Goal: Task Accomplishment & Management: Complete application form

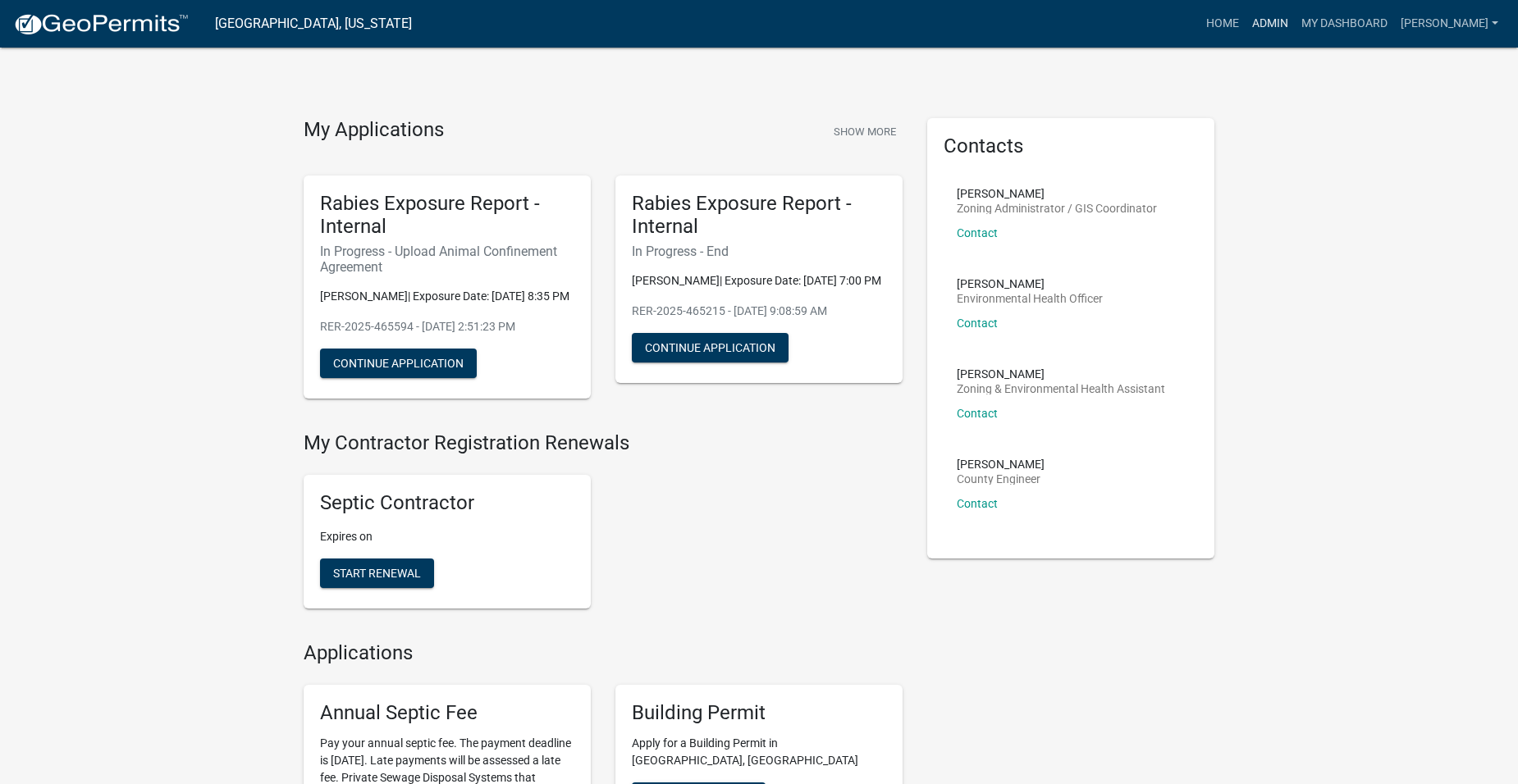
click at [1290, 23] on link "Admin" at bounding box center [1270, 23] width 49 height 31
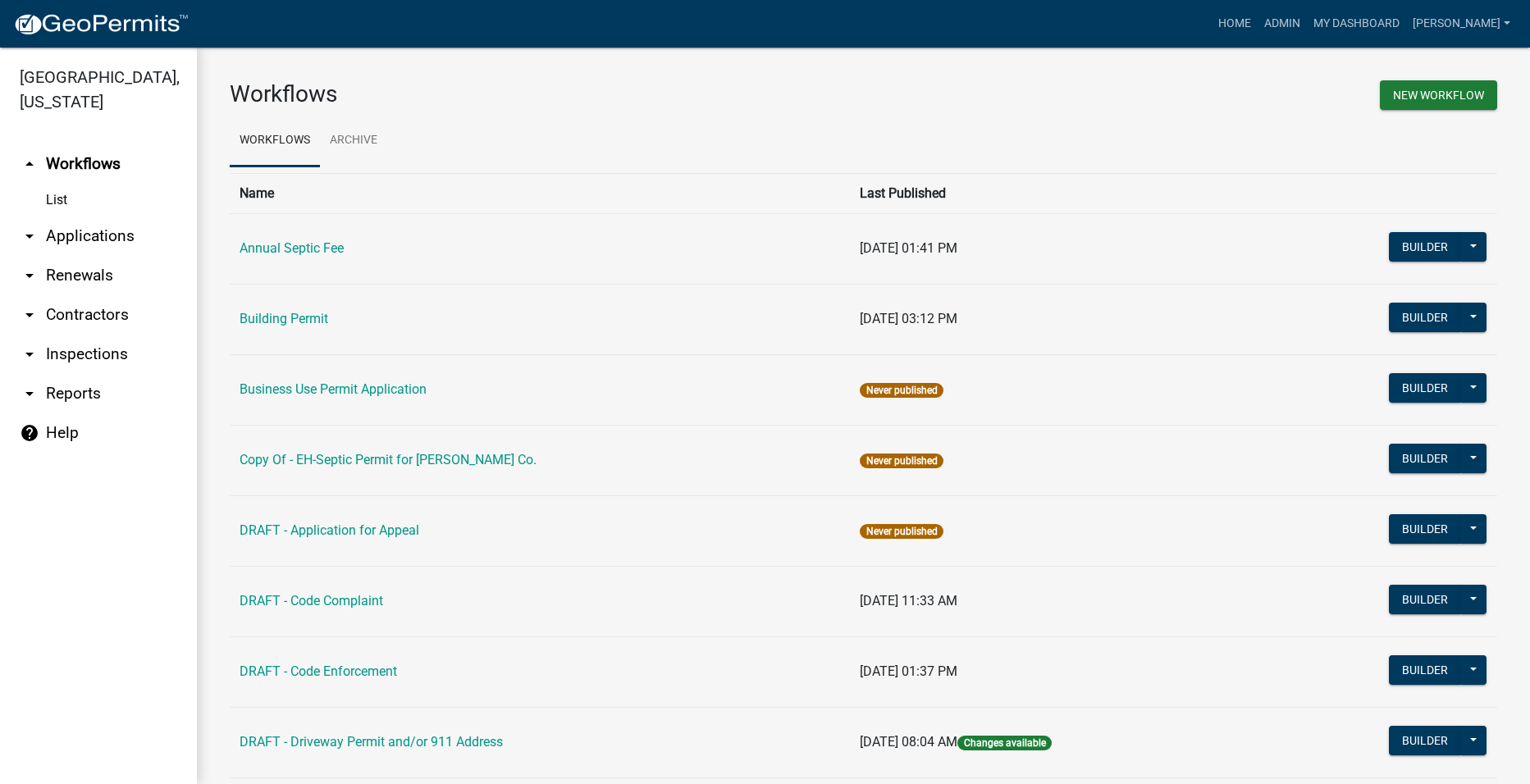
click at [79, 217] on link "arrow_drop_down Applications" at bounding box center [98, 236] width 197 height 39
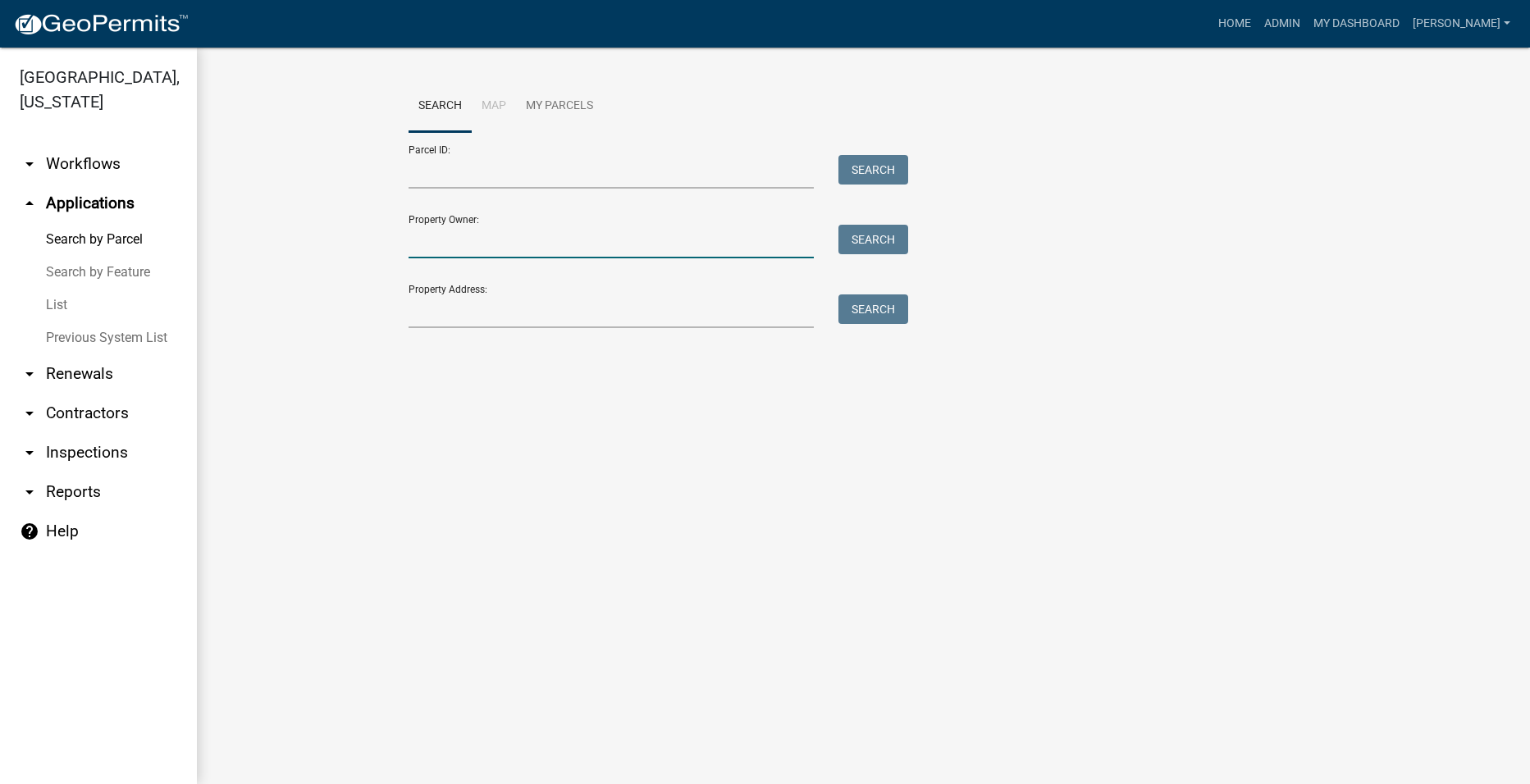
click at [490, 244] on input "Property Owner:" at bounding box center [611, 241] width 406 height 33
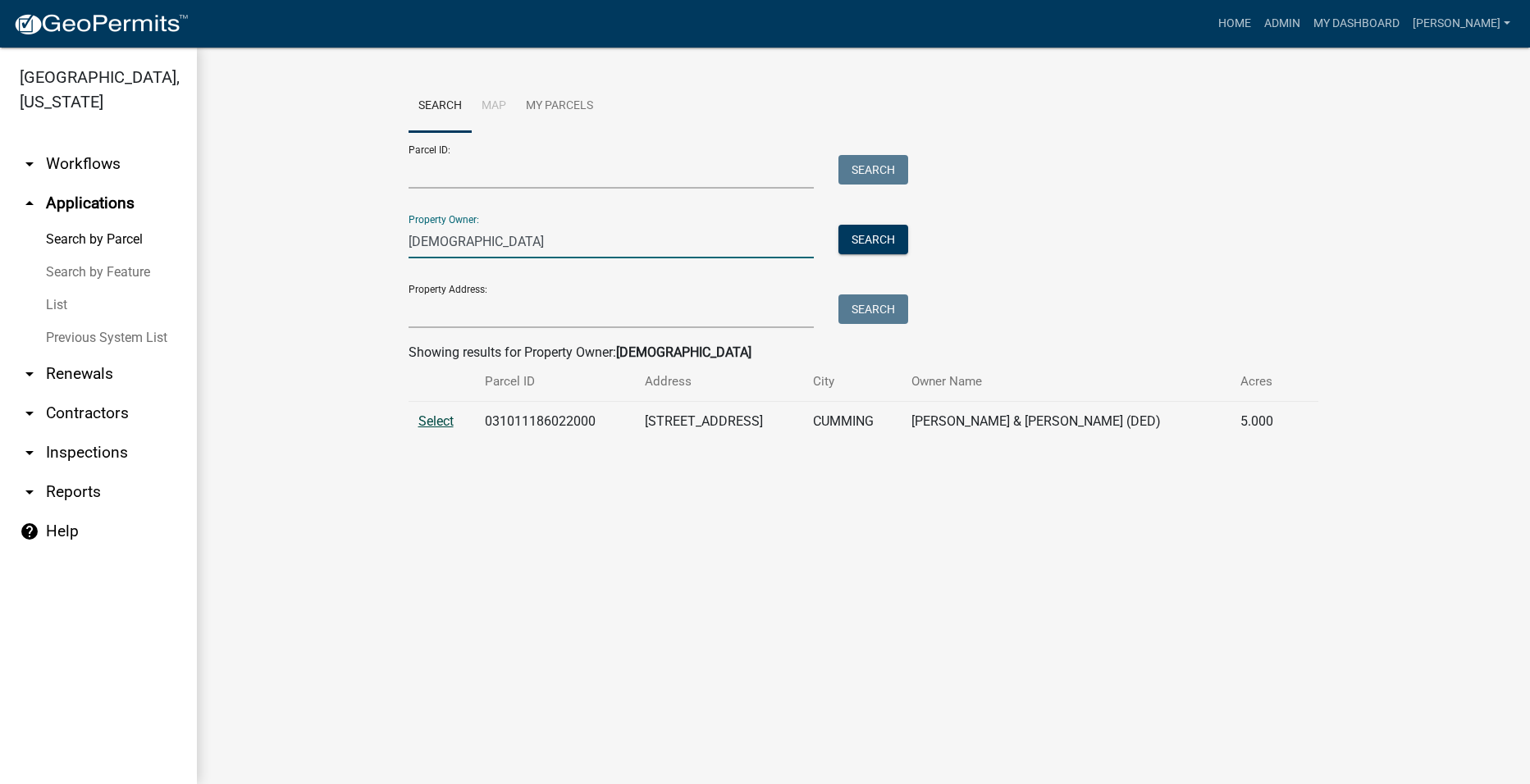
type input "[DEMOGRAPHIC_DATA]"
click at [439, 415] on span "Select" at bounding box center [436, 421] width 35 height 16
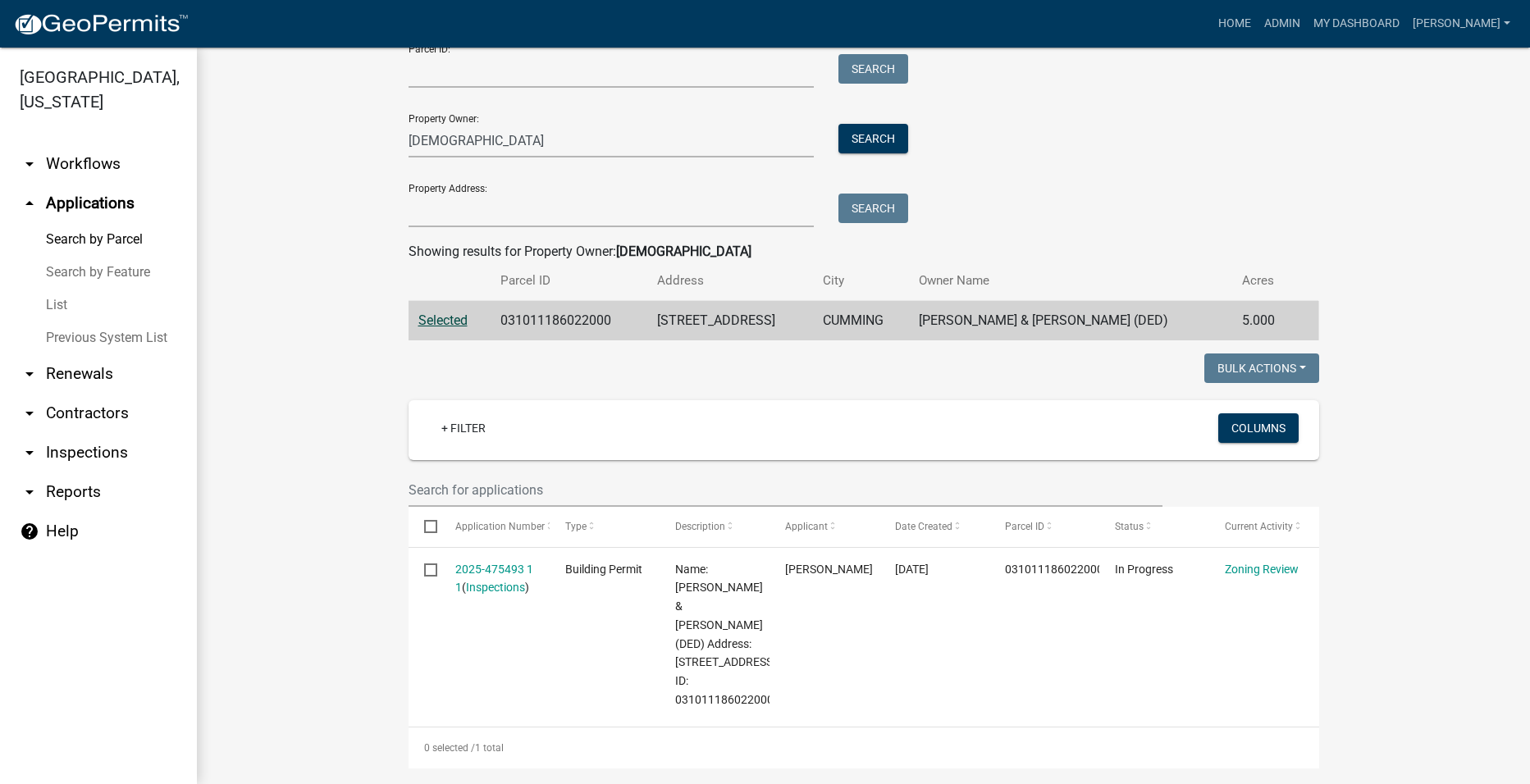
scroll to position [90, 0]
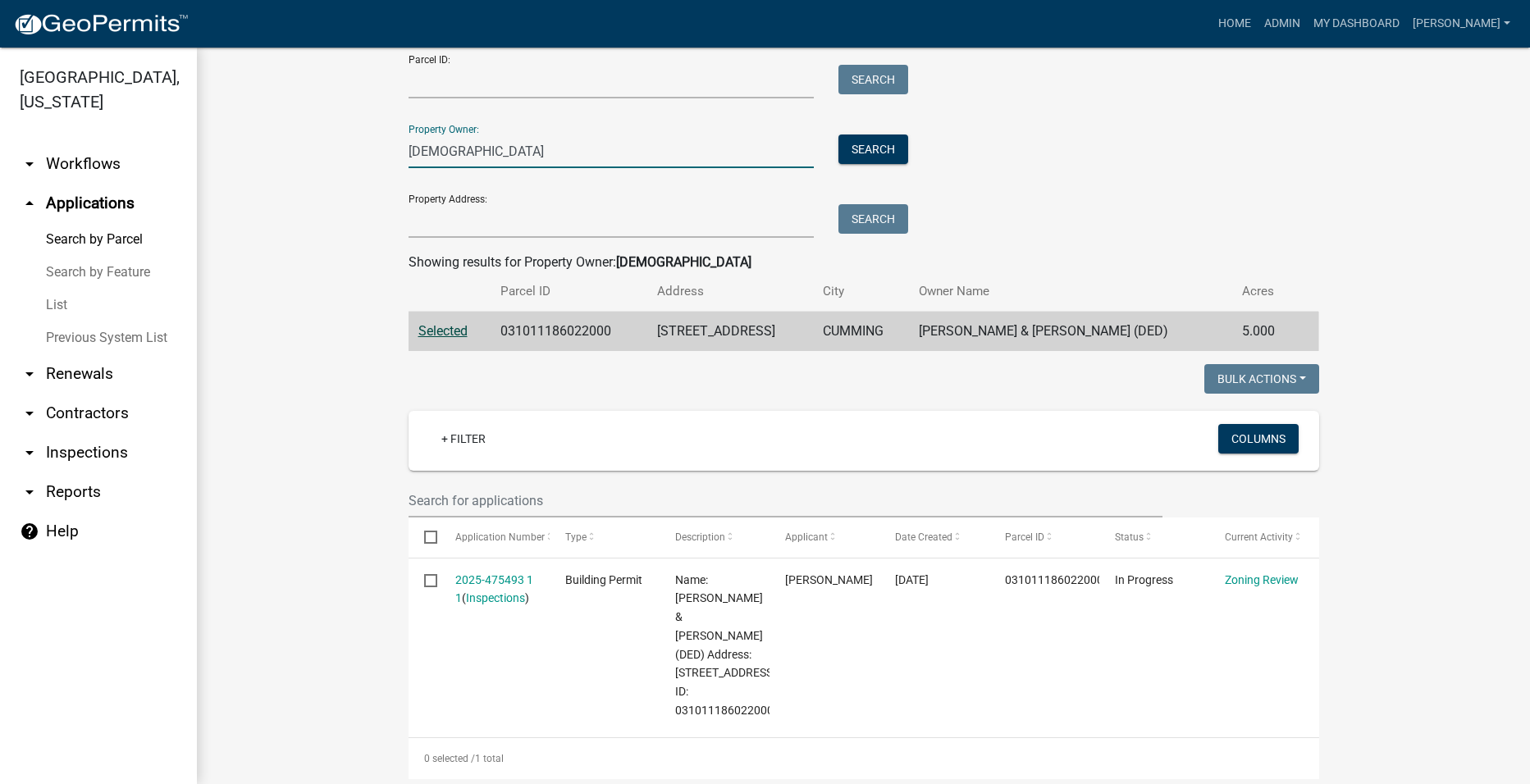
drag, startPoint x: 496, startPoint y: 157, endPoint x: 380, endPoint y: 166, distance: 116.3
click at [380, 166] on wm-workflow-application-search-view "Search Map My Parcels Parcel ID: Search Property Owner: [PERSON_NAME] Search Pr…" at bounding box center [863, 535] width 1267 height 1089
click at [472, 224] on input "Property Address:" at bounding box center [611, 221] width 406 height 33
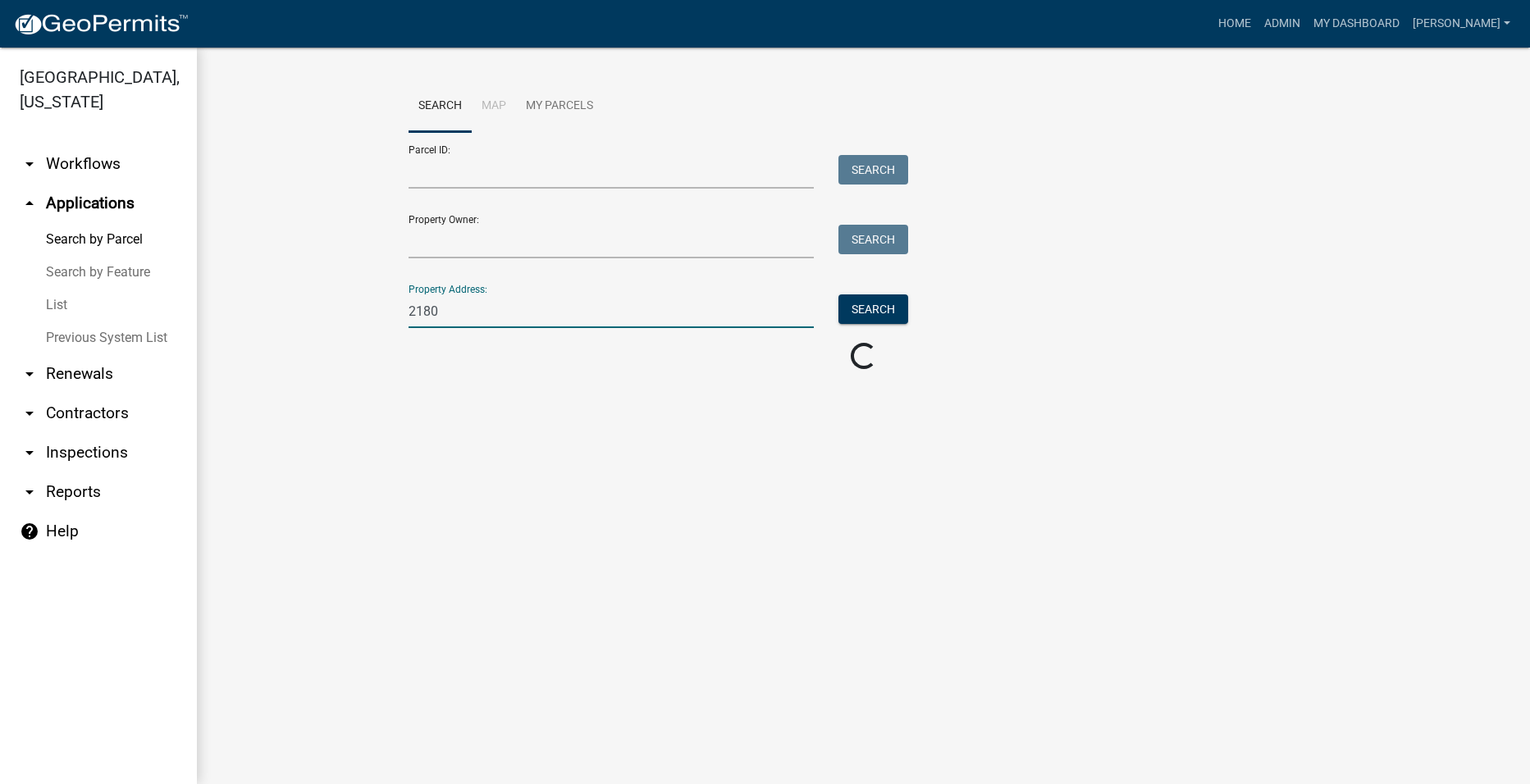
scroll to position [0, 0]
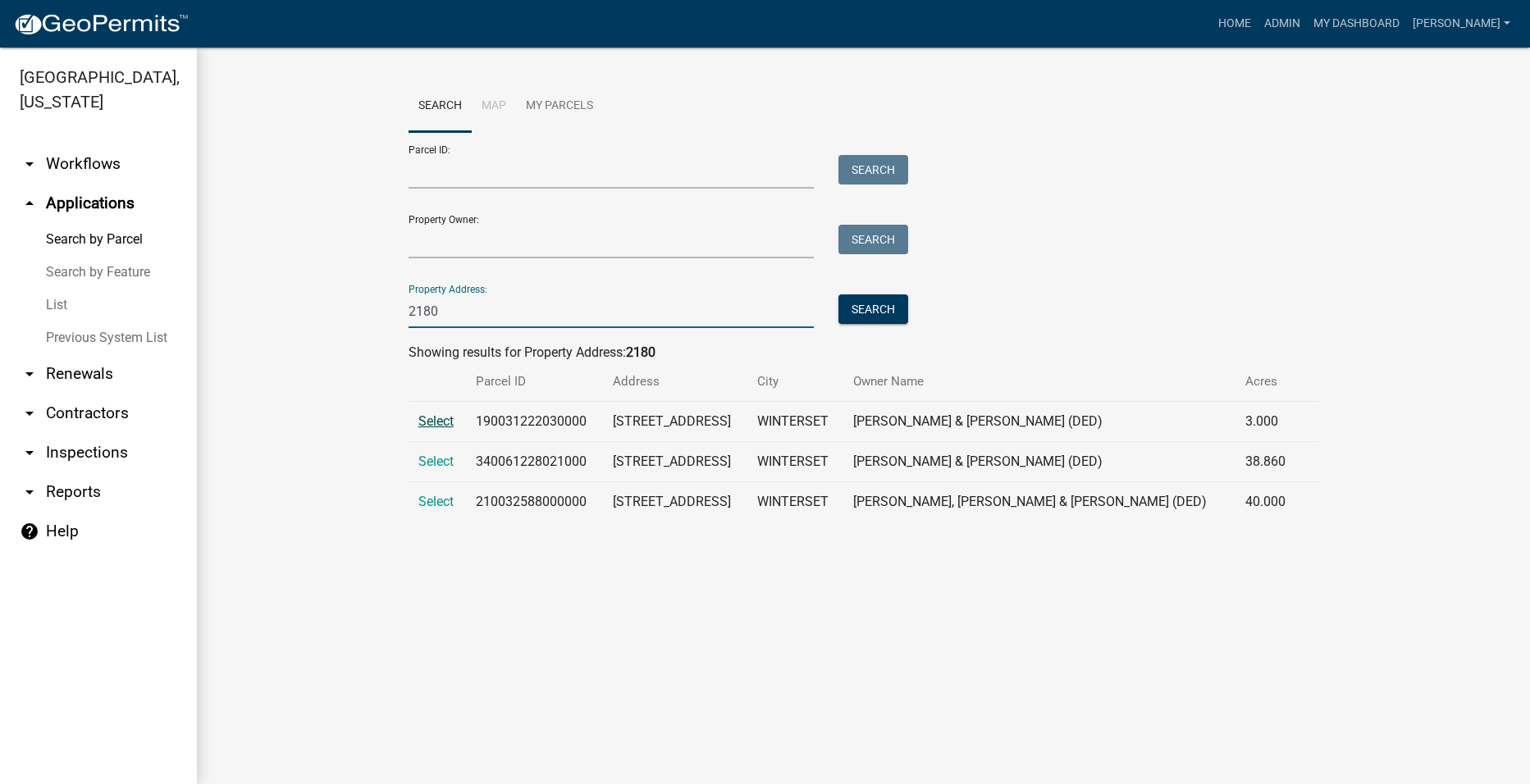
type input "2180"
click at [434, 425] on span "Select" at bounding box center [436, 421] width 35 height 16
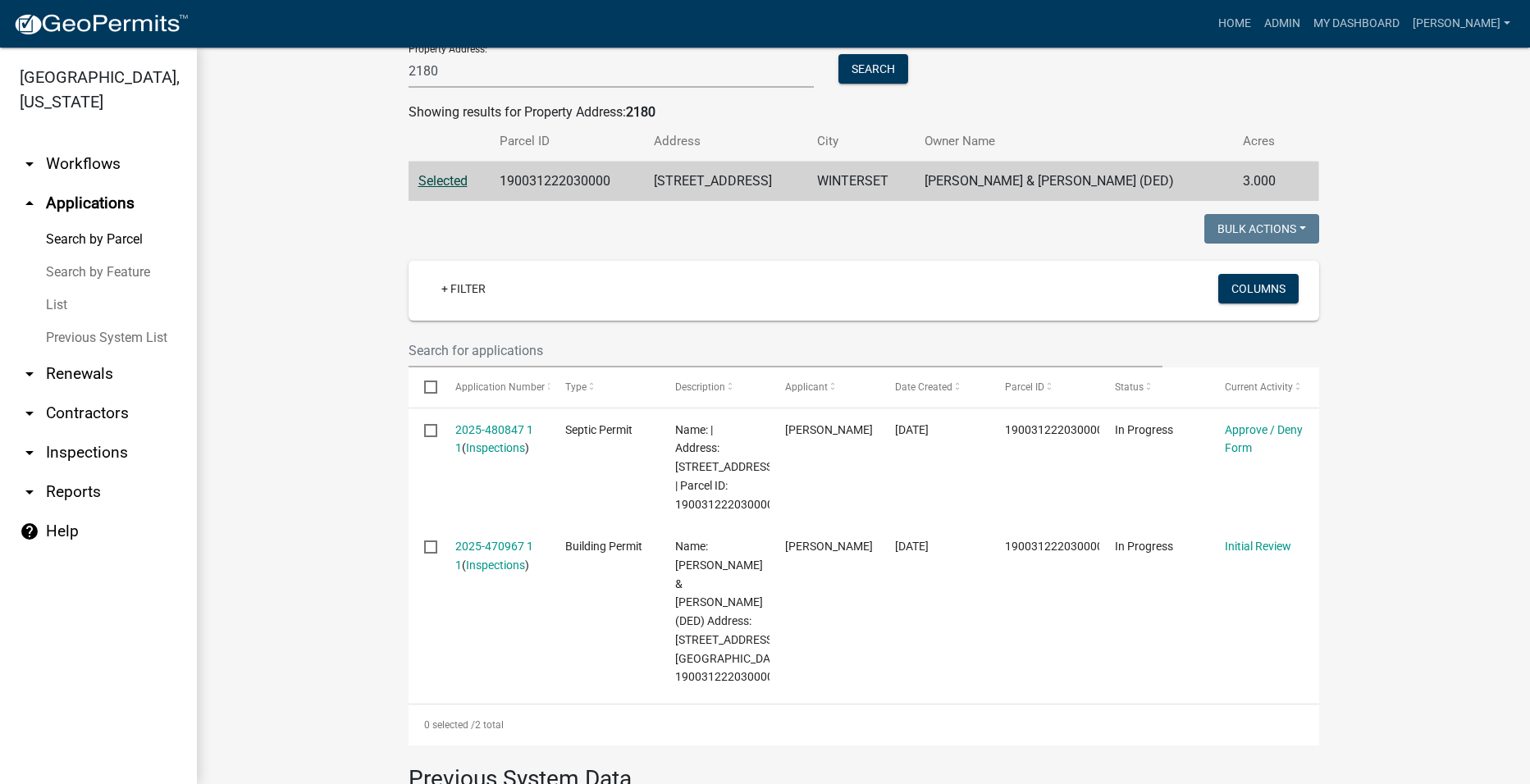
scroll to position [246, 0]
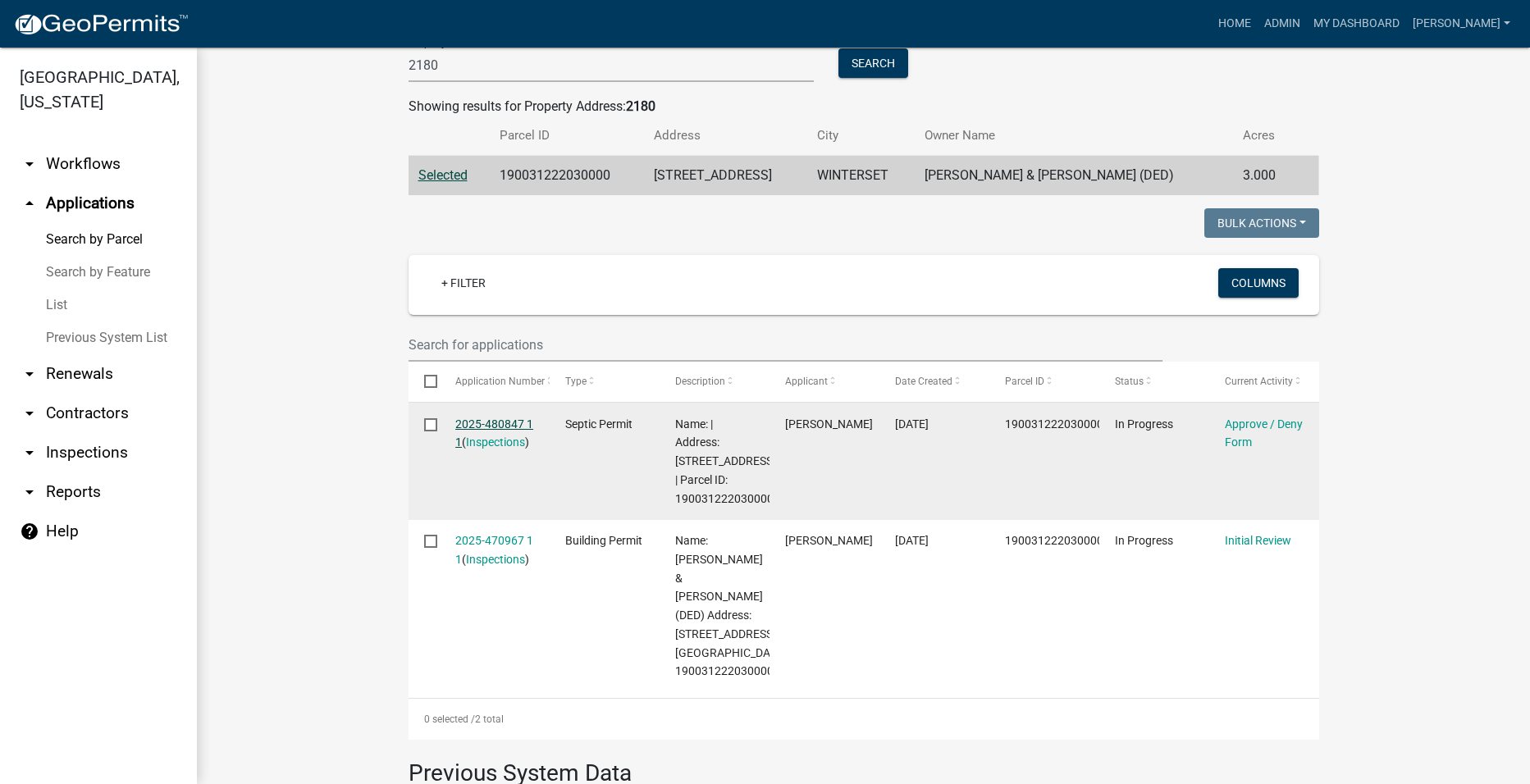
click at [495, 422] on link "2025-480847 1 1" at bounding box center [494, 434] width 78 height 32
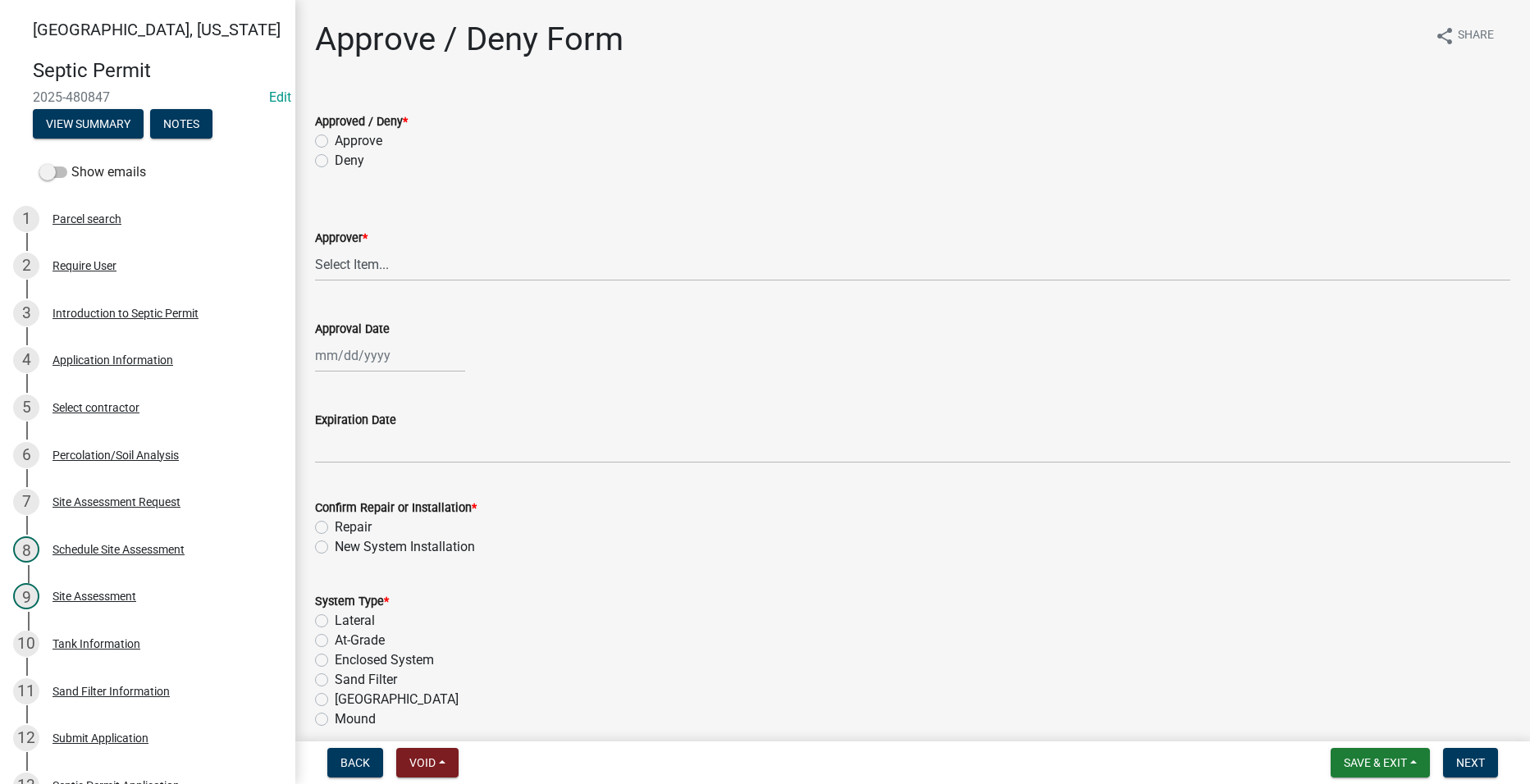
click at [335, 138] on label "Approve" at bounding box center [358, 141] width 48 height 20
click at [335, 138] on input "Approve" at bounding box center [340, 136] width 11 height 11
radio input "true"
click at [398, 271] on select "Select Item... [PERSON_NAME] [PERSON_NAME] [PERSON_NAME]" at bounding box center [913, 264] width 1195 height 33
click at [315, 248] on select "Select Item... [PERSON_NAME] [PERSON_NAME] [PERSON_NAME]" at bounding box center [913, 264] width 1195 height 33
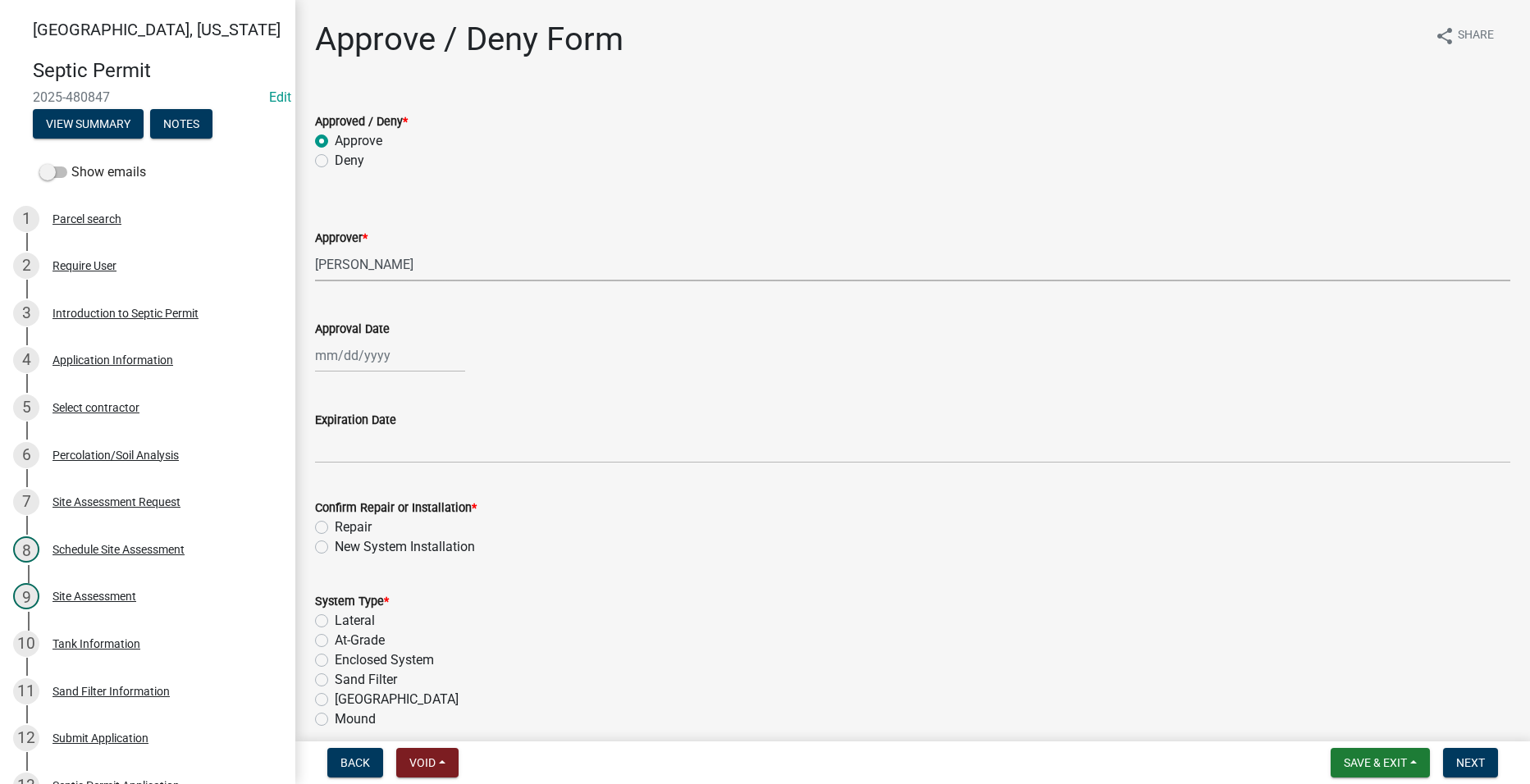
select select "2a766554-95f9-4f5e-8bc4-c4203ac60b7b"
click at [335, 545] on label "New System Installation" at bounding box center [405, 547] width 140 height 20
click at [335, 545] on input "New System Installation" at bounding box center [340, 542] width 11 height 11
radio input "true"
click at [335, 681] on label "Sand Filter" at bounding box center [365, 681] width 63 height 20
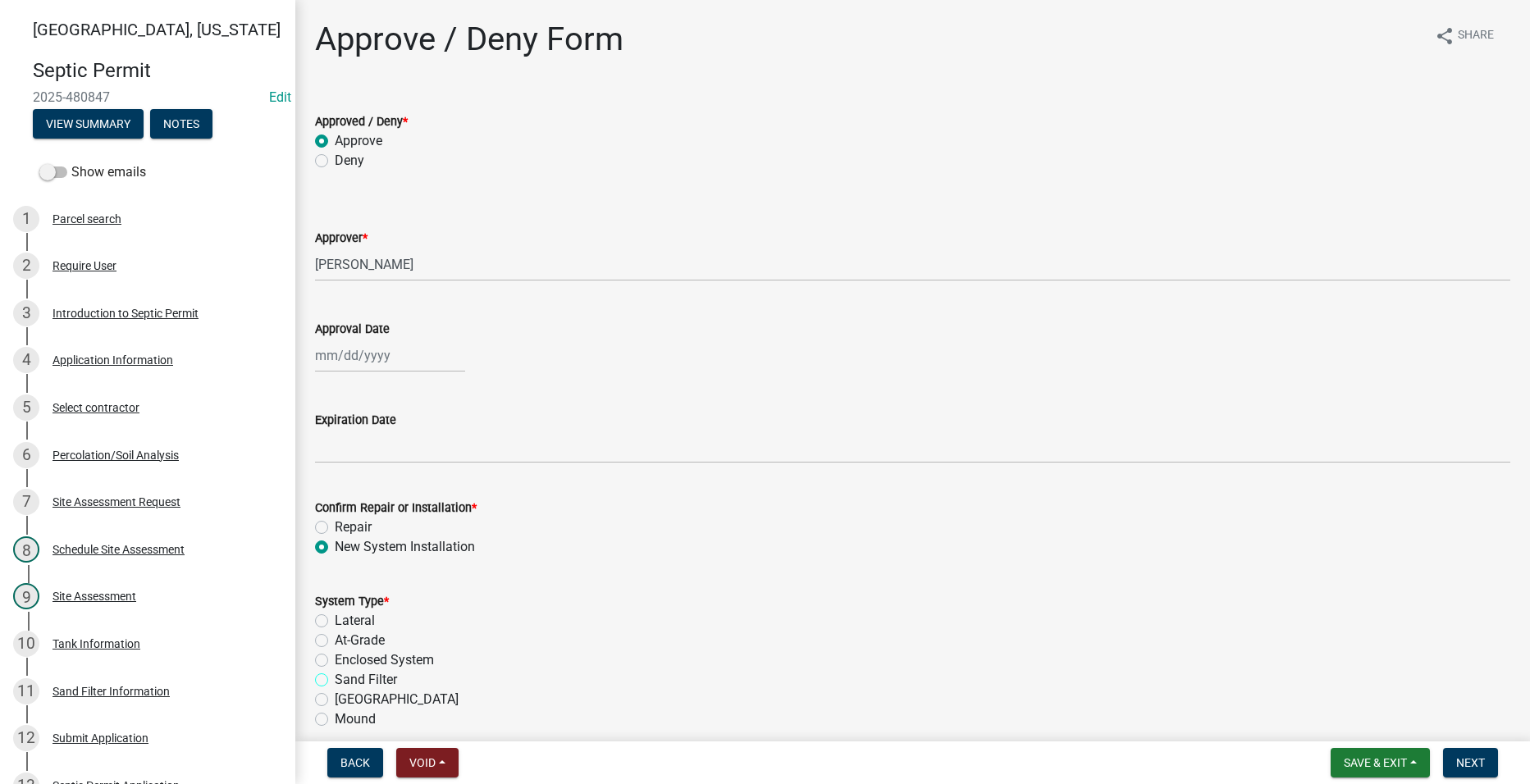
click at [335, 681] on input "Sand Filter" at bounding box center [340, 676] width 11 height 11
radio input "true"
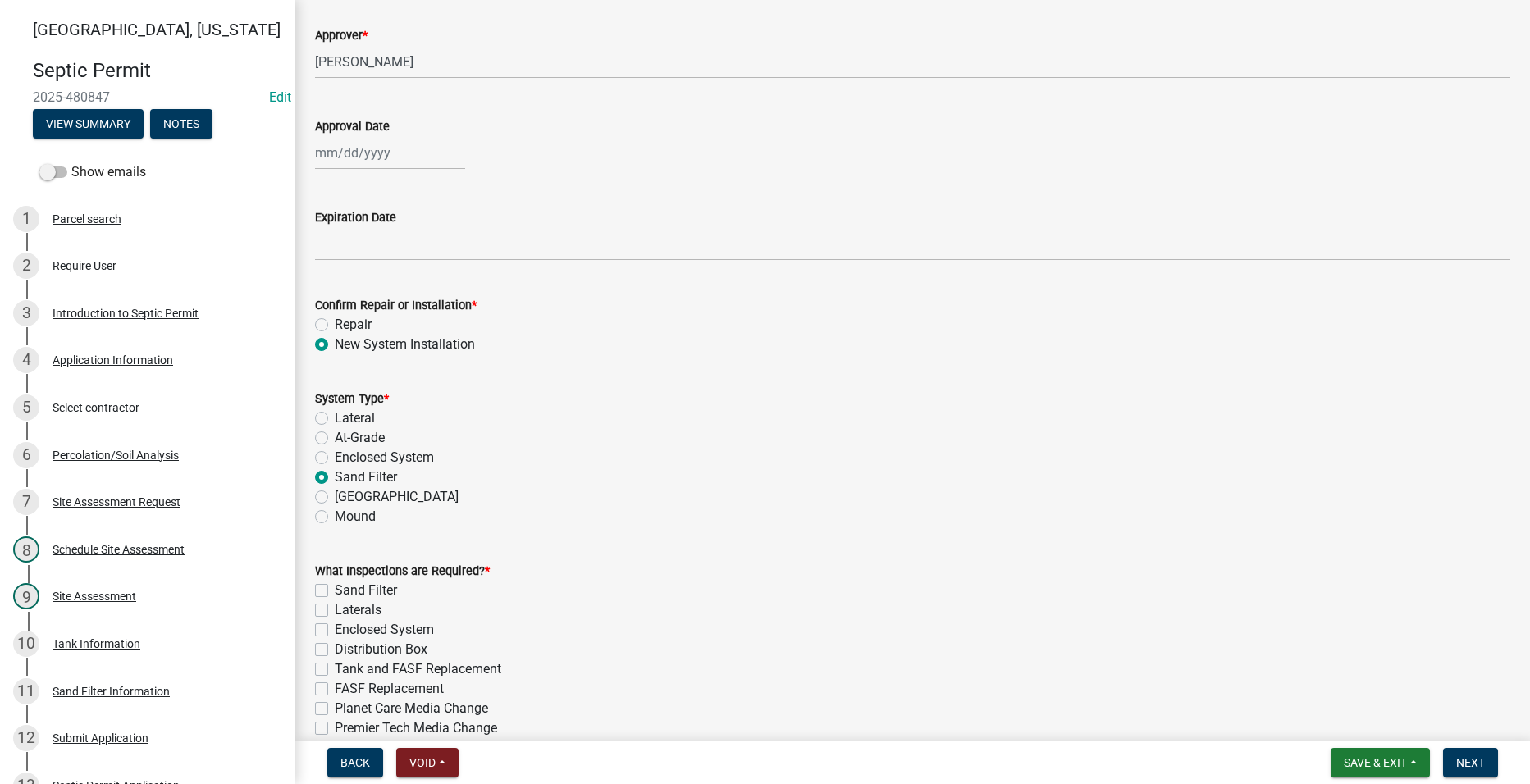
scroll to position [246, 0]
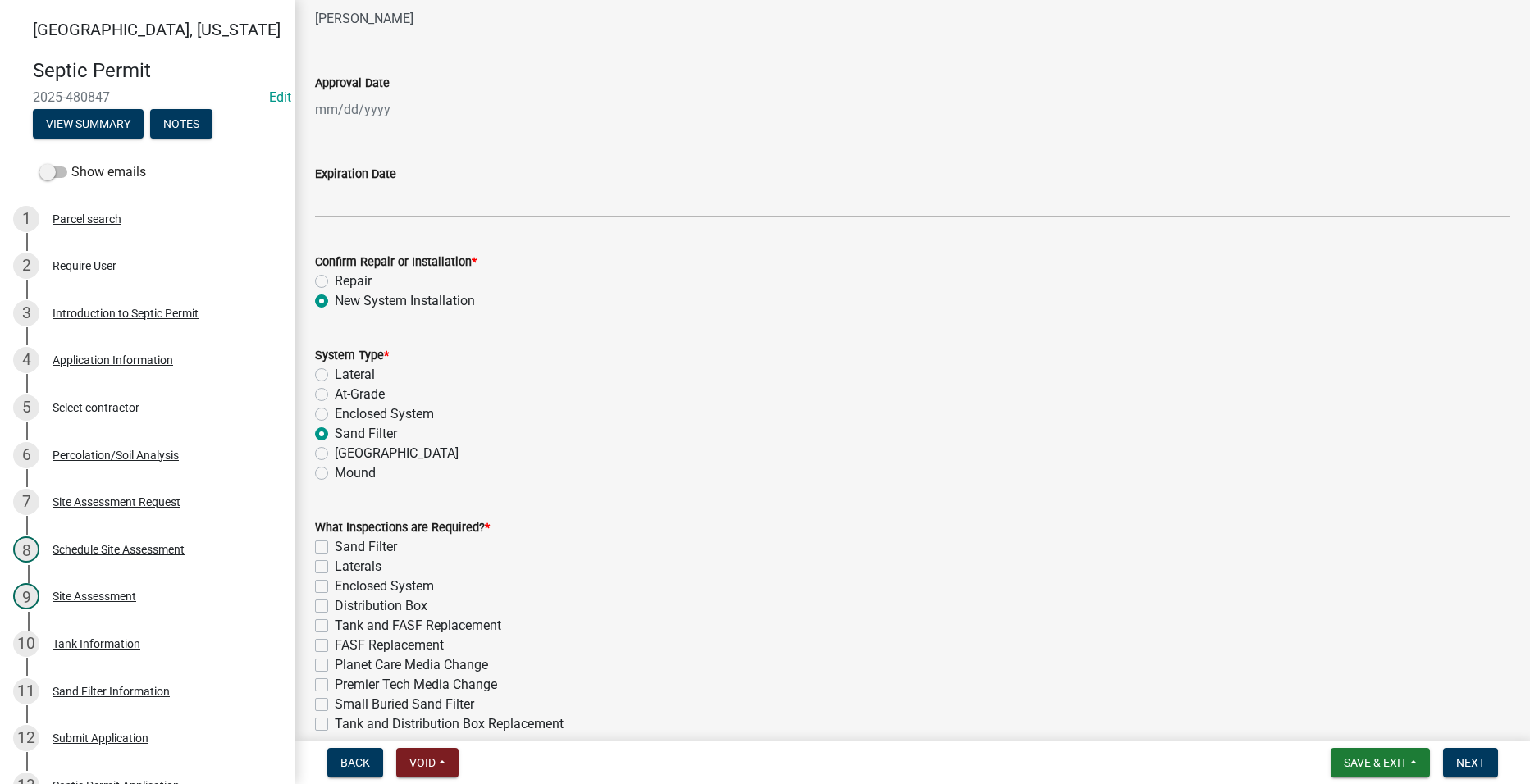
click at [335, 546] on label "Sand Filter" at bounding box center [365, 547] width 63 height 20
click at [335, 546] on input "Sand Filter" at bounding box center [340, 542] width 11 height 11
checkbox input "true"
checkbox input "false"
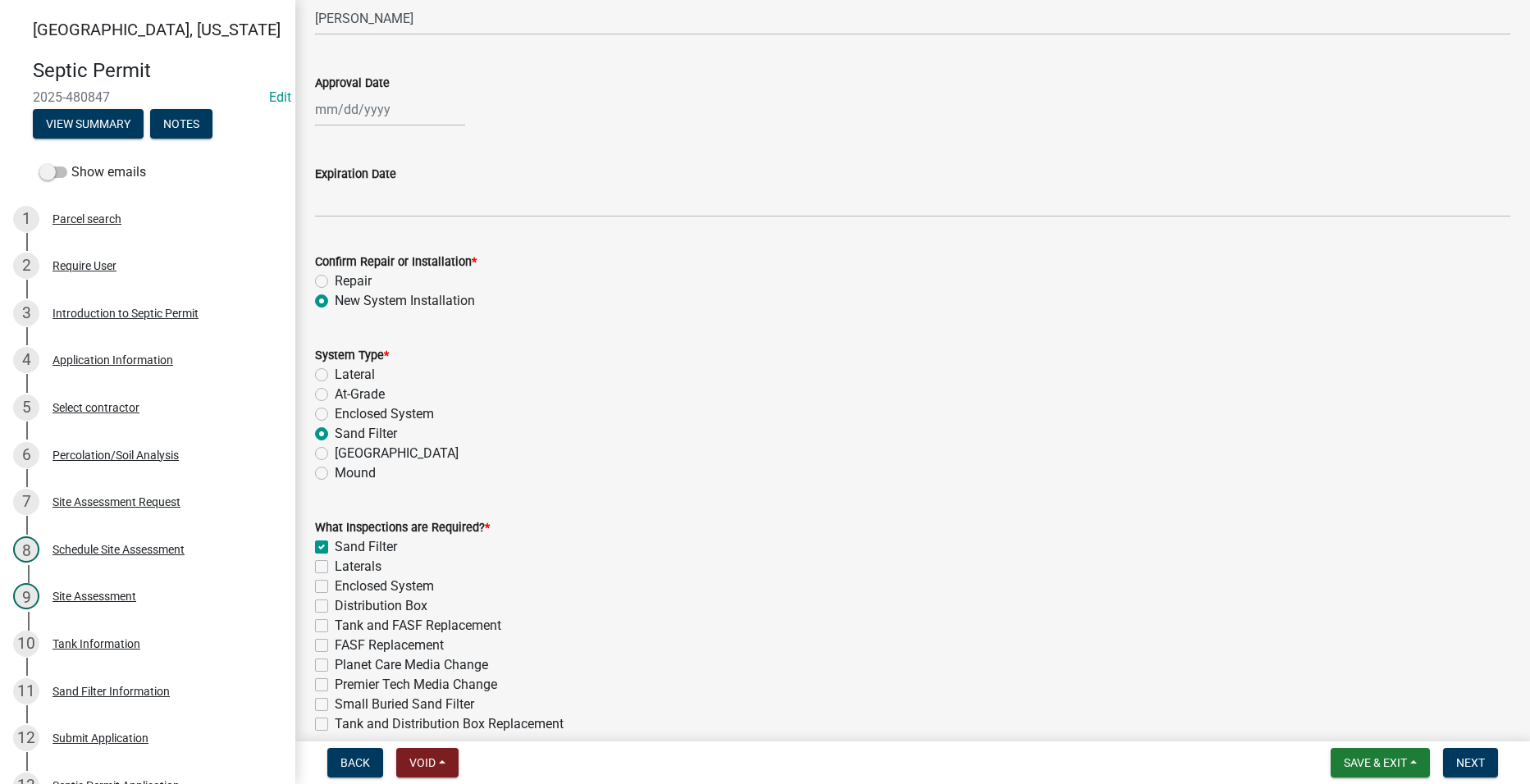
checkbox input "false"
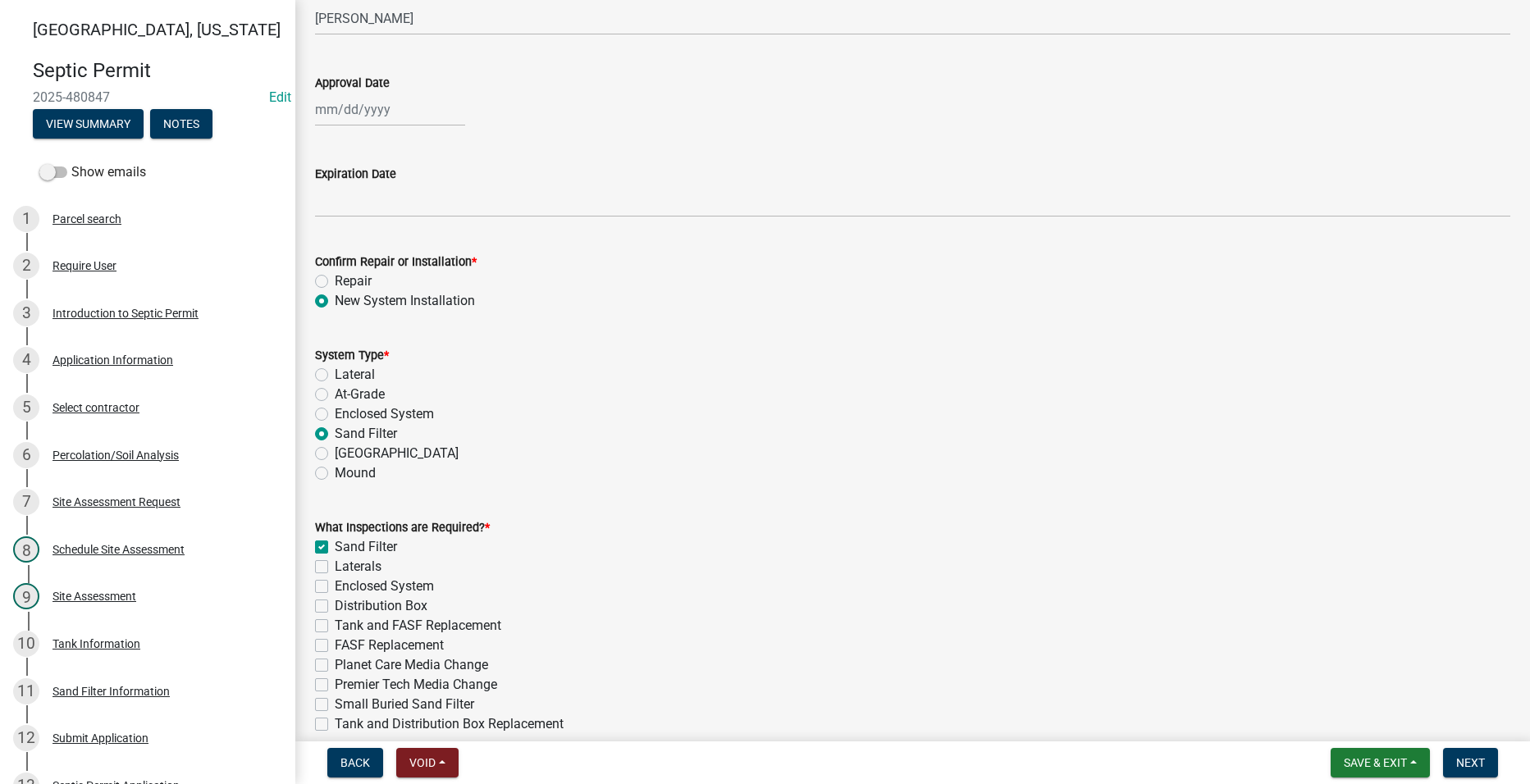
checkbox input "false"
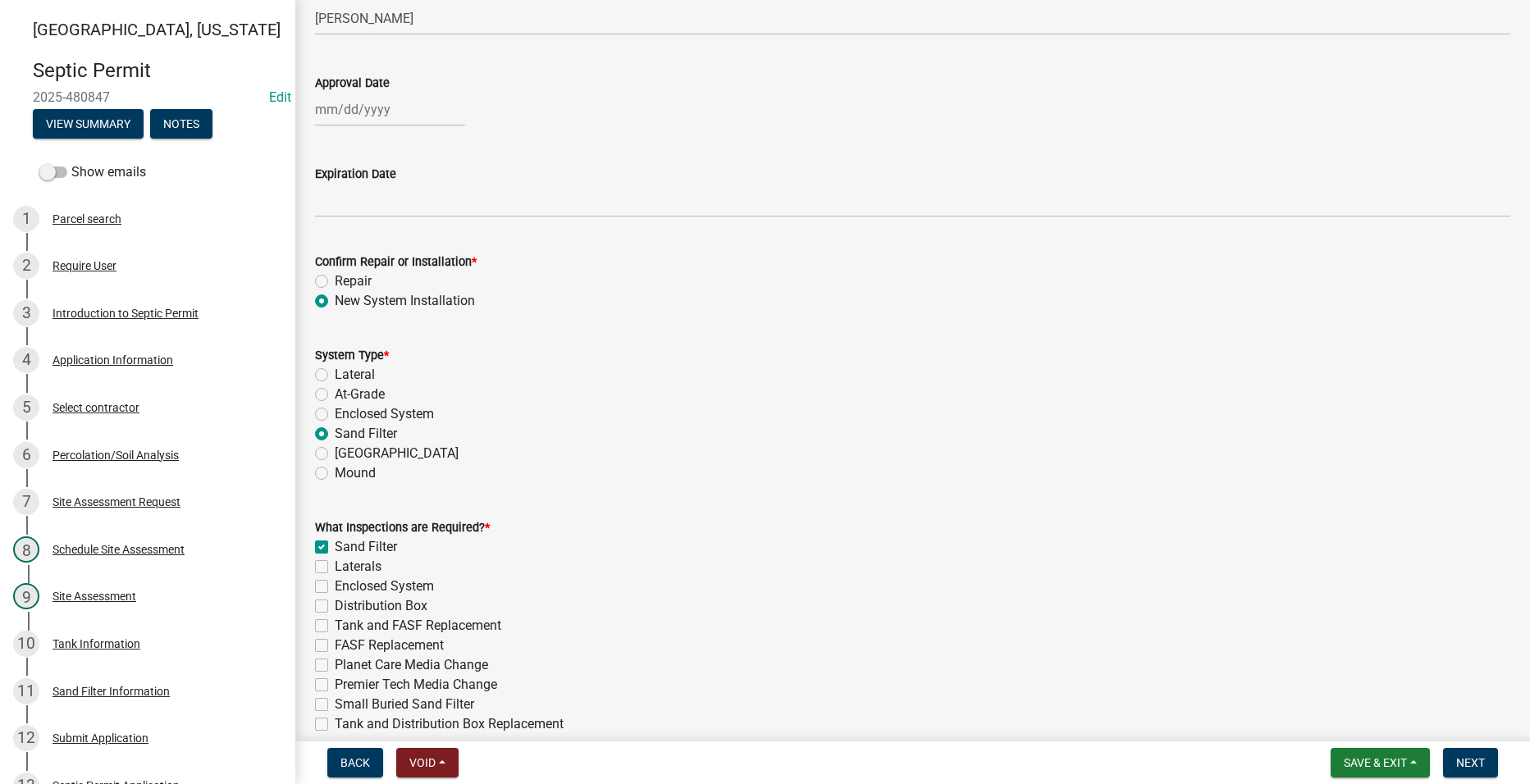
checkbox input "false"
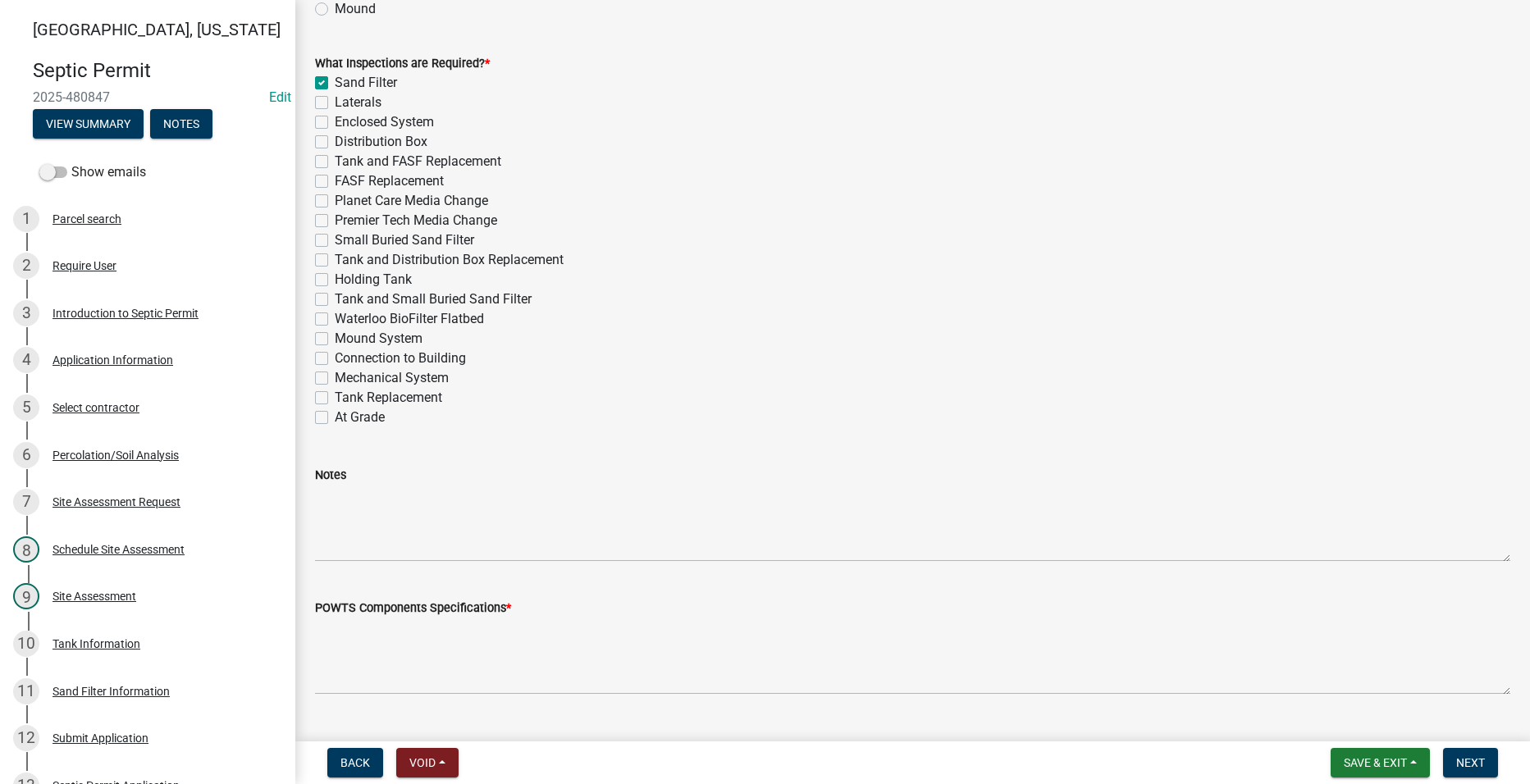
scroll to position [738, 0]
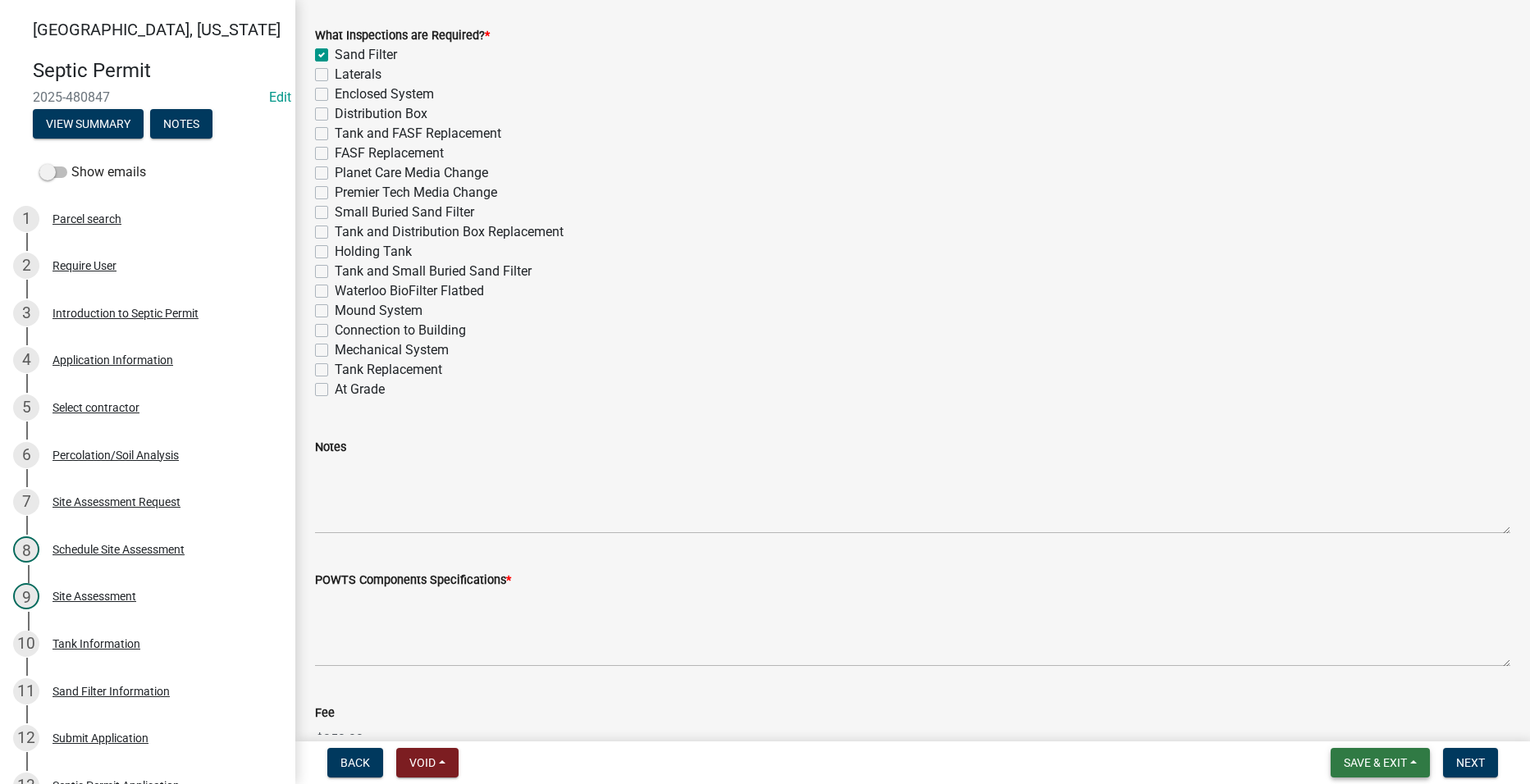
click at [1356, 755] on button "Save & Exit" at bounding box center [1380, 762] width 99 height 29
click at [1333, 683] on button "Save" at bounding box center [1364, 681] width 131 height 39
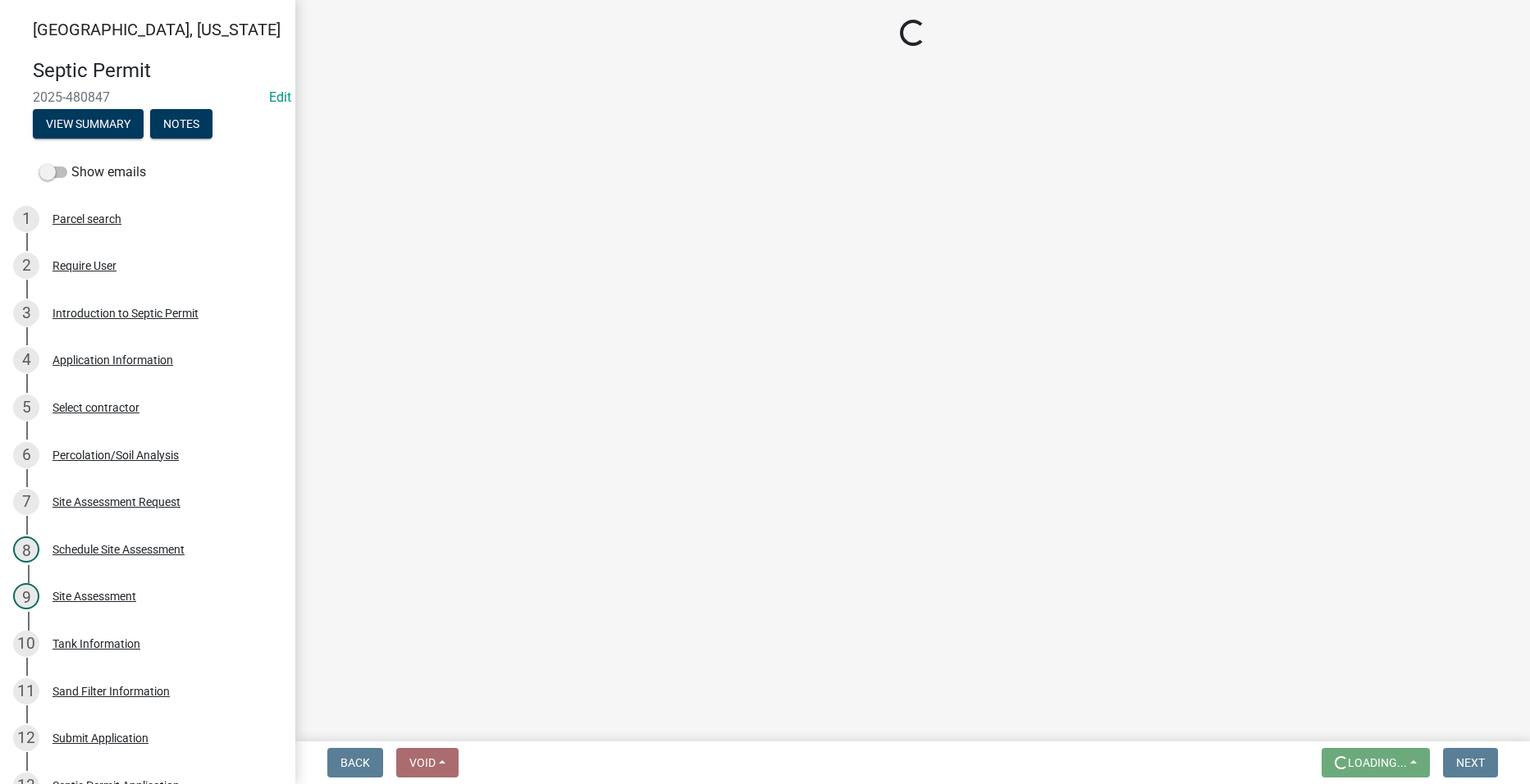
scroll to position [0, 0]
select select "2a766554-95f9-4f5e-8bc4-c4203ac60b7b"
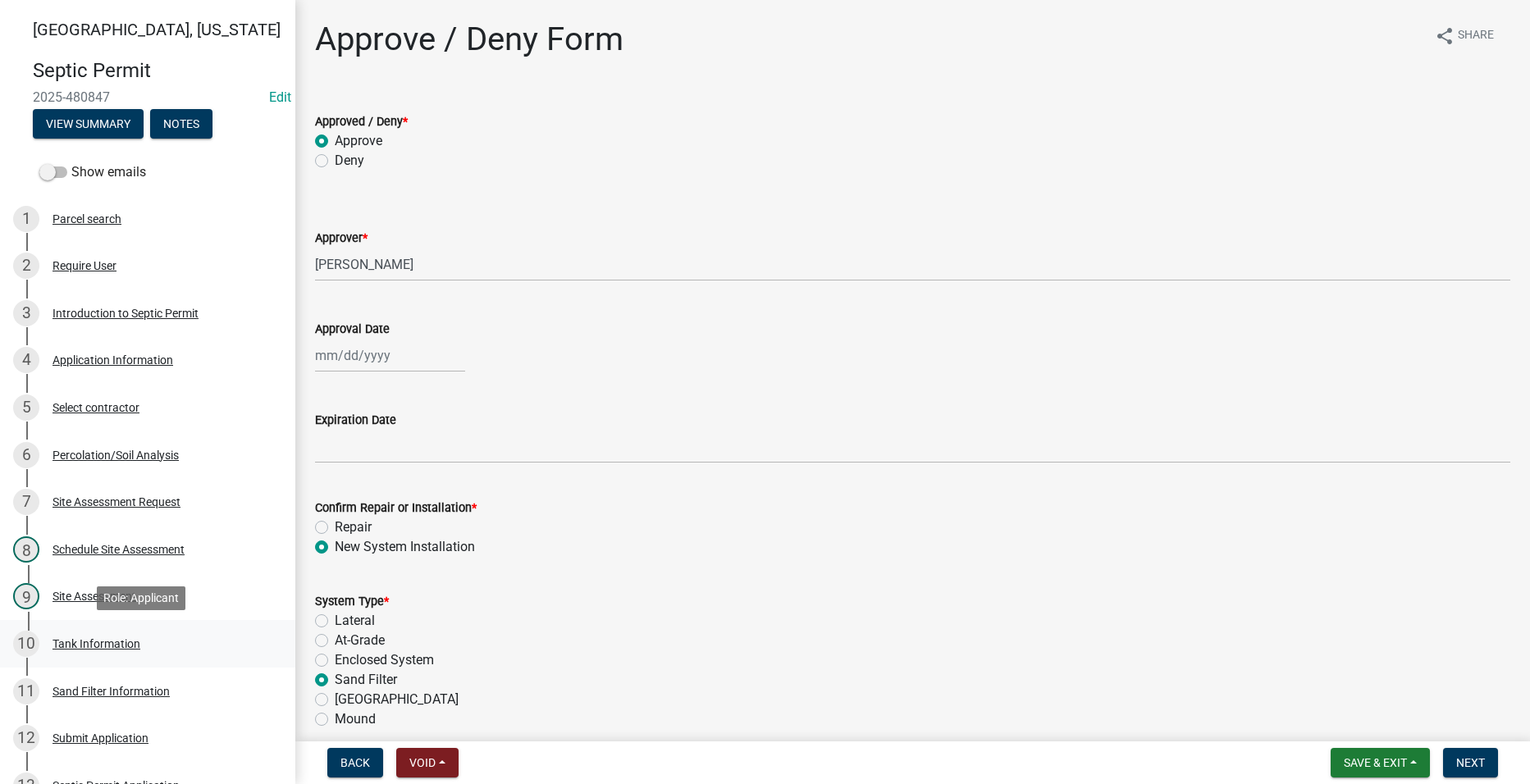
click at [110, 643] on div "Tank Information" at bounding box center [96, 644] width 88 height 12
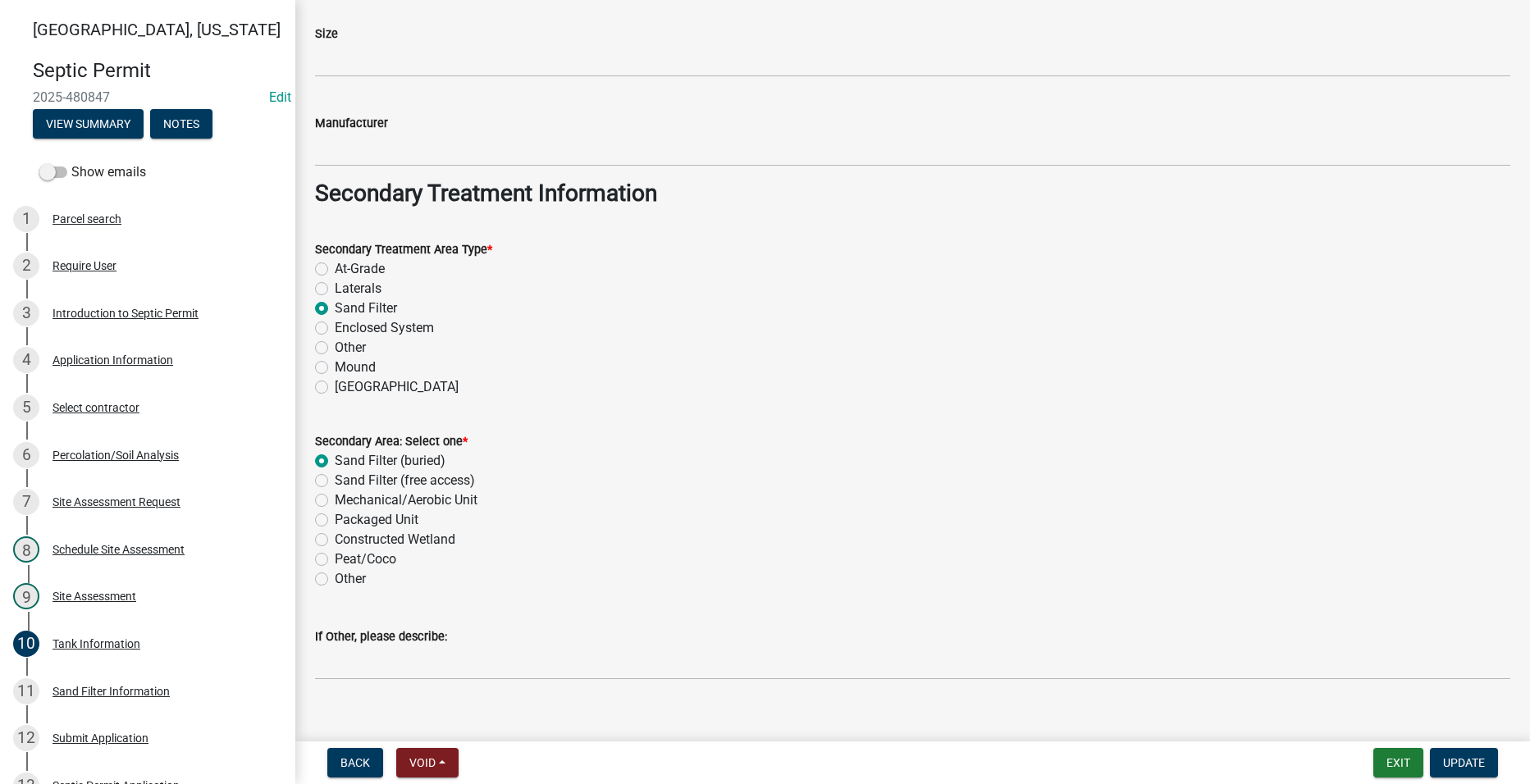
scroll to position [1215, 0]
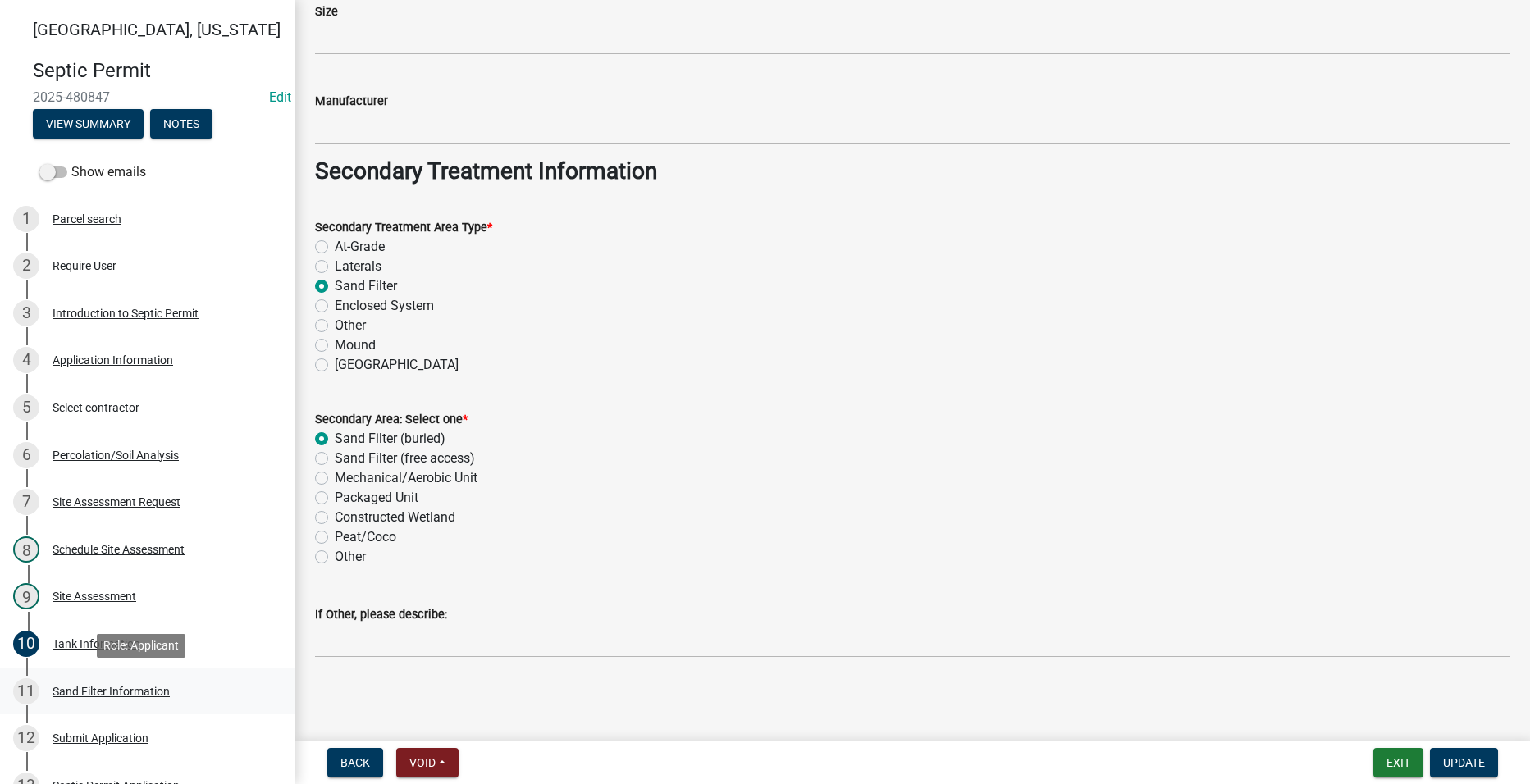
click at [105, 686] on div "Sand Filter Information" at bounding box center [111, 691] width 118 height 12
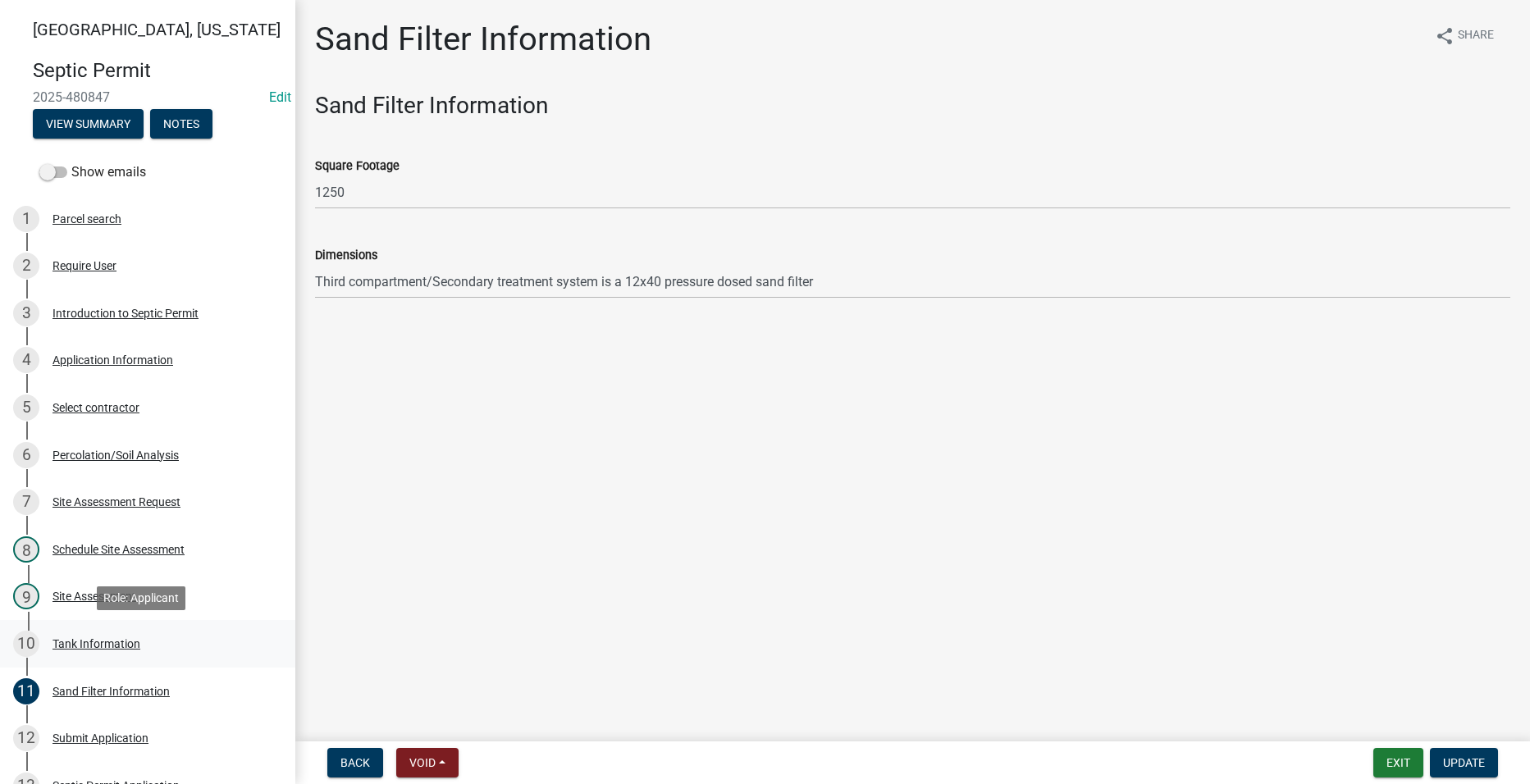
click at [130, 646] on div "Tank Information" at bounding box center [96, 644] width 88 height 12
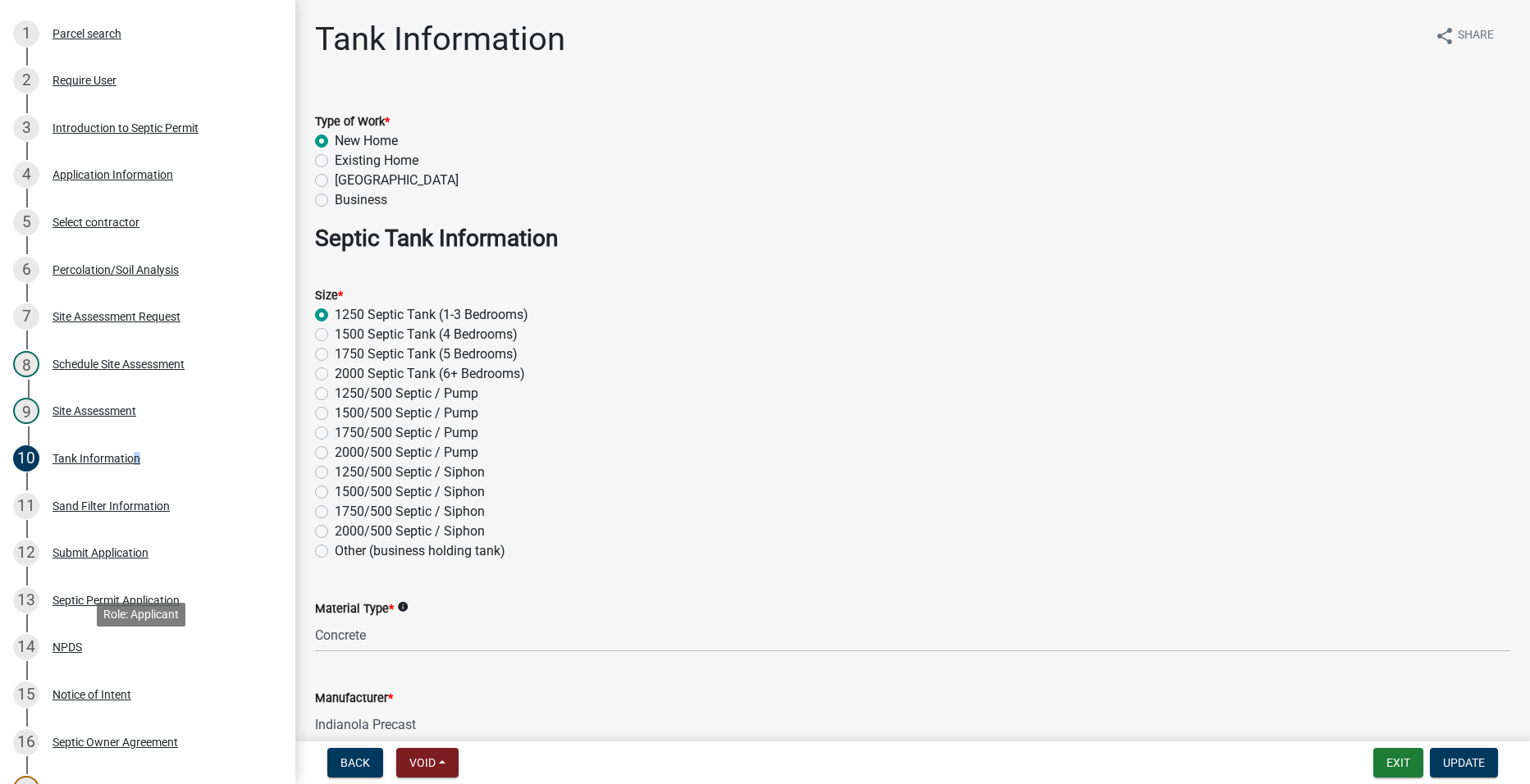
scroll to position [328, 0]
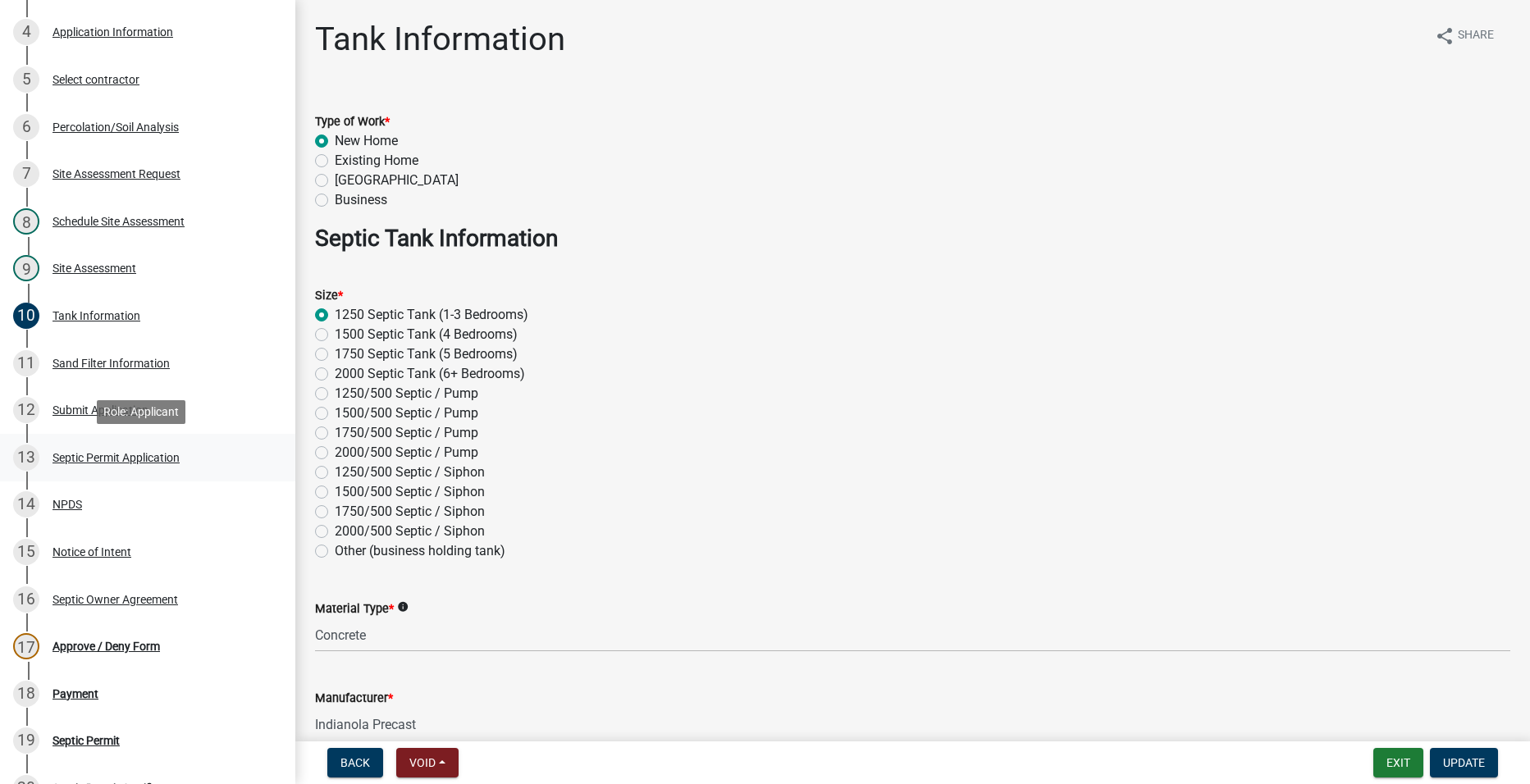
click at [122, 448] on div "13 Septic Permit Application" at bounding box center [141, 457] width 256 height 26
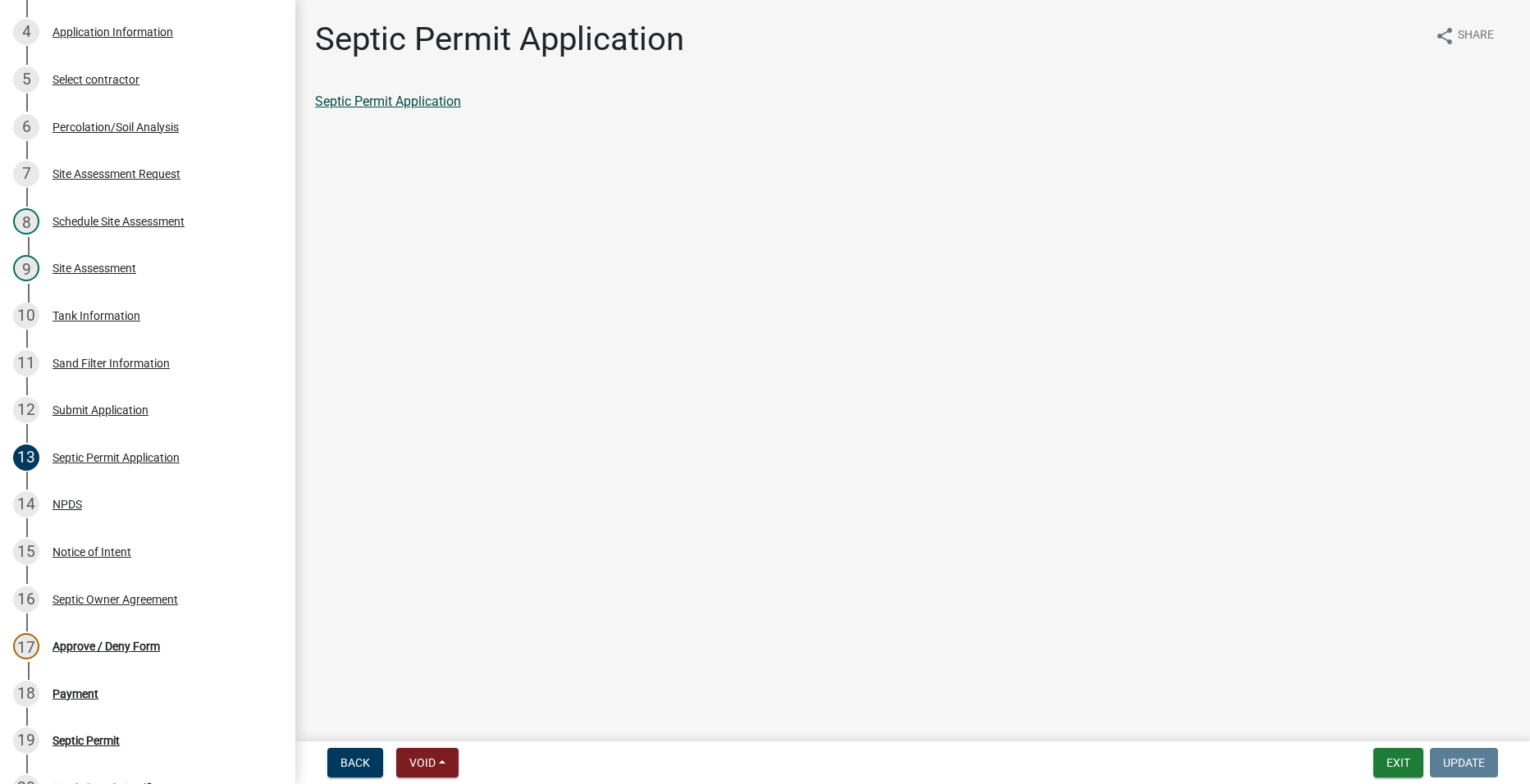
click at [404, 98] on link "Septic Permit Application" at bounding box center [388, 101] width 146 height 16
click at [79, 550] on div "Notice of Intent" at bounding box center [92, 552] width 78 height 12
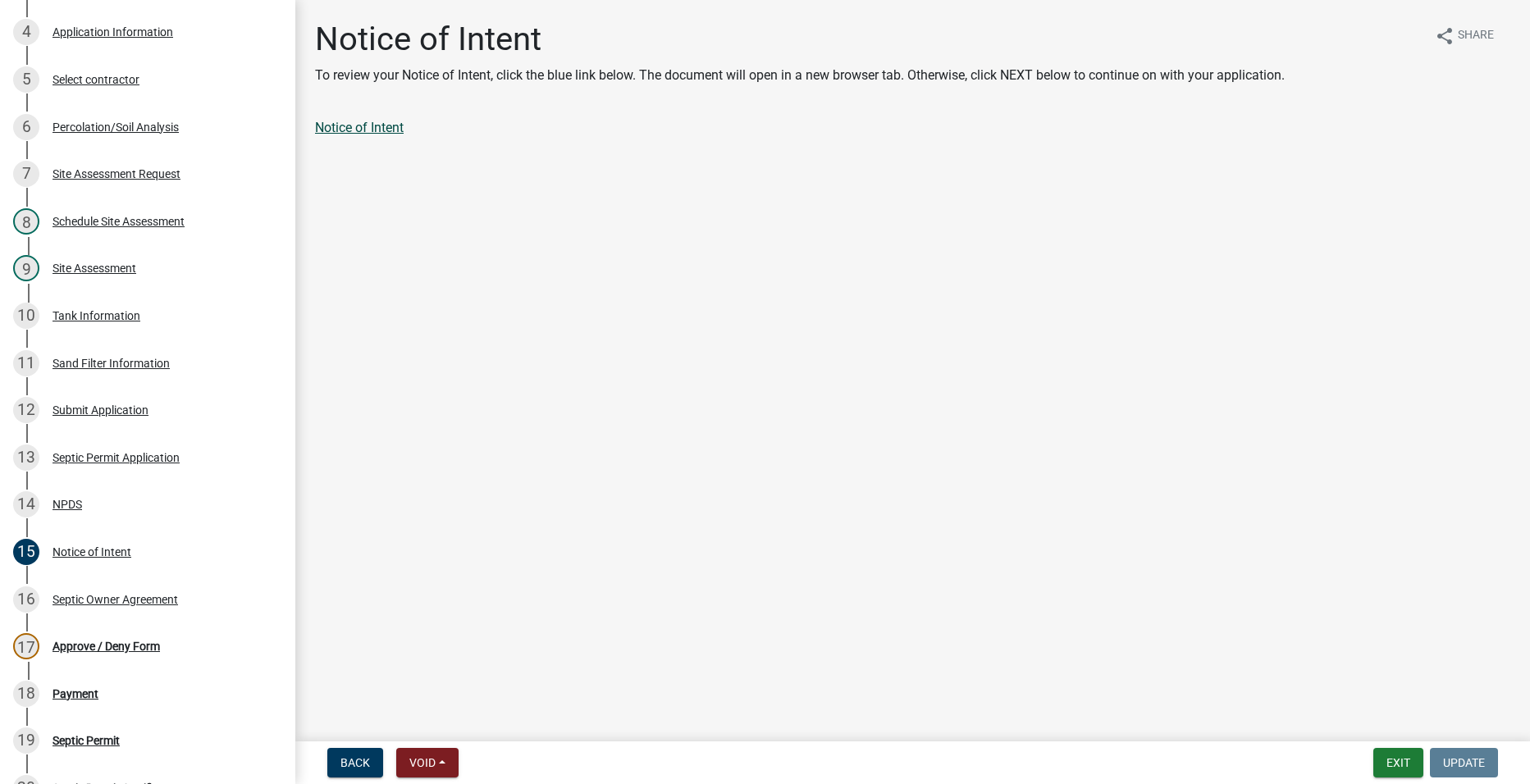
click at [395, 124] on link "Notice of Intent" at bounding box center [360, 128] width 88 height 16
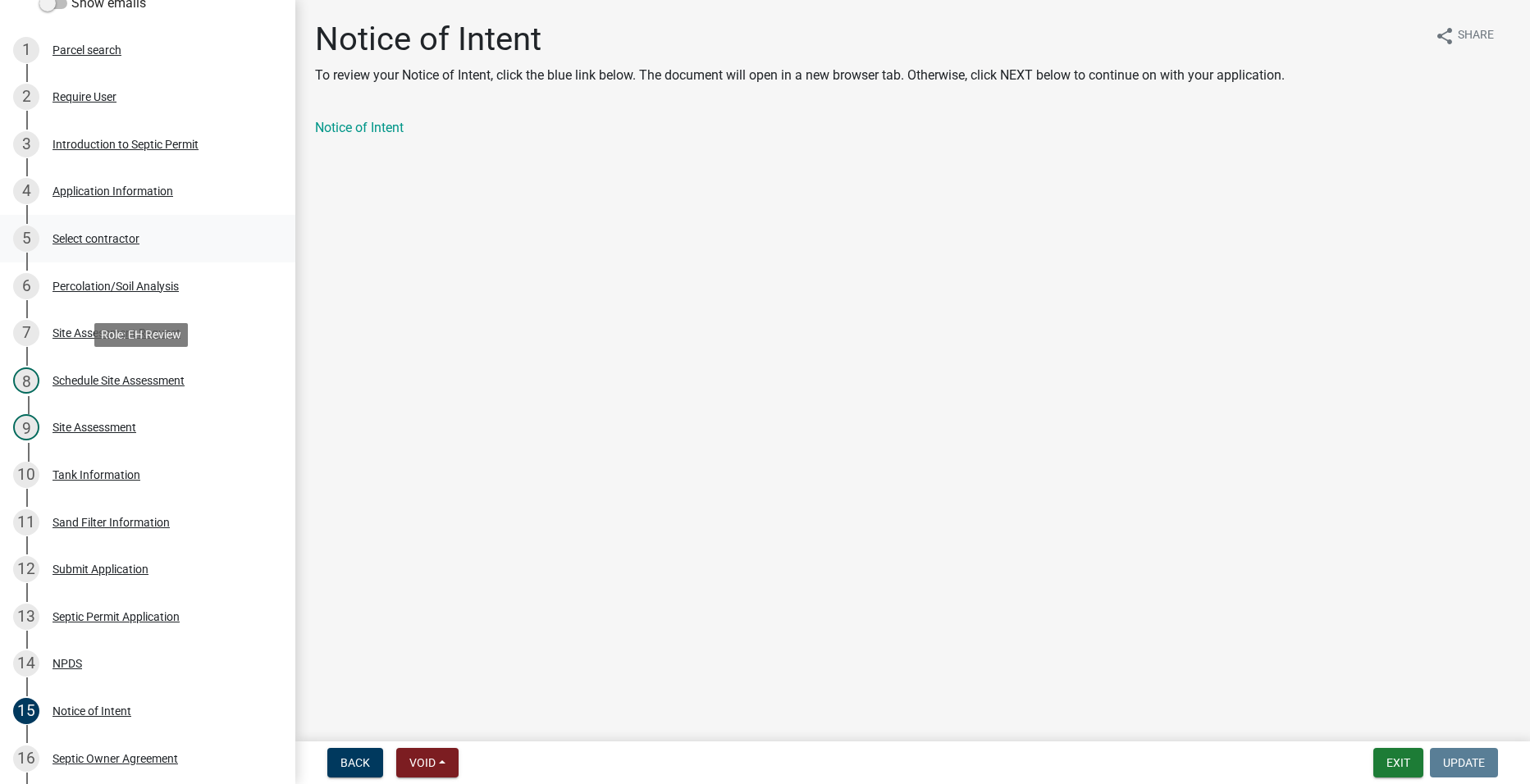
scroll to position [164, 0]
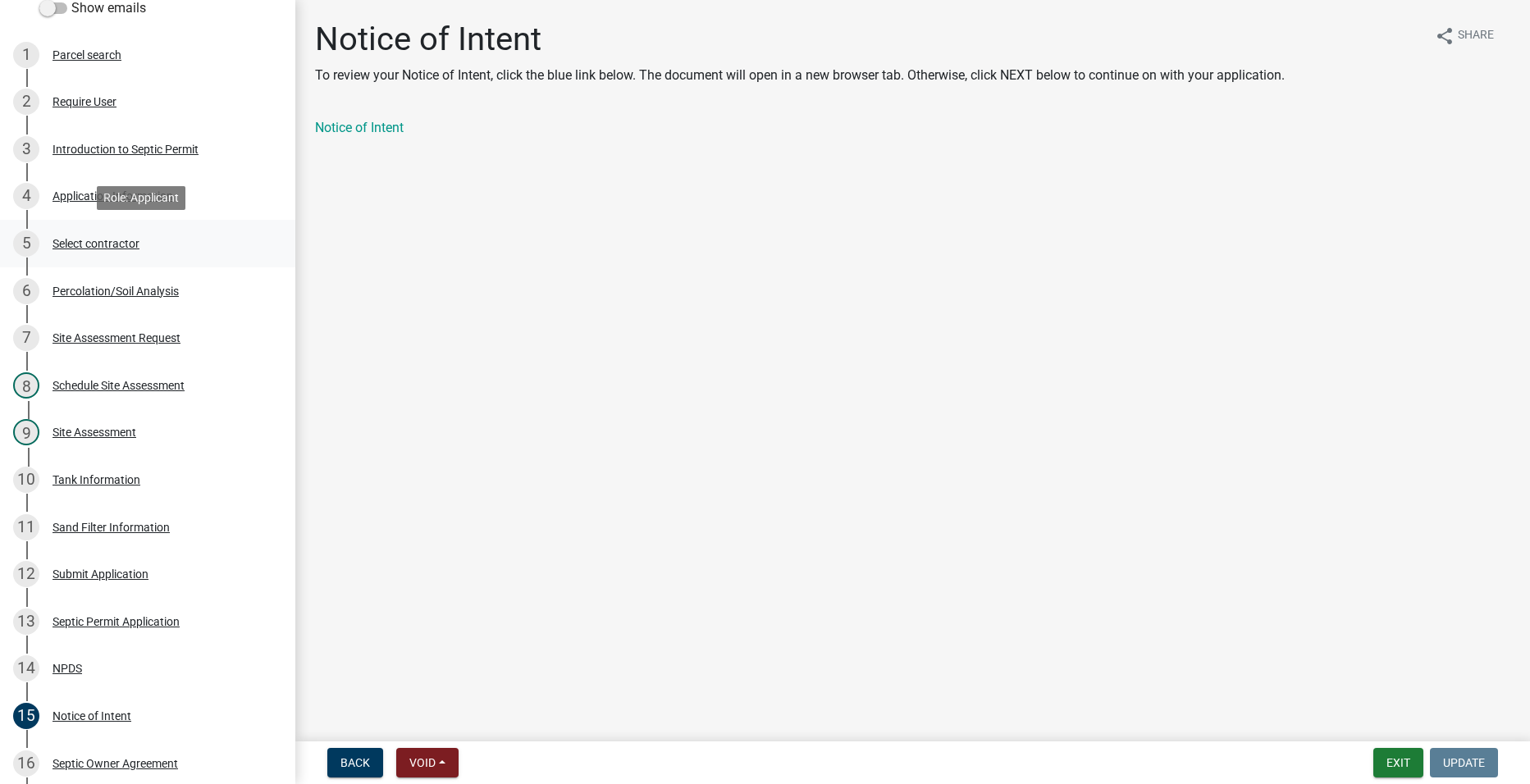
click at [111, 234] on div "5 Select contractor" at bounding box center [141, 243] width 256 height 26
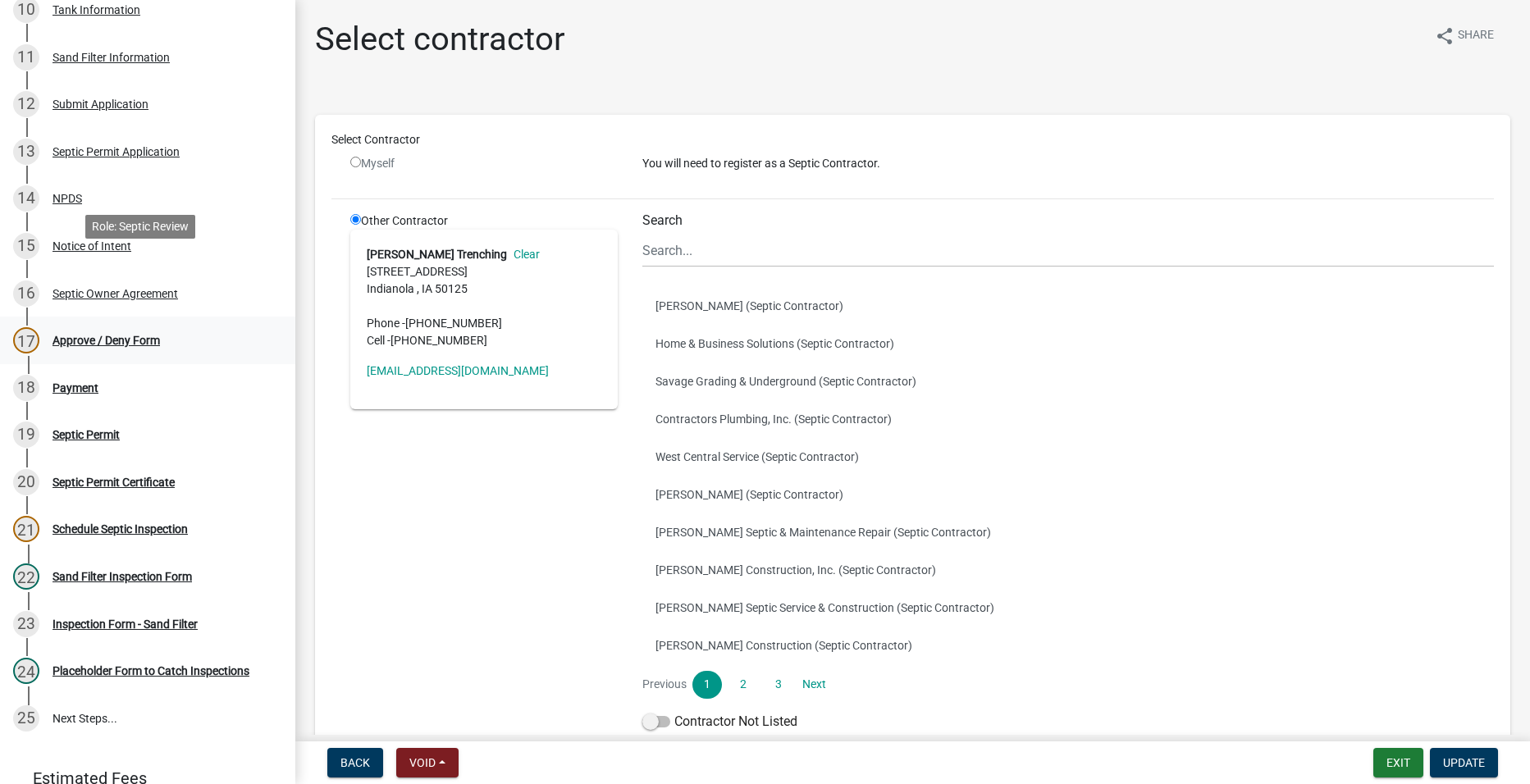
scroll to position [708, 0]
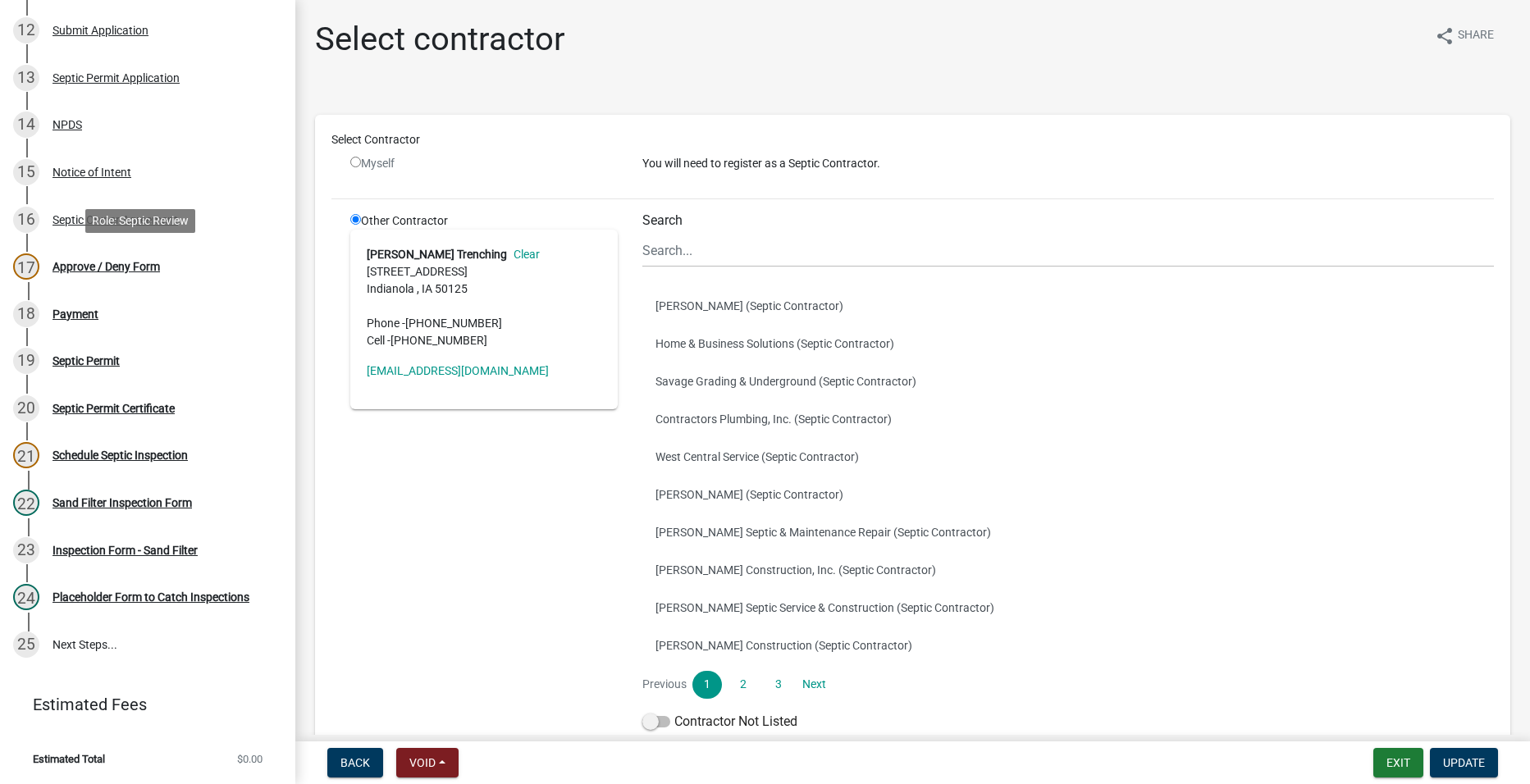
click at [99, 261] on div "Approve / Deny Form" at bounding box center [106, 267] width 108 height 12
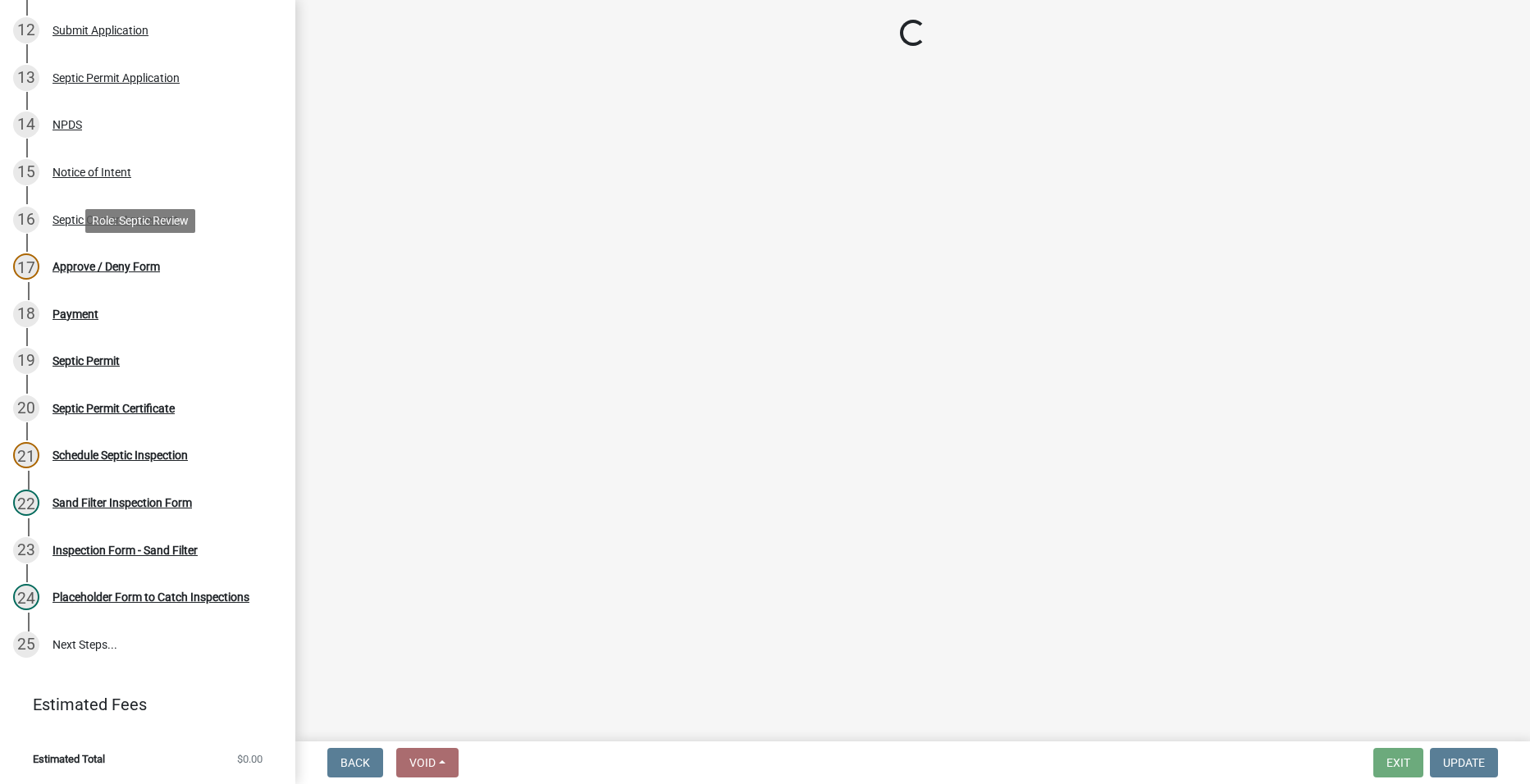
select select "2a766554-95f9-4f5e-8bc4-c4203ac60b7b"
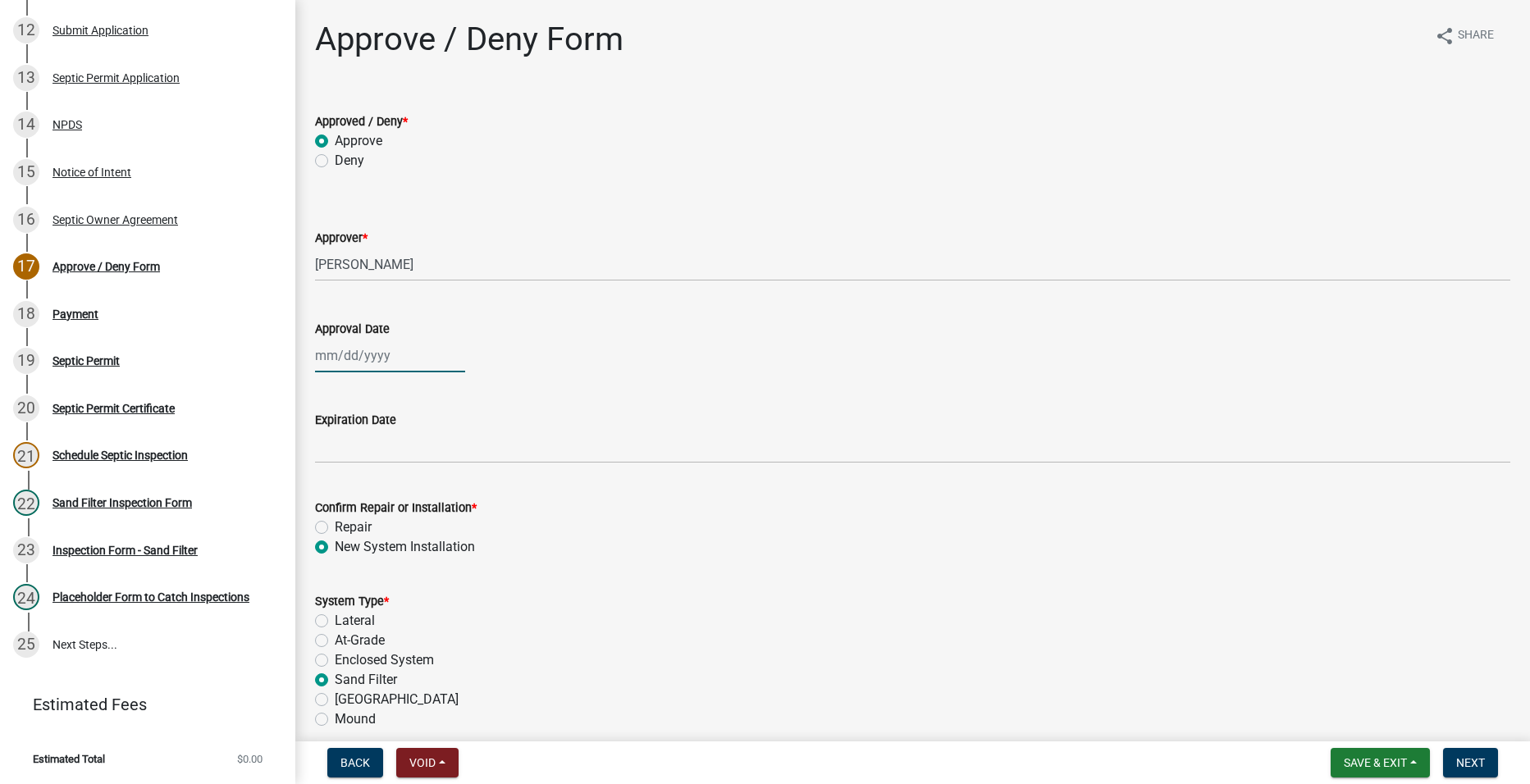
click at [342, 356] on div at bounding box center [390, 355] width 150 height 33
select select "9"
select select "2025"
click at [359, 515] on div "23" at bounding box center [357, 521] width 26 height 26
type input "[DATE]"
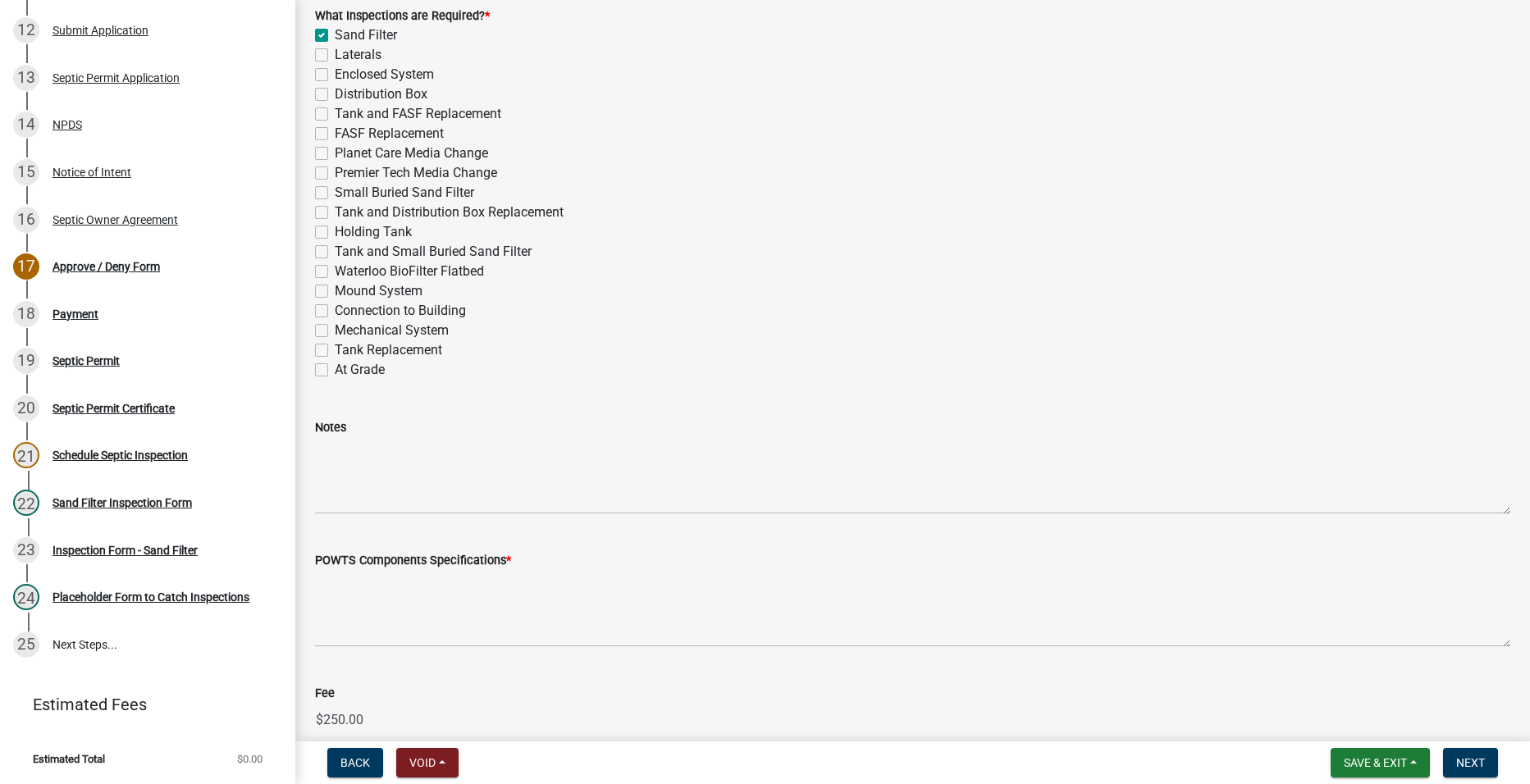
scroll to position [820, 0]
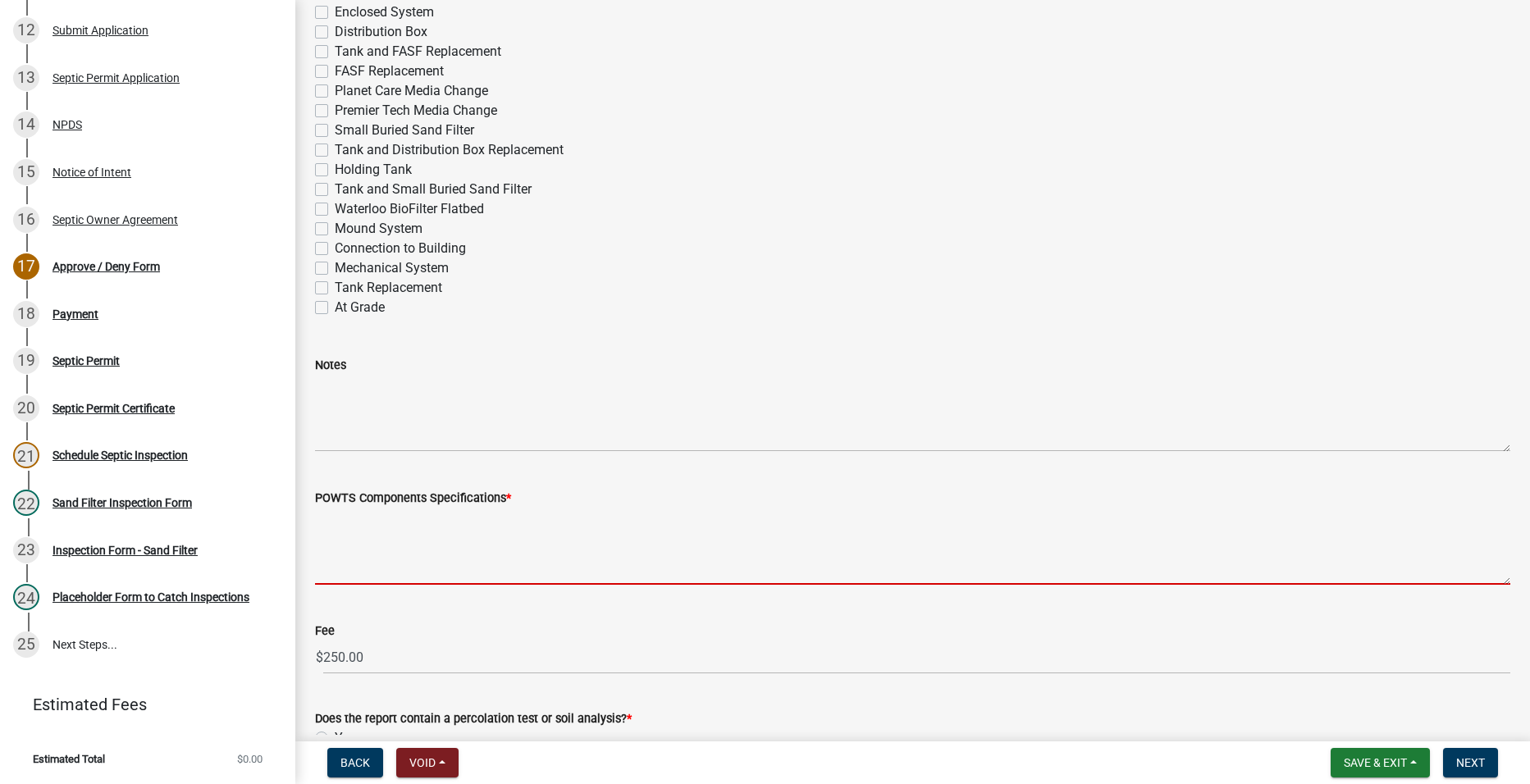
click at [359, 549] on textarea "POWTS Components Specifications *" at bounding box center [913, 546] width 1195 height 77
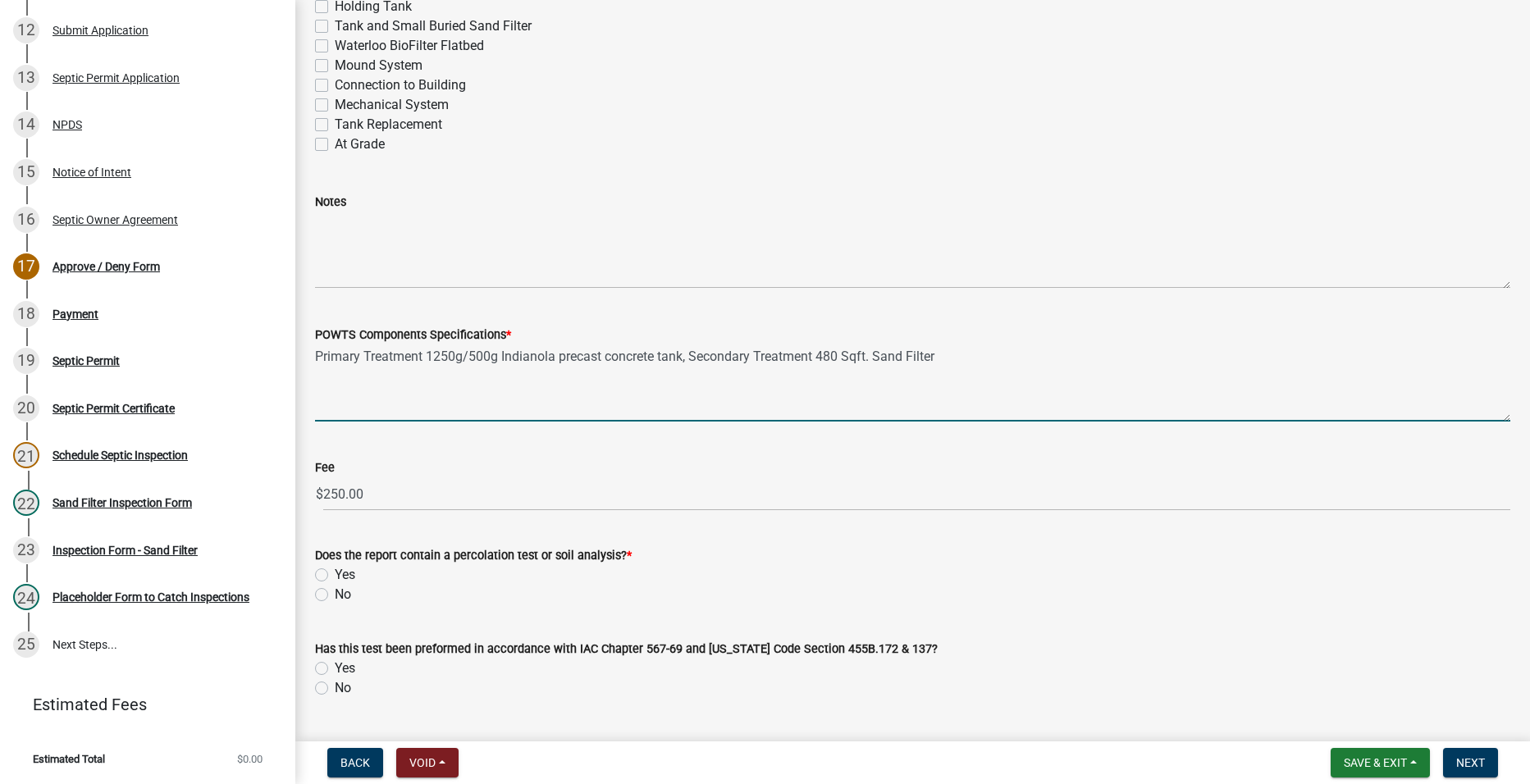
scroll to position [984, 0]
type textarea "Primary Treatment 1250g/500g Indianola precast concrete tank, Secondary Treatme…"
click at [335, 572] on label "Yes" at bounding box center [345, 575] width 21 height 20
click at [335, 572] on input "Yes" at bounding box center [340, 570] width 11 height 11
radio input "true"
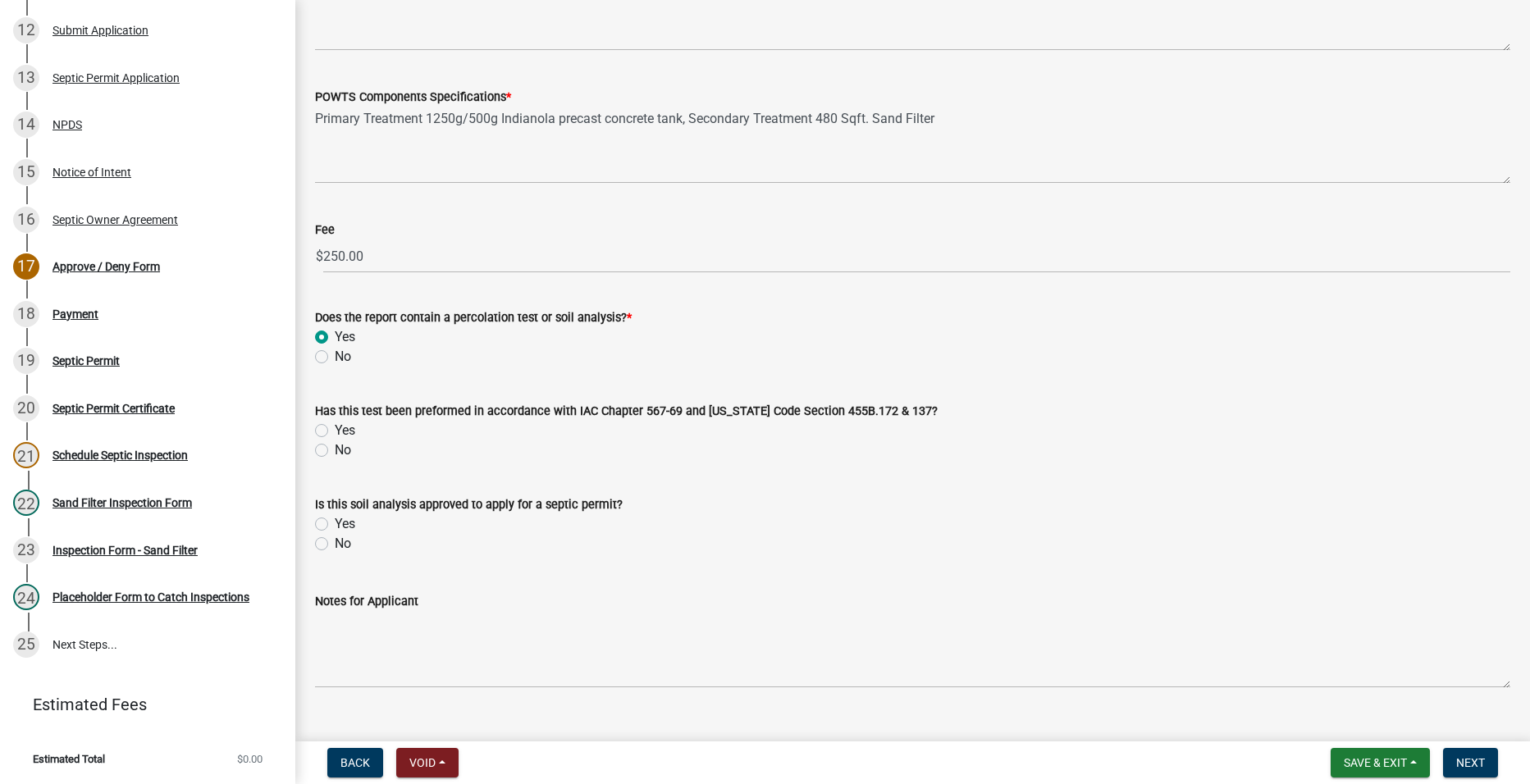
scroll to position [1230, 0]
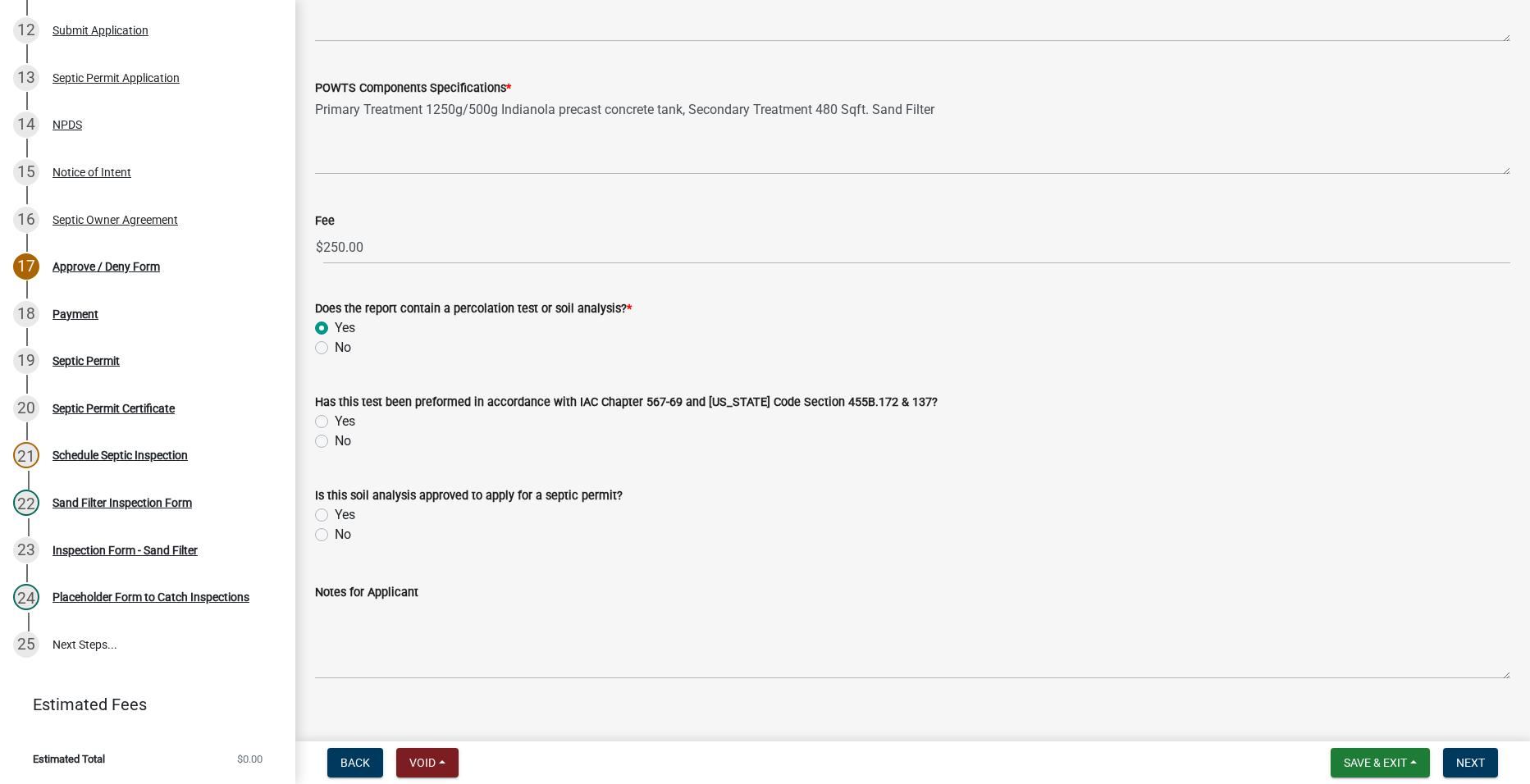
click at [335, 421] on label "Yes" at bounding box center [345, 422] width 21 height 20
click at [335, 421] on input "Yes" at bounding box center [340, 417] width 11 height 11
radio input "true"
click at [335, 513] on label "Yes" at bounding box center [345, 515] width 21 height 20
click at [335, 513] on input "Yes" at bounding box center [340, 510] width 11 height 11
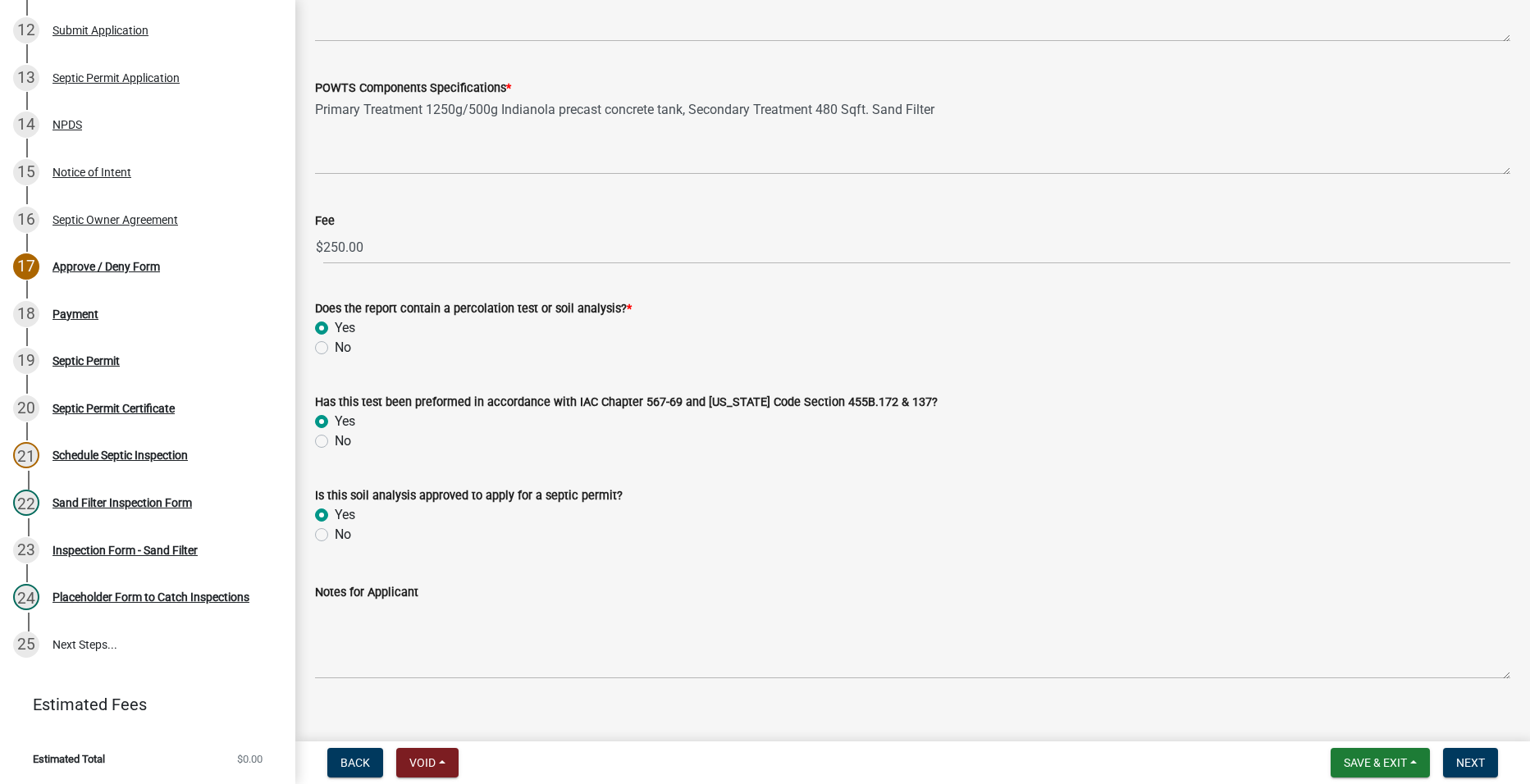
radio input "true"
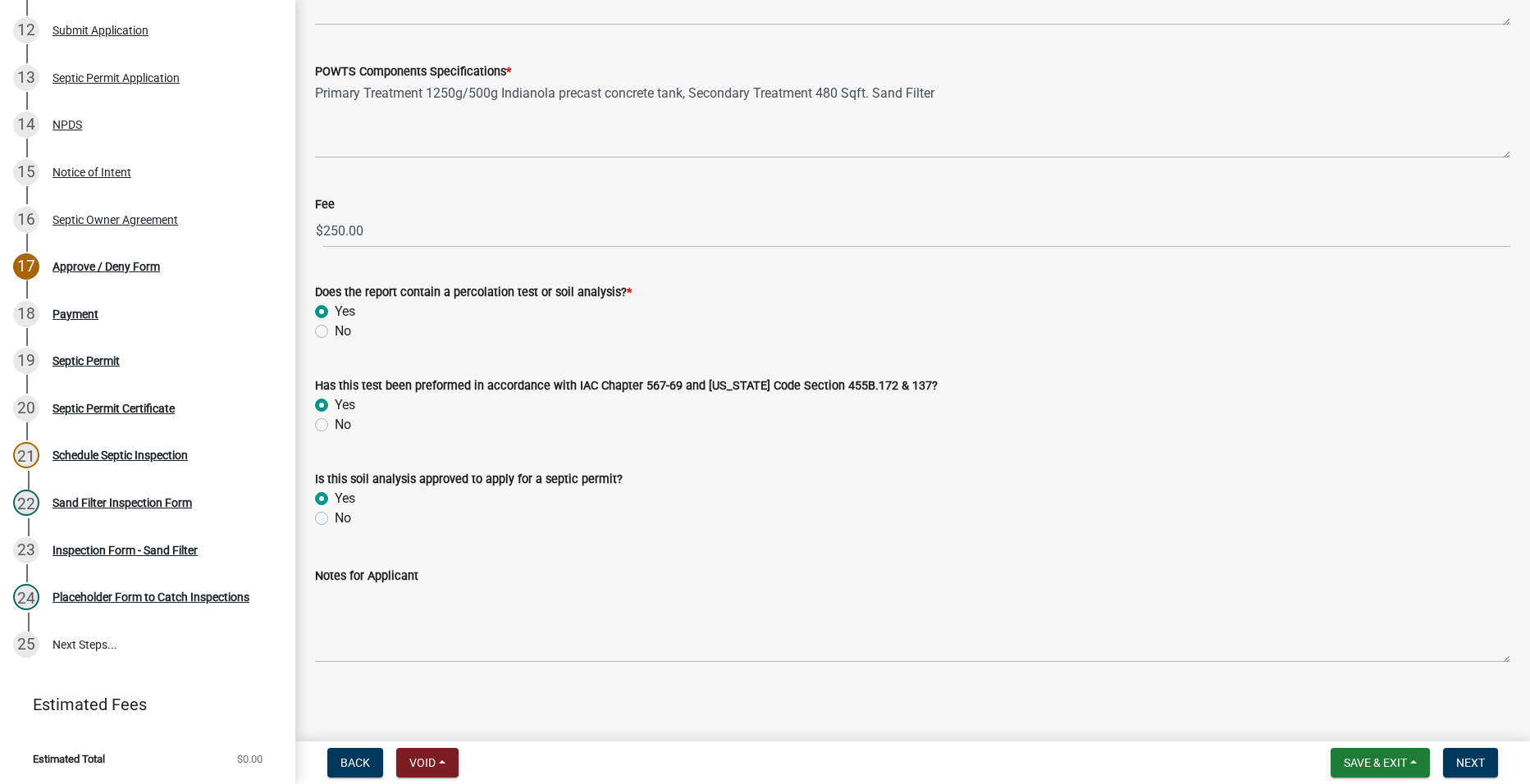
scroll to position [1252, 0]
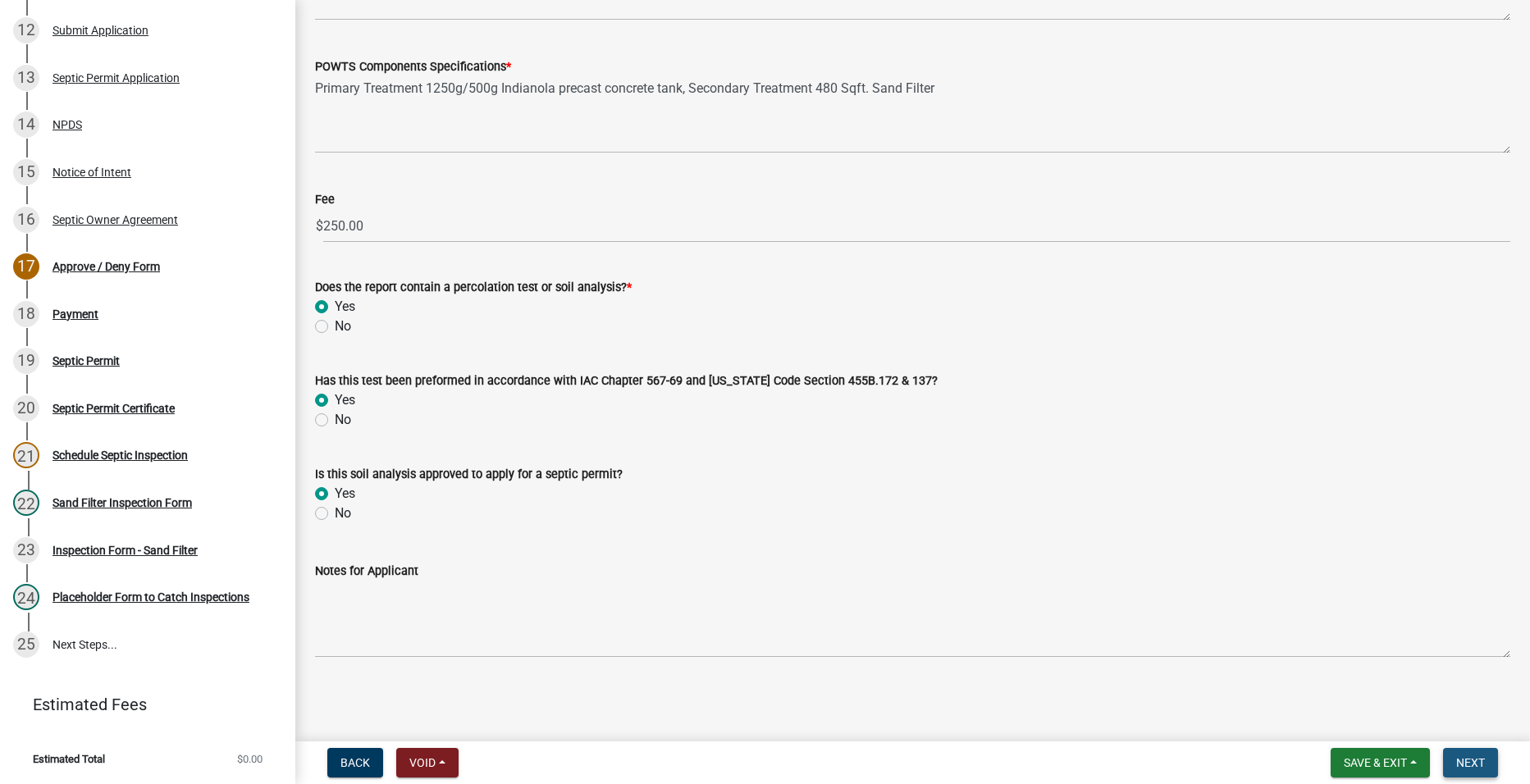
click at [1472, 762] on span "Next" at bounding box center [1471, 763] width 28 height 13
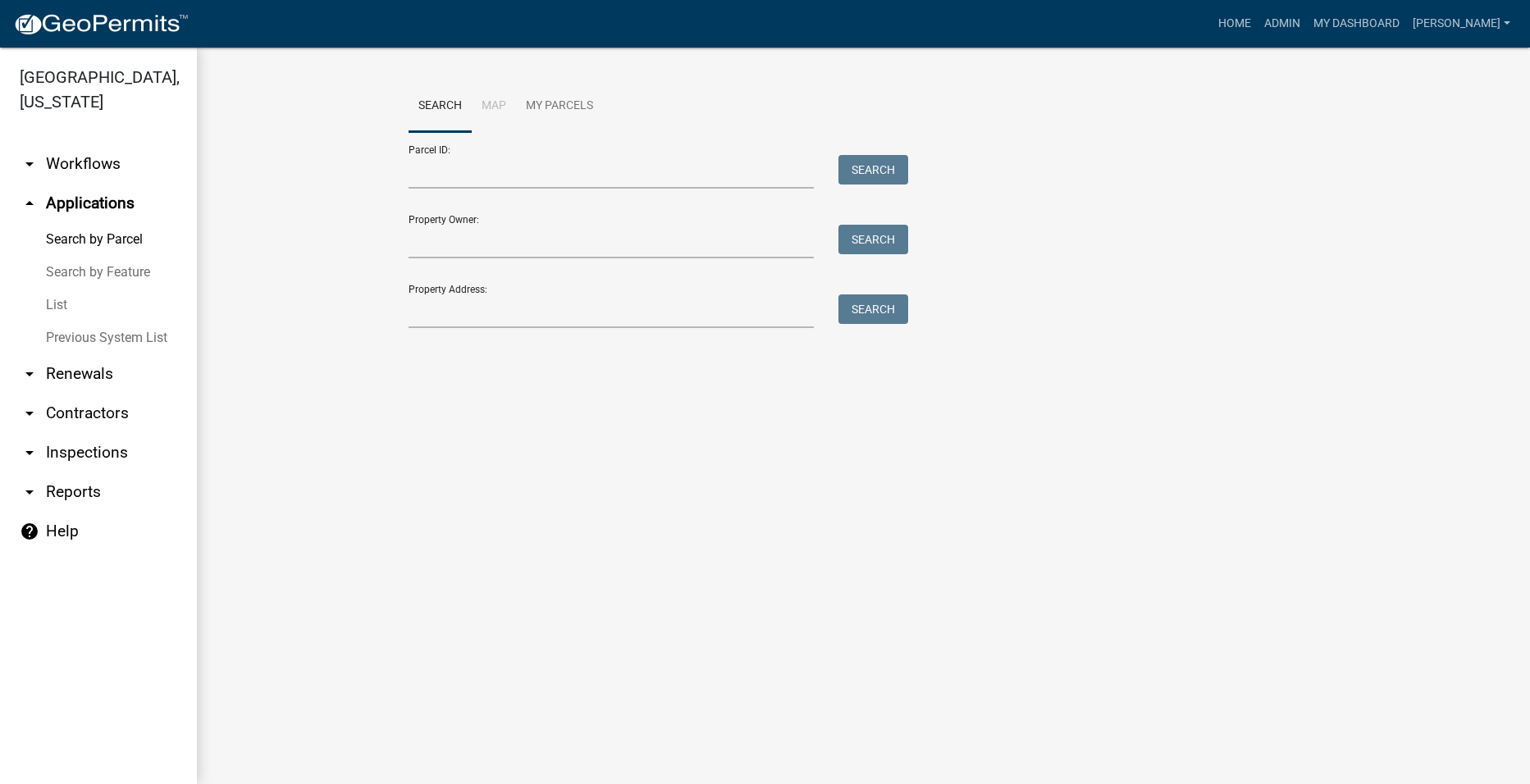
click at [115, 183] on link "arrow_drop_up Applications" at bounding box center [98, 203] width 197 height 39
click at [28, 193] on icon "arrow_drop_up" at bounding box center [30, 204] width 20 height 20
click at [27, 154] on icon "arrow_drop_down" at bounding box center [30, 164] width 20 height 20
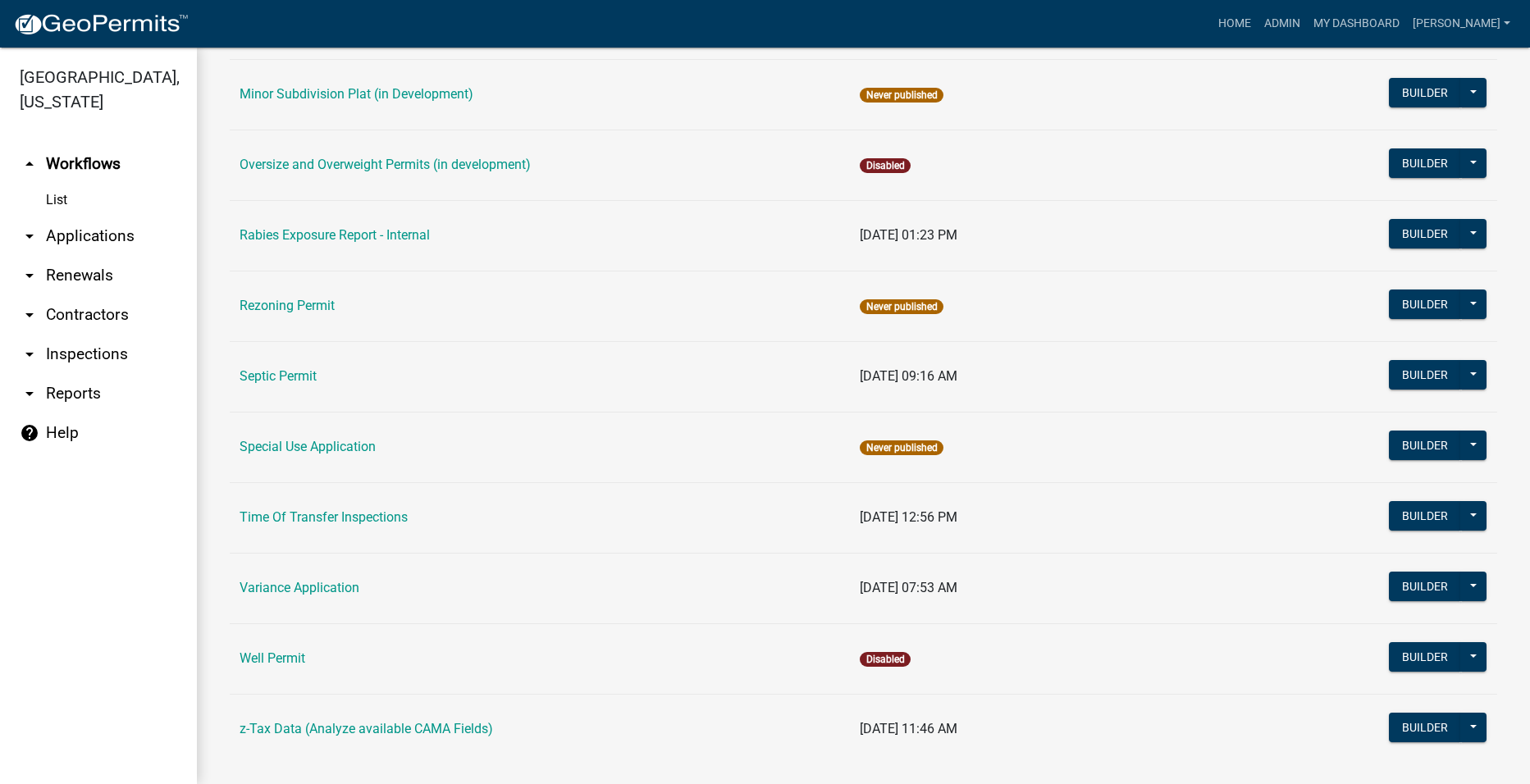
scroll to position [886, 0]
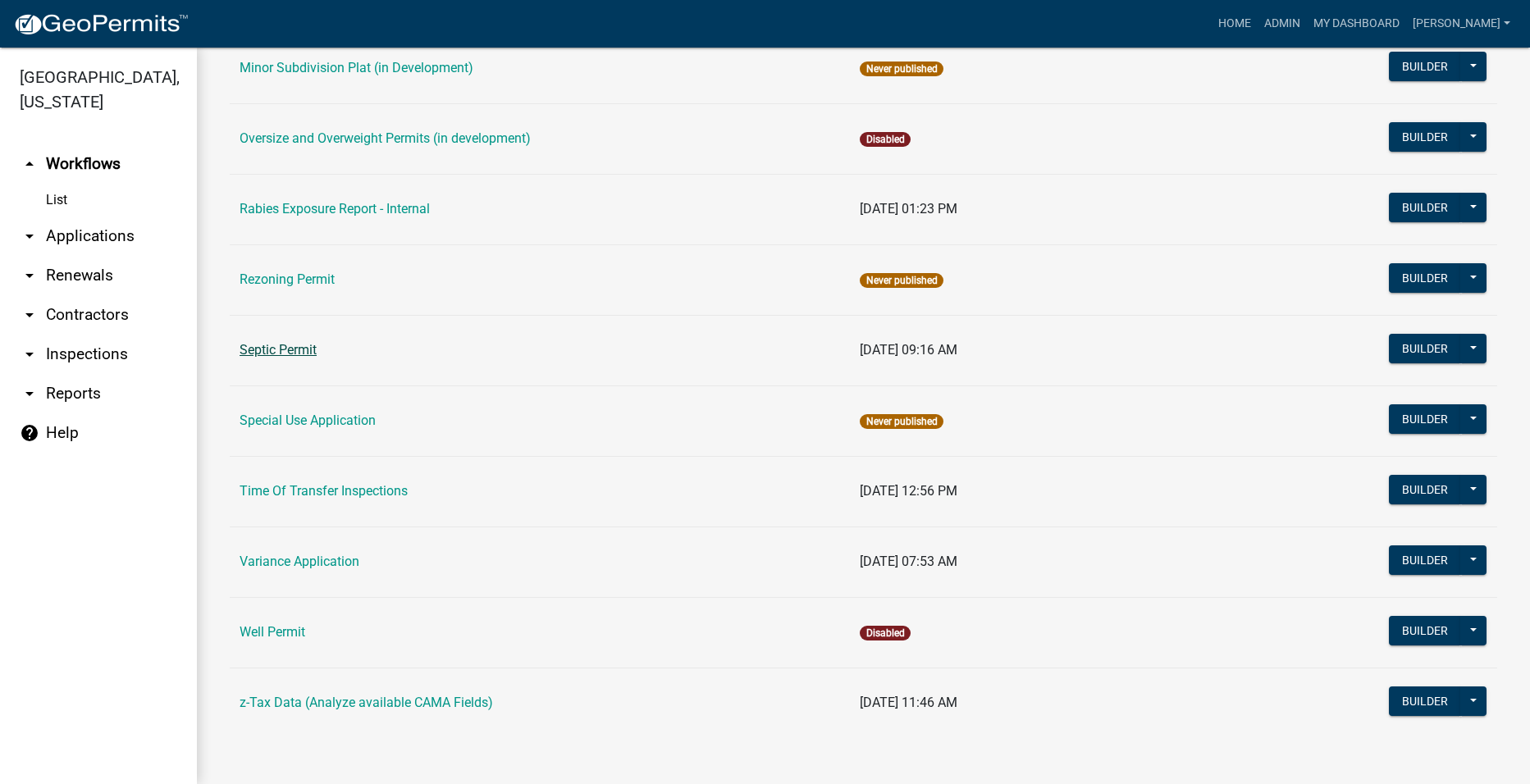
click at [261, 350] on link "Septic Permit" at bounding box center [278, 349] width 77 height 16
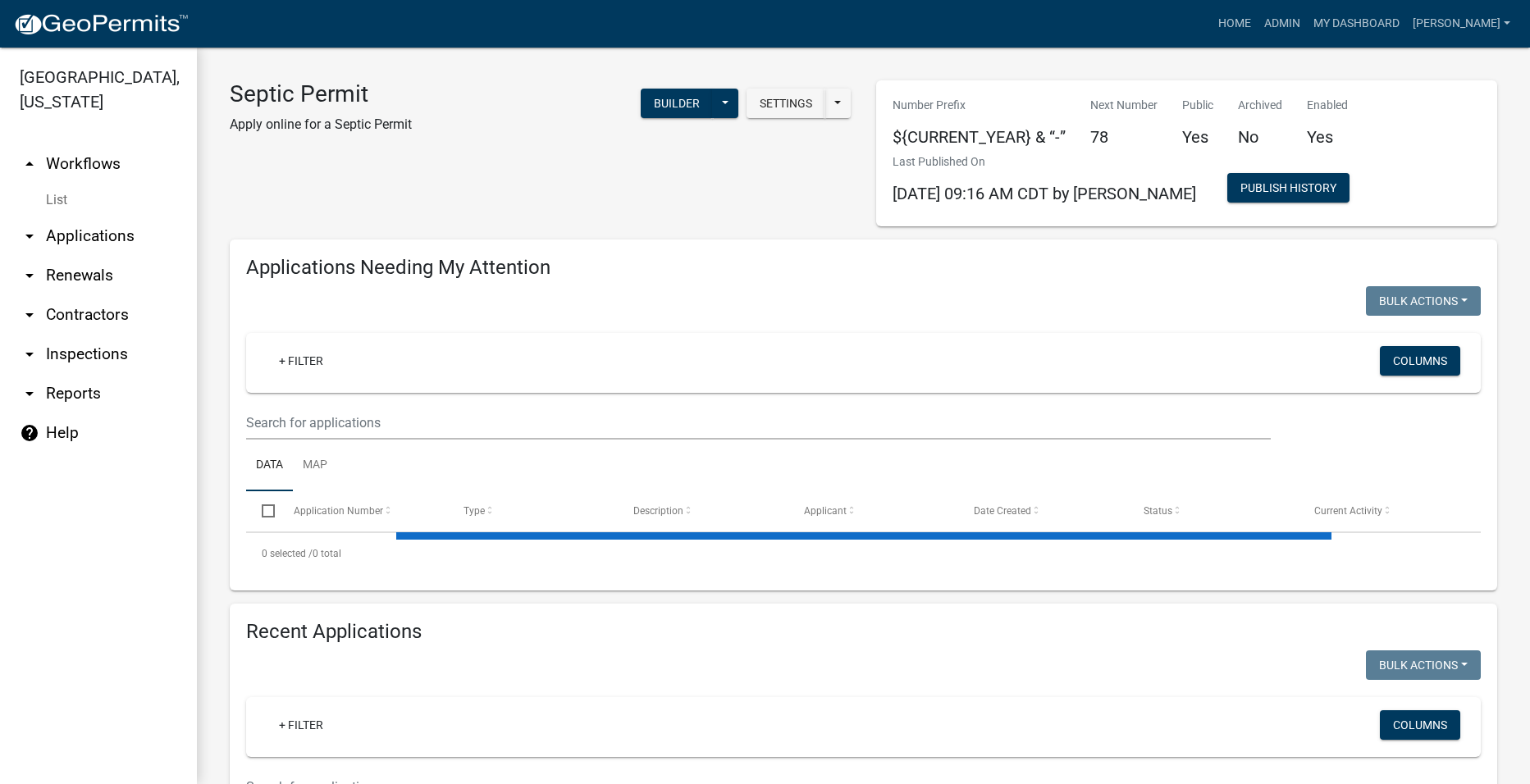
select select "2: 50"
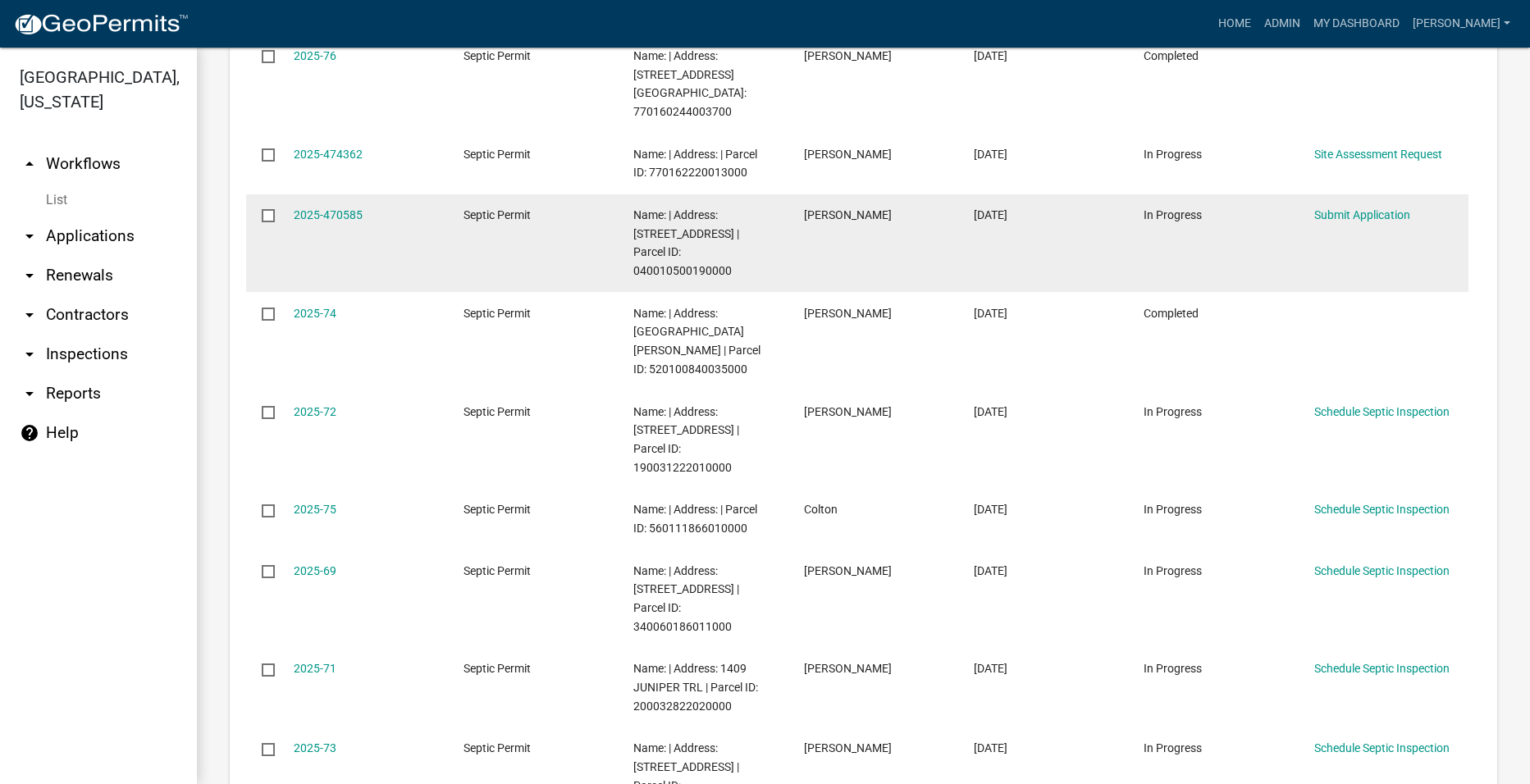
scroll to position [2543, 0]
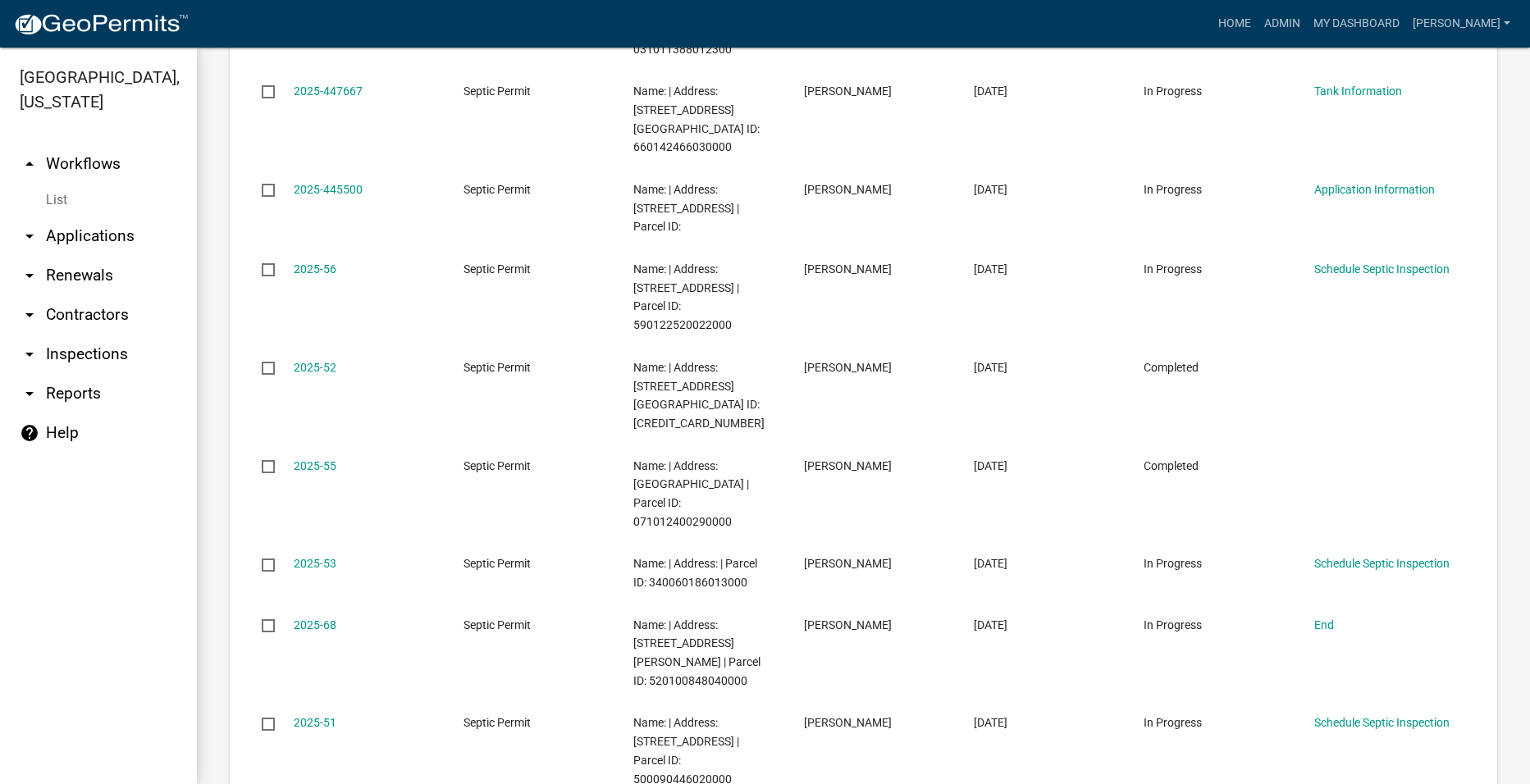
scroll to position [4762, 0]
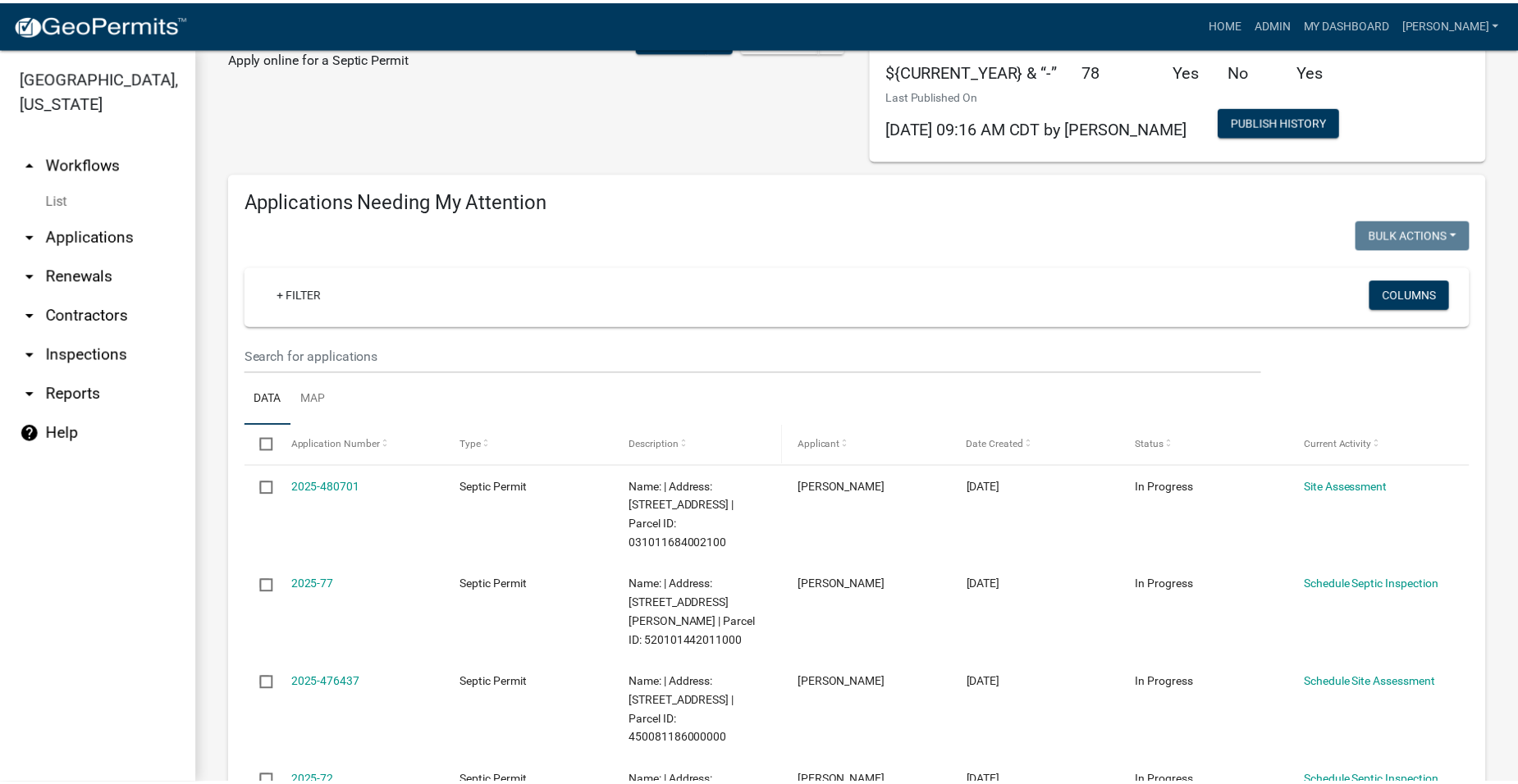
scroll to position [0, 0]
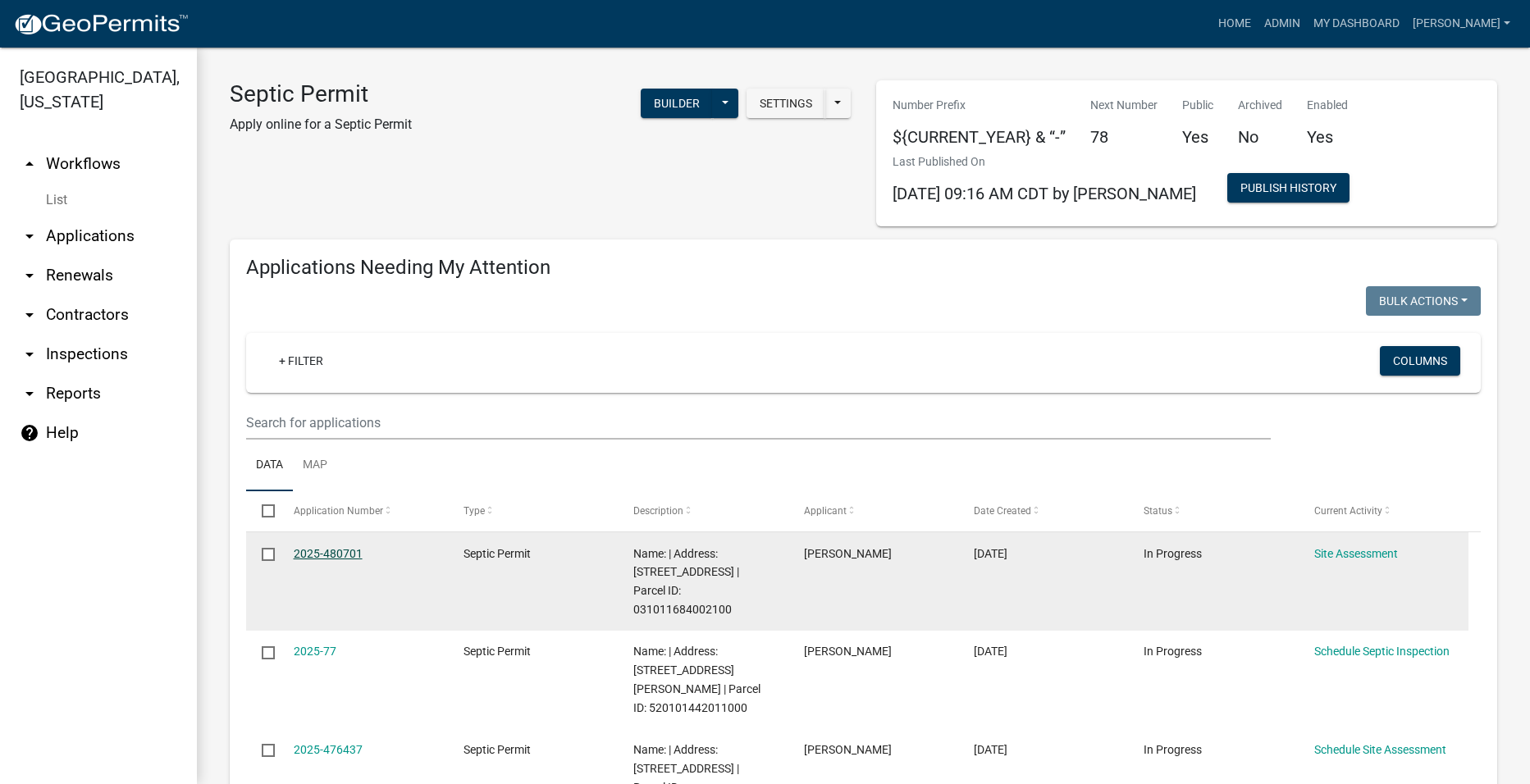
click at [321, 550] on link "2025-480701" at bounding box center [328, 554] width 69 height 13
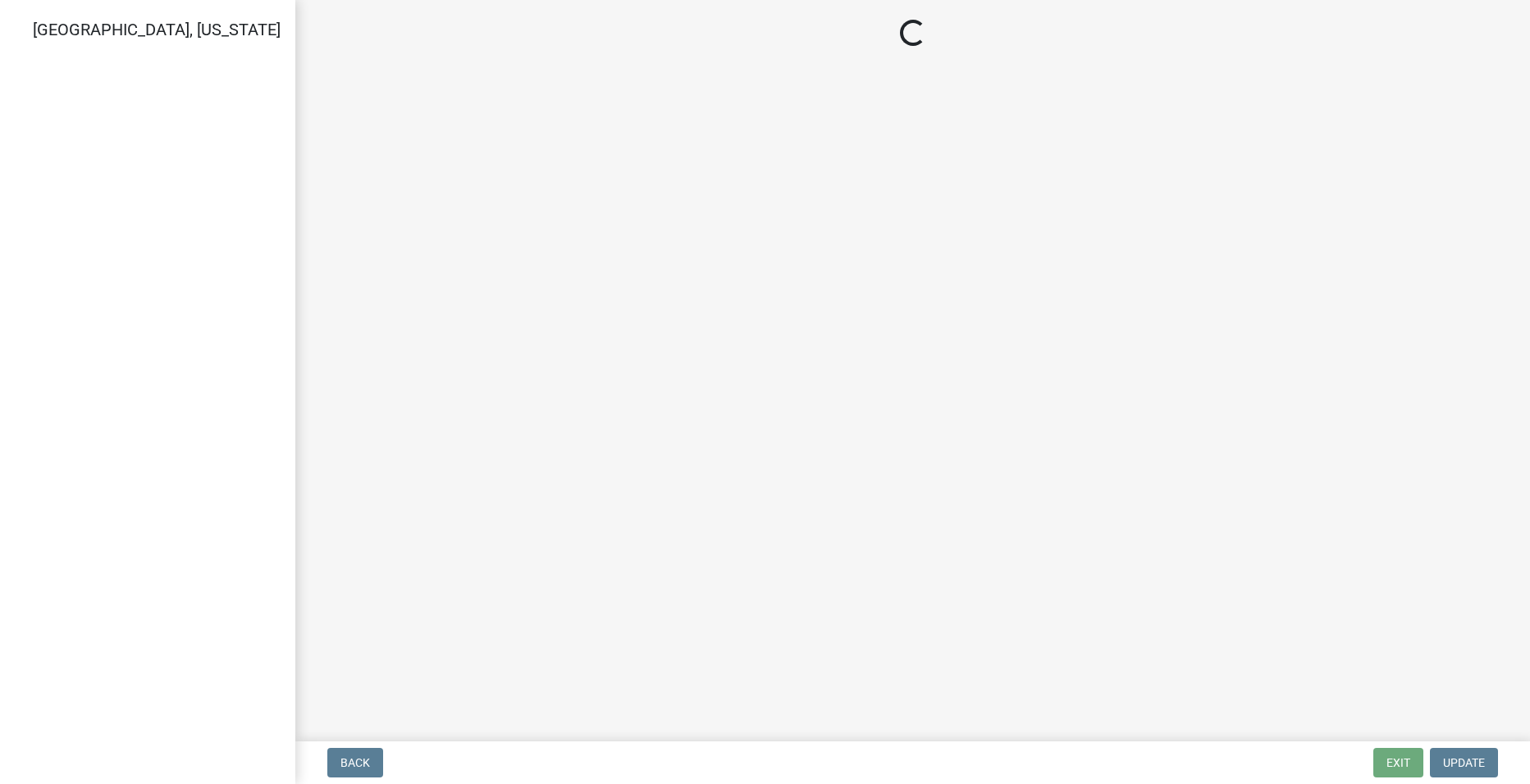
select select "cee7aade-c60a-47dc-8b48-e4cdff881902"
select select "dbe3a1b9-a4b3-48fa-b9c0-fee70399abae"
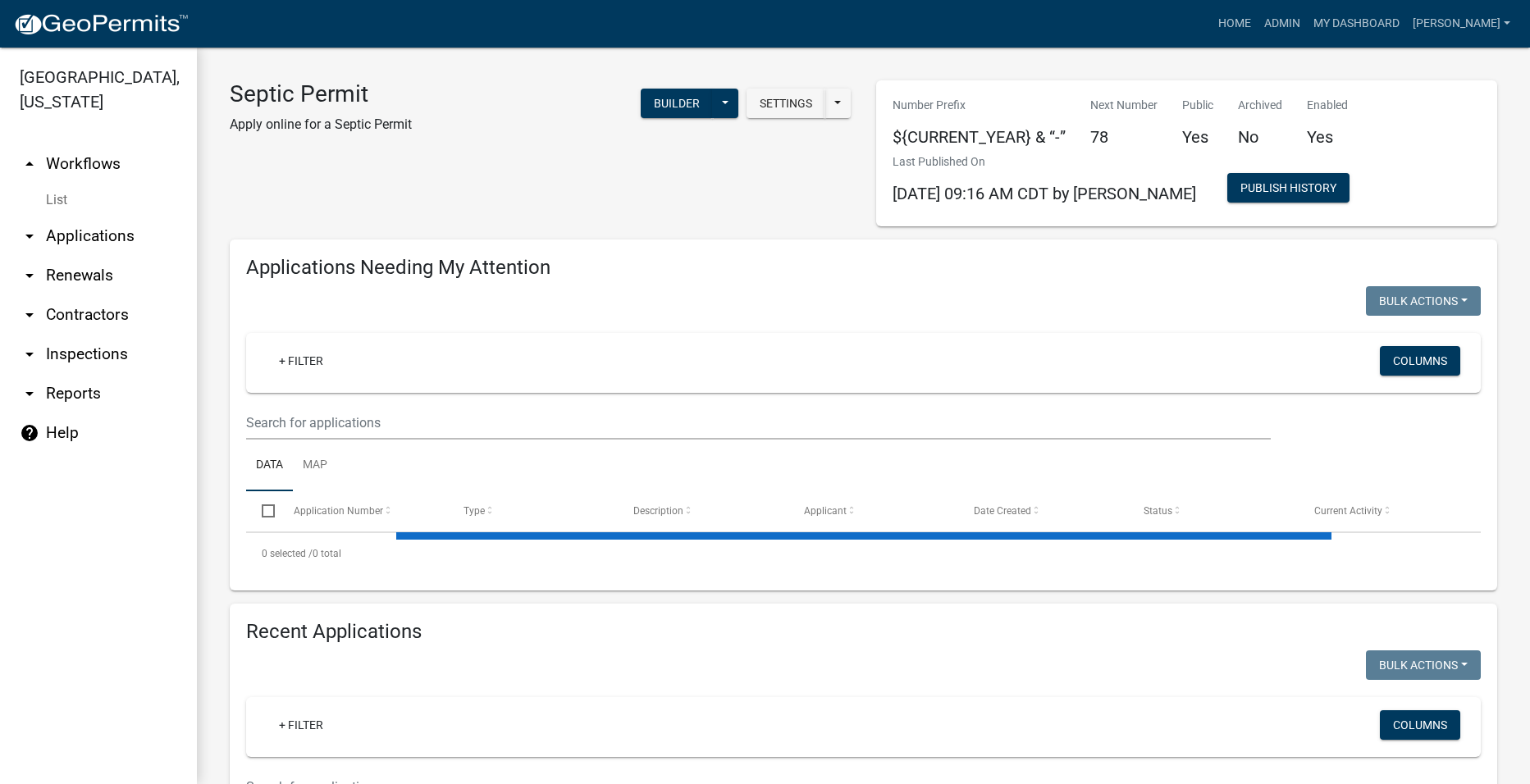
select select "2: 50"
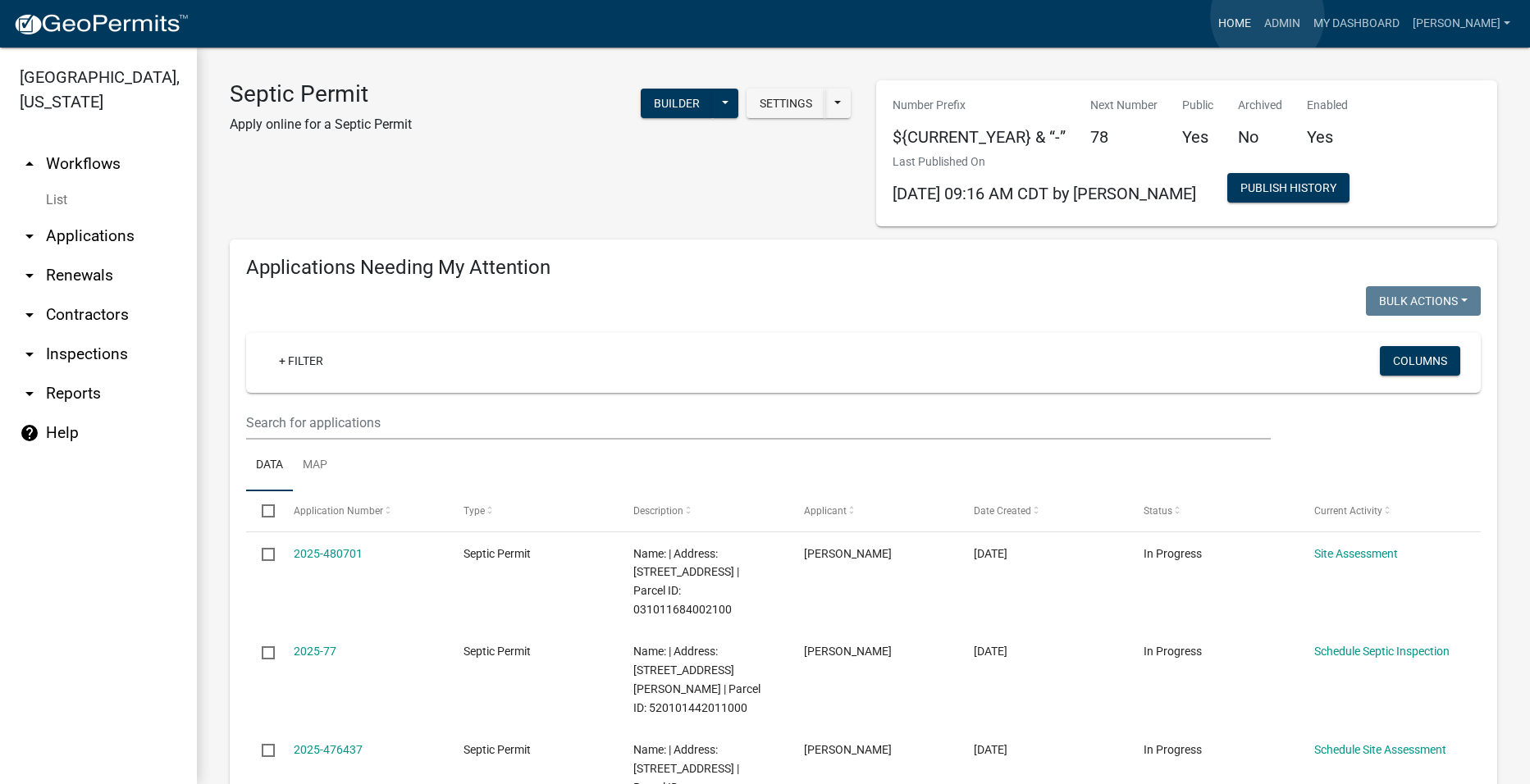
click at [1258, 17] on link "Home" at bounding box center [1235, 23] width 46 height 31
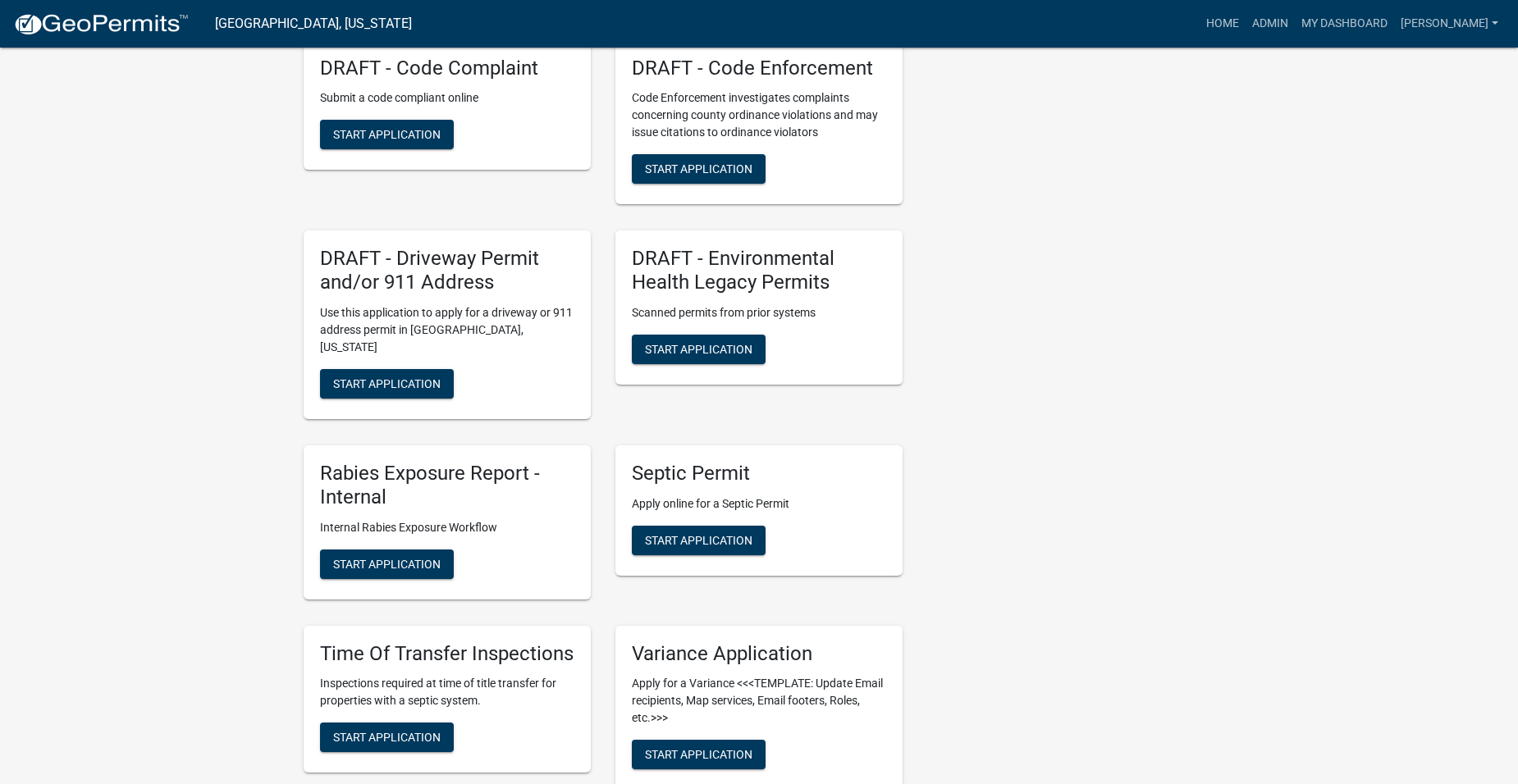
scroll to position [1266, 0]
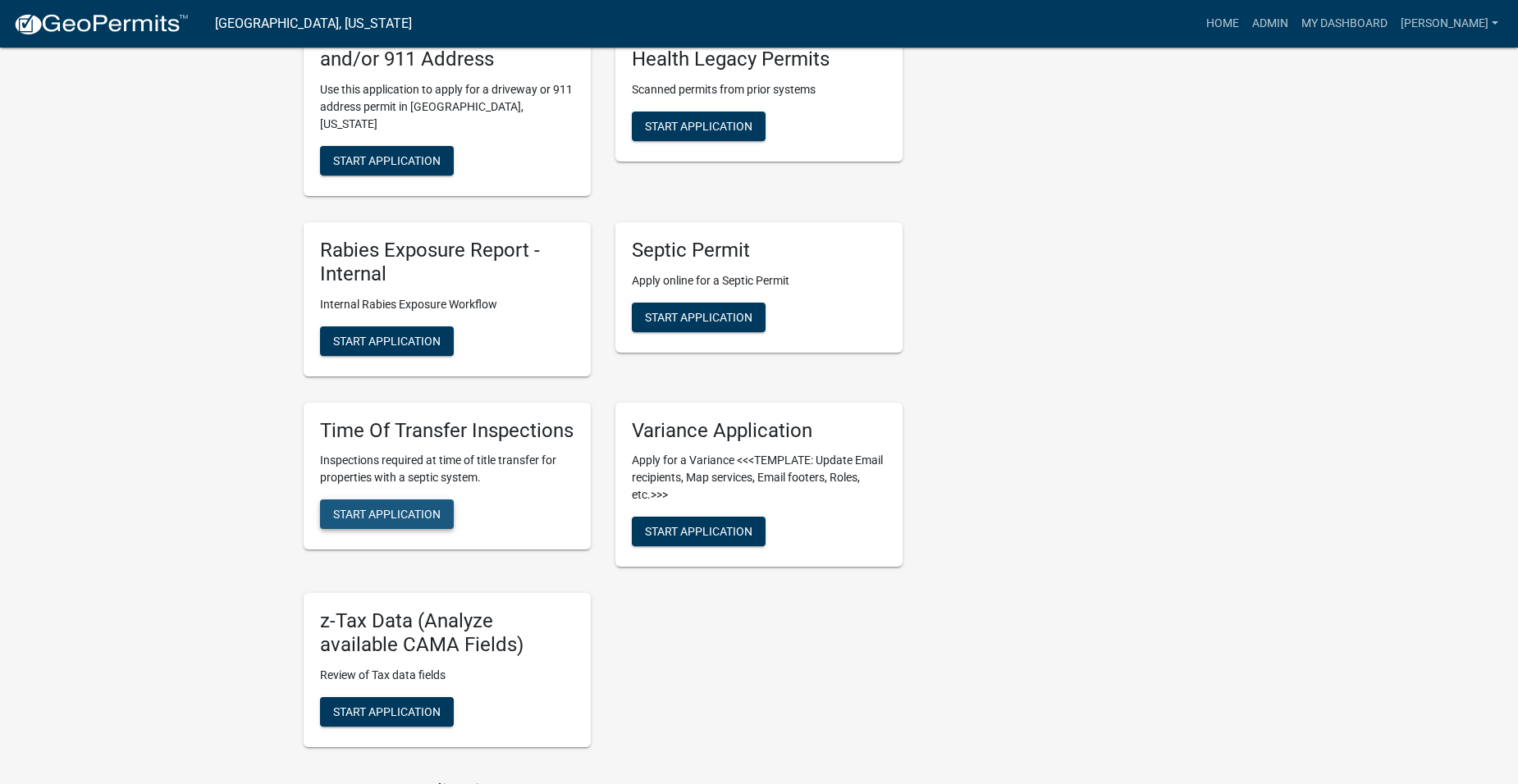
click at [368, 511] on span "Start Application" at bounding box center [386, 515] width 108 height 13
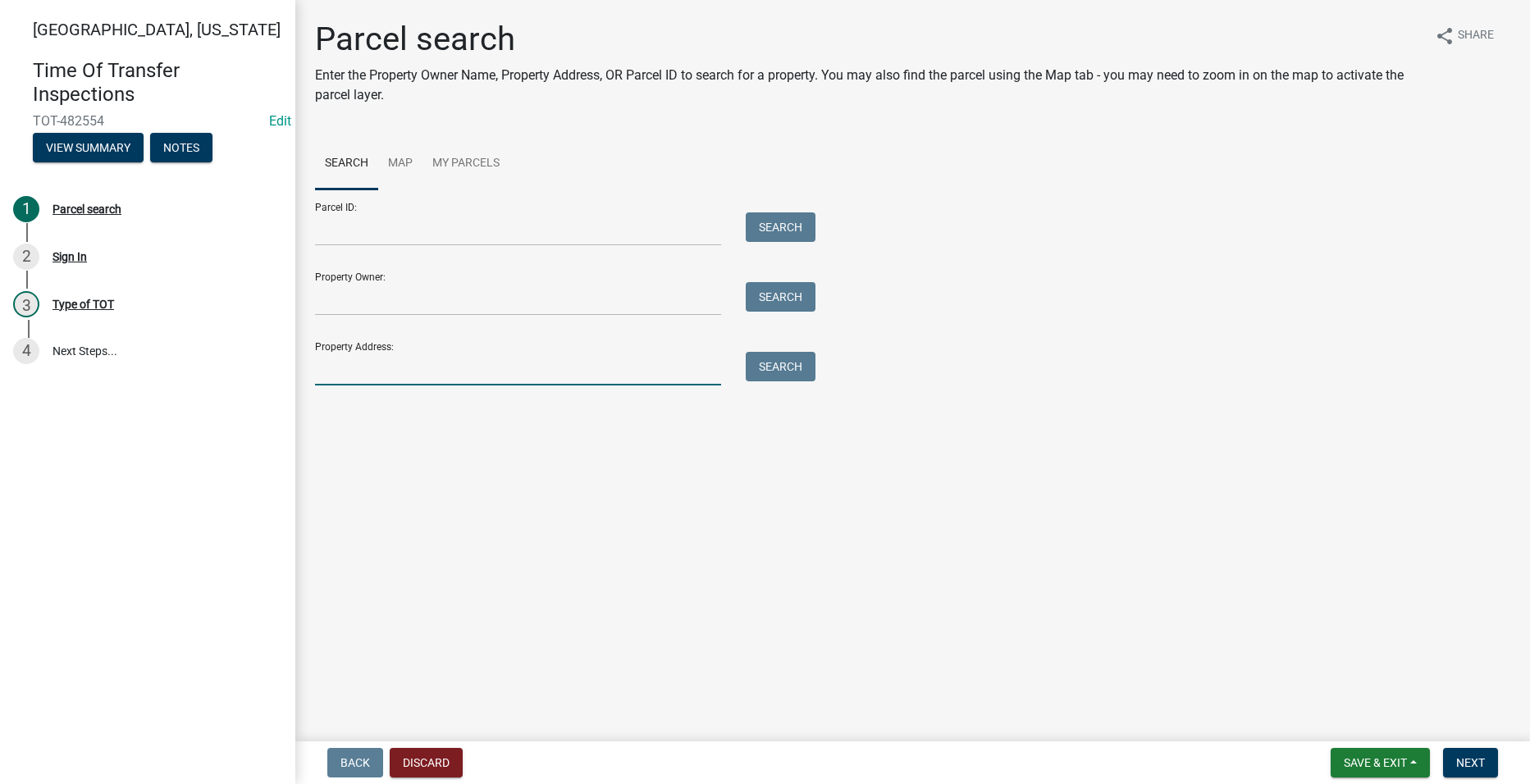
click at [395, 380] on input "Property Address:" at bounding box center [518, 369] width 406 height 33
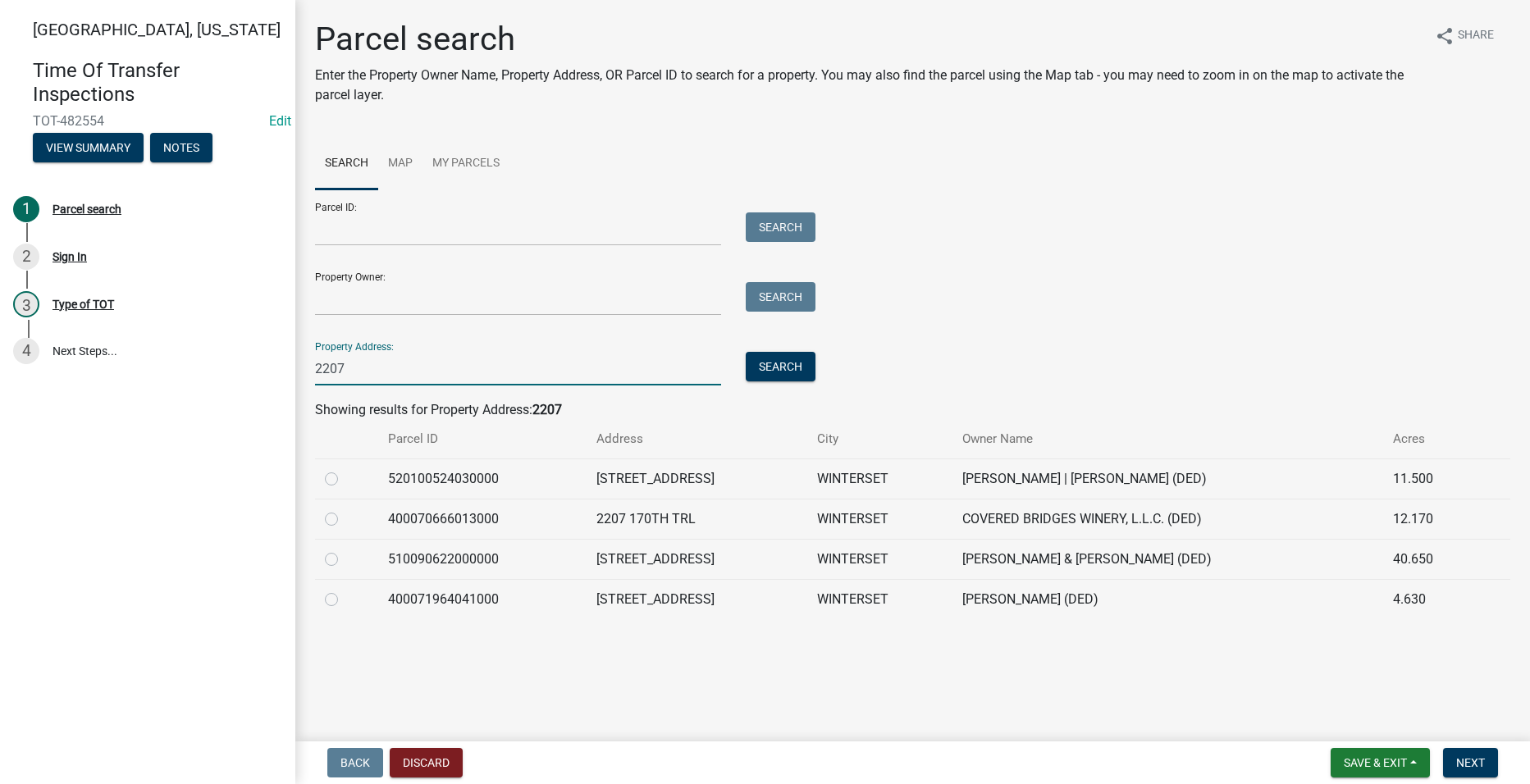
type input "2207"
click at [340, 481] on div at bounding box center [346, 480] width 43 height 20
click at [345, 470] on label at bounding box center [345, 470] width 0 height 0
click at [345, 479] on input "radio" at bounding box center [350, 475] width 11 height 11
radio input "true"
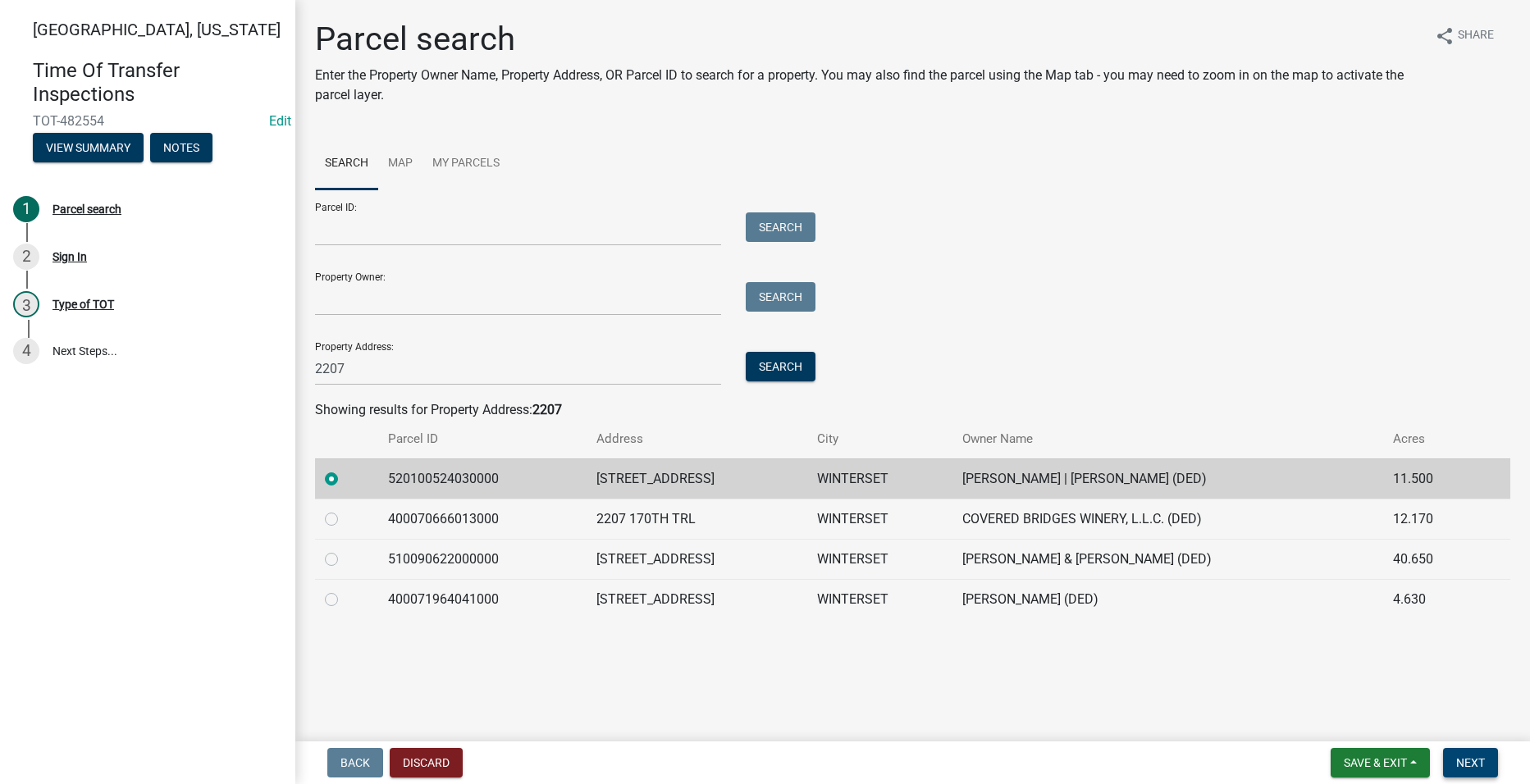
click at [1482, 758] on span "Next" at bounding box center [1471, 763] width 28 height 13
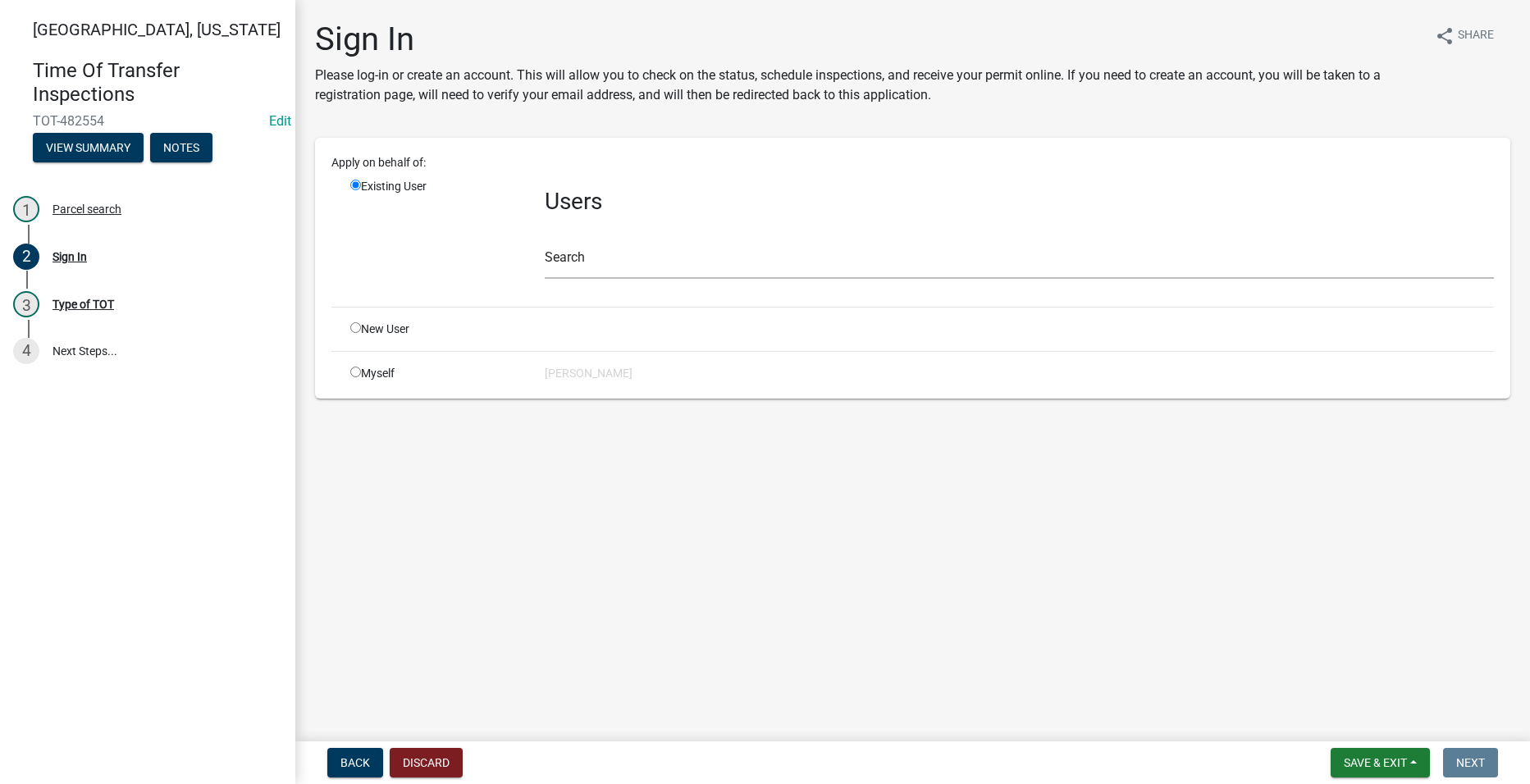
click at [354, 372] on input "radio" at bounding box center [355, 372] width 11 height 11
radio input "true"
radio input "false"
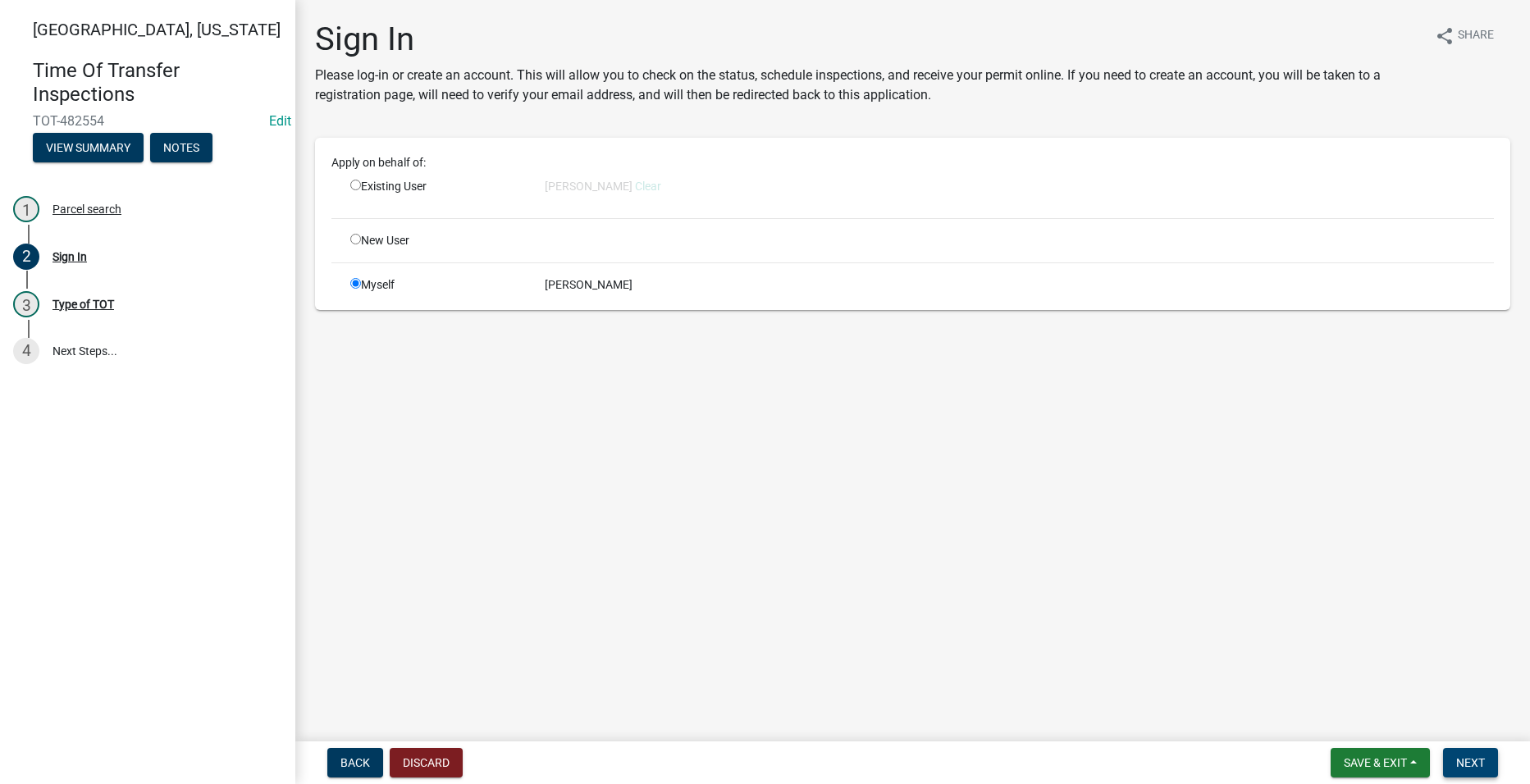
click at [1463, 757] on span "Next" at bounding box center [1471, 763] width 28 height 13
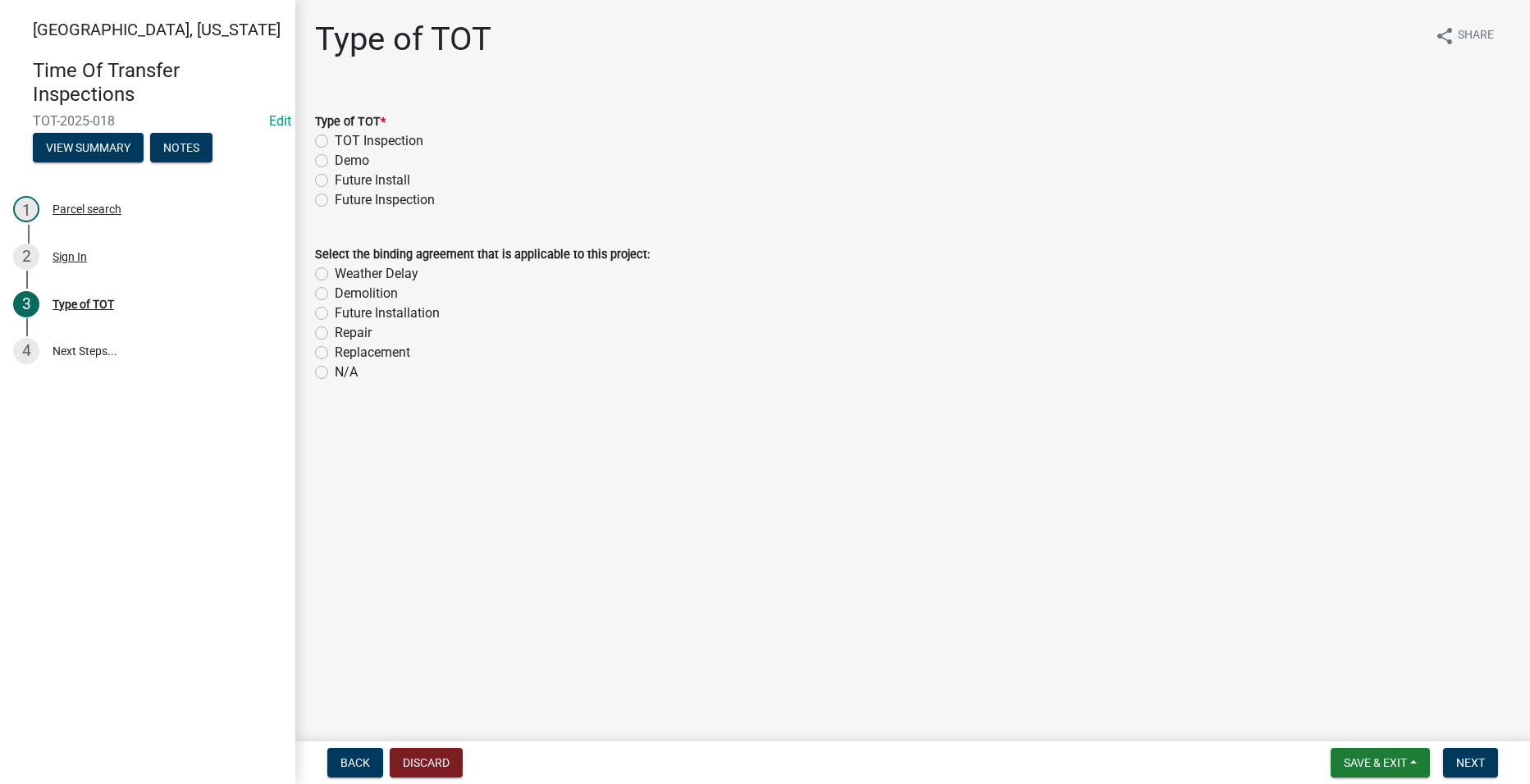
click at [335, 141] on label "TOT Inspection" at bounding box center [379, 141] width 88 height 20
click at [335, 141] on input "TOT Inspection" at bounding box center [340, 136] width 11 height 11
radio input "true"
click at [335, 374] on label "N/A" at bounding box center [346, 373] width 23 height 20
click at [335, 373] on input "N/A" at bounding box center [340, 368] width 11 height 11
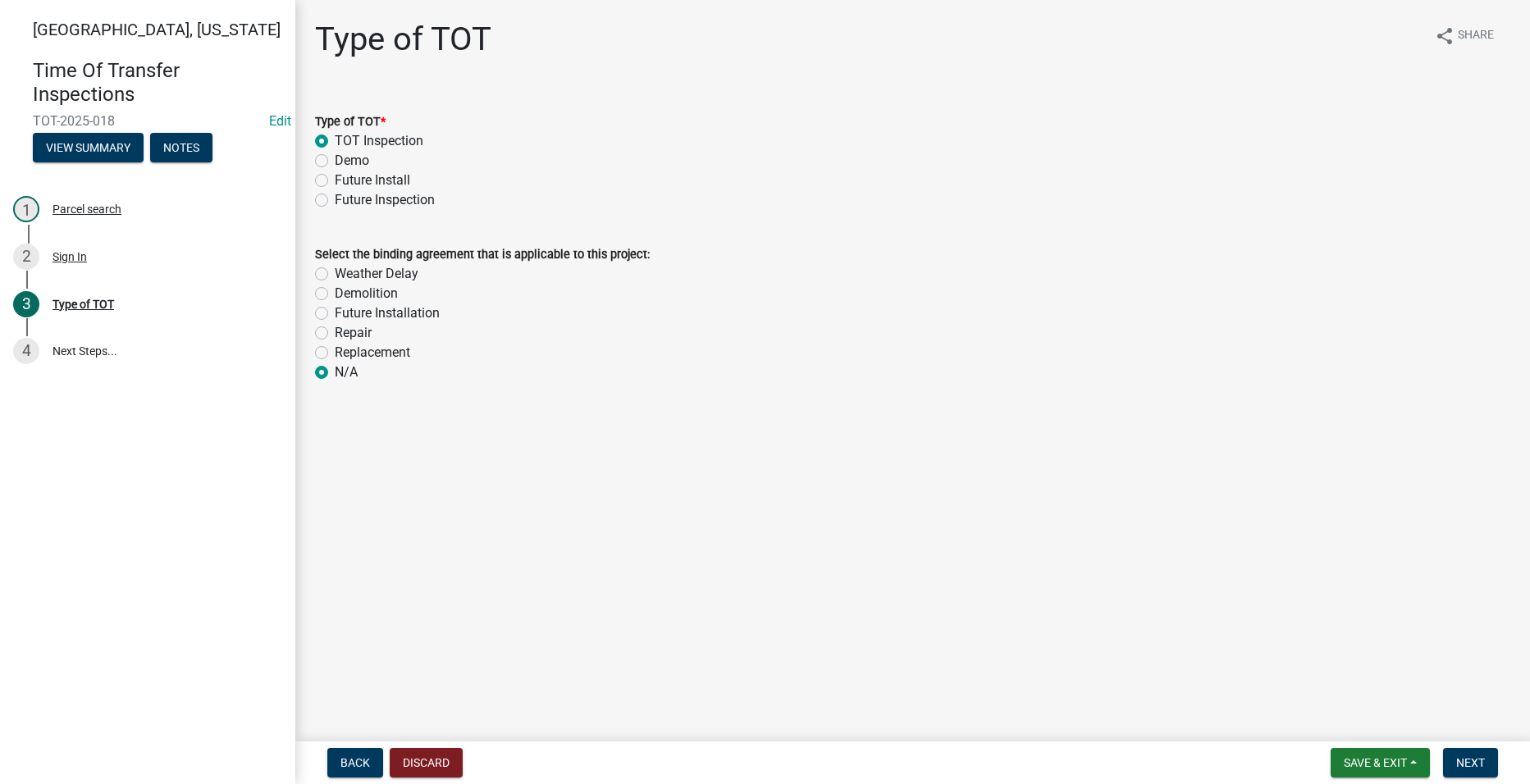
radio input "true"
click at [1478, 764] on span "Next" at bounding box center [1471, 763] width 28 height 13
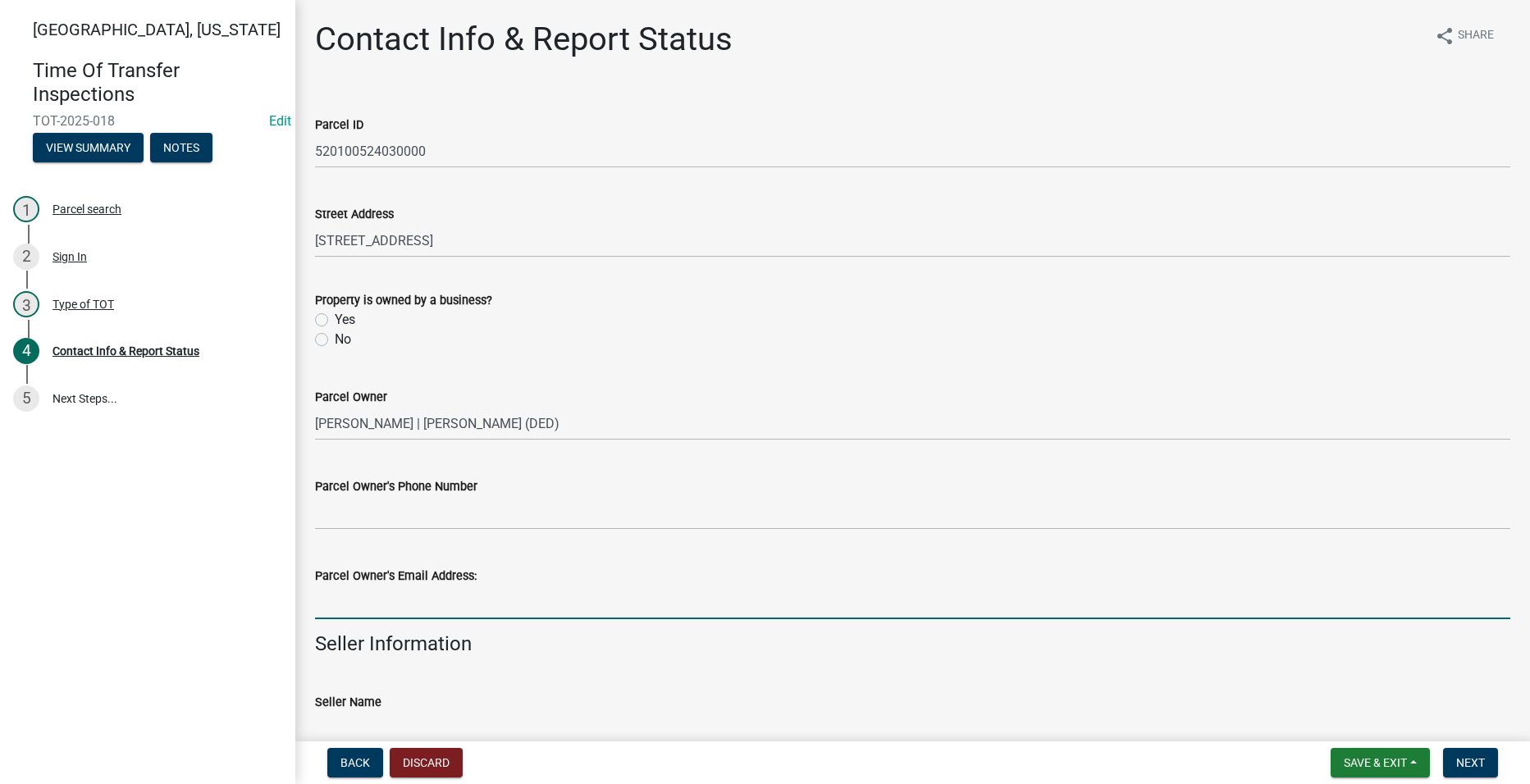
click at [380, 609] on input "Parcel Owner's Email Address:" at bounding box center [913, 602] width 1195 height 33
paste input "[EMAIL_ADDRESS][DOMAIN_NAME]"
click at [315, 601] on input "[EMAIL_ADDRESS][DOMAIN_NAME]" at bounding box center [913, 602] width 1195 height 33
click at [479, 599] on input "[EMAIL_ADDRESS][DOMAIN_NAME]" at bounding box center [913, 602] width 1195 height 33
type input "[EMAIL_ADDRESS][DOMAIN_NAME]"
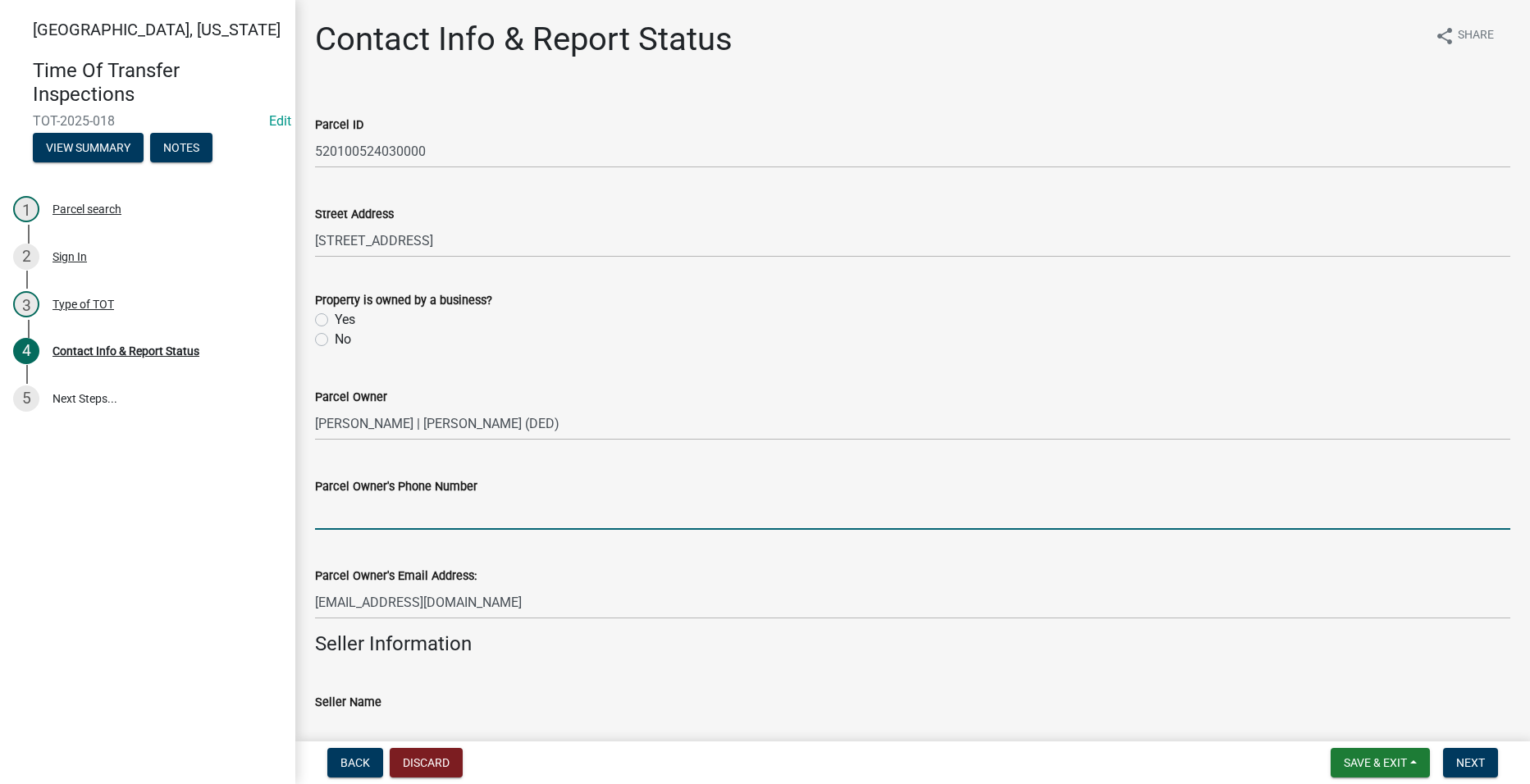
click at [386, 517] on input "Parcel Owner's Phone Number" at bounding box center [913, 513] width 1195 height 33
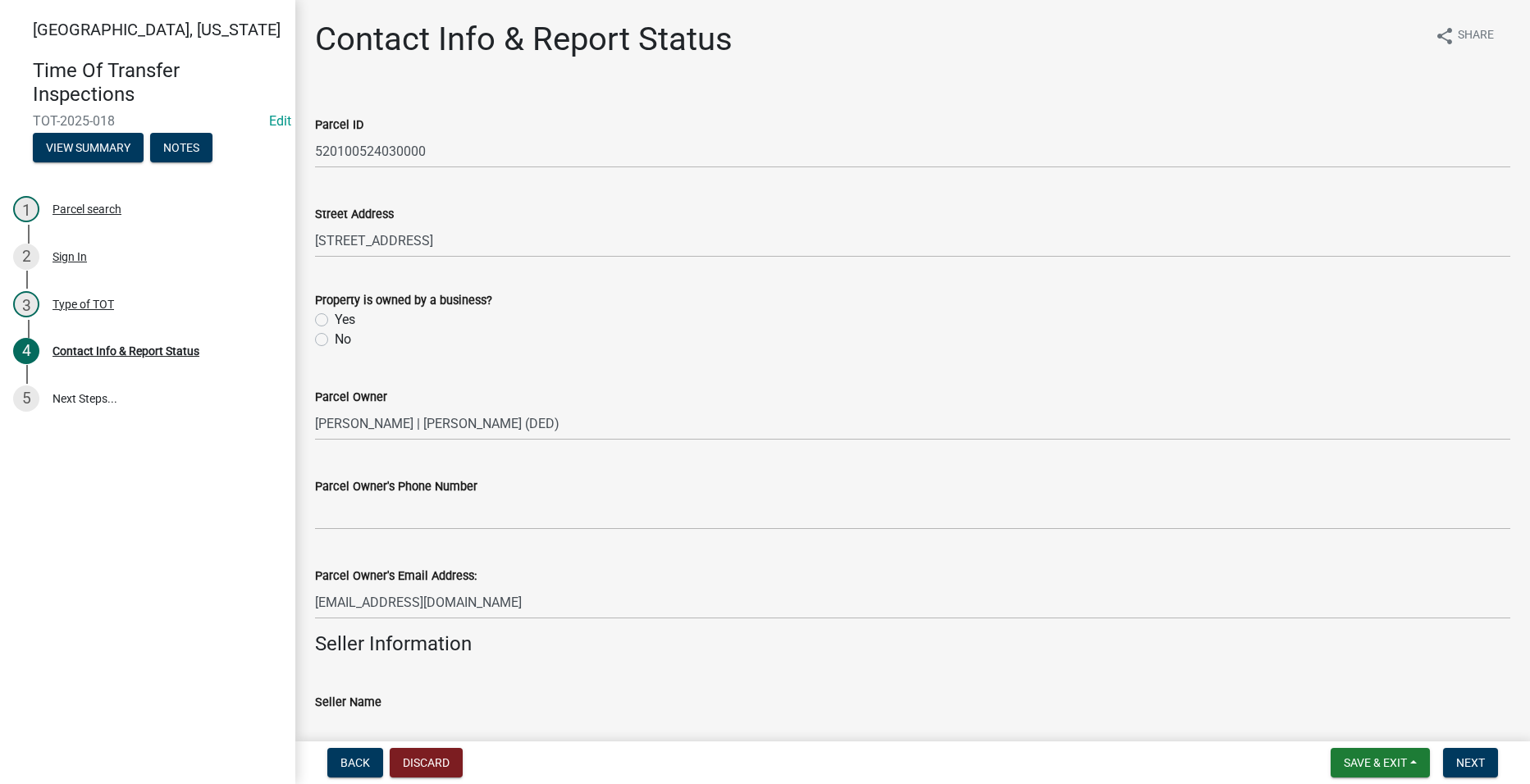
click at [378, 495] on div "Parcel Owner's Phone Number" at bounding box center [913, 486] width 1195 height 20
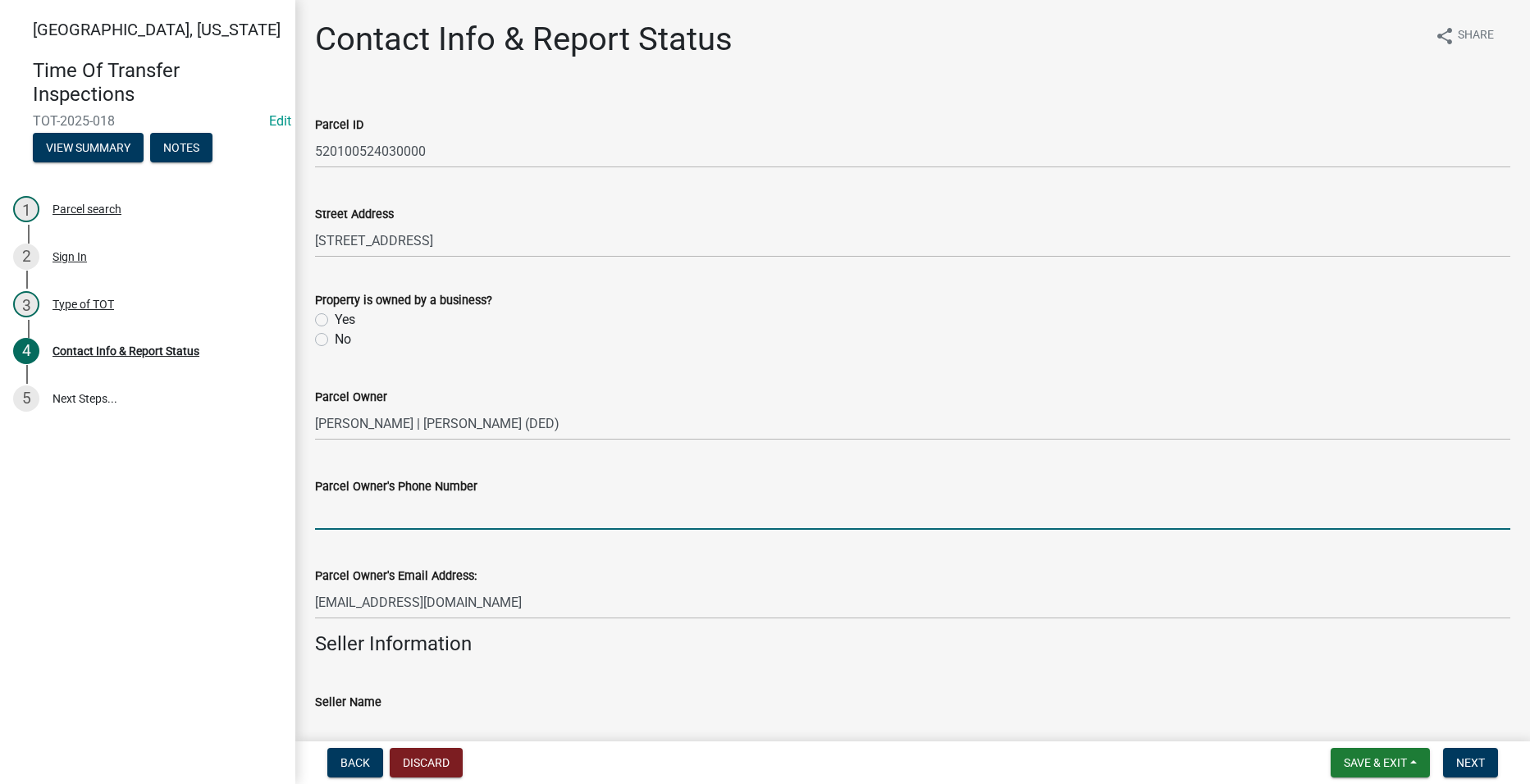
paste input "[PHONE_NUMBER]"
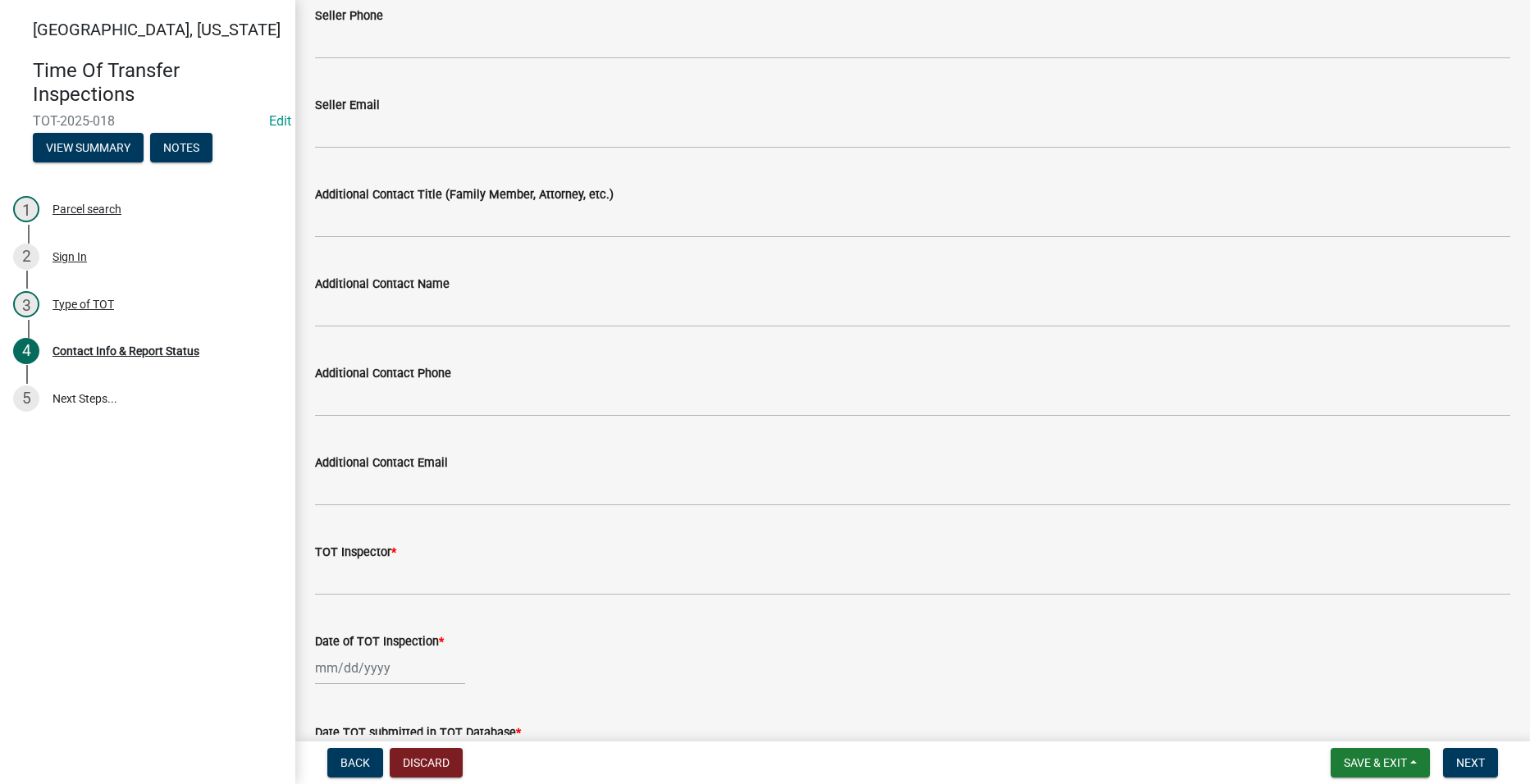
scroll to position [738, 0]
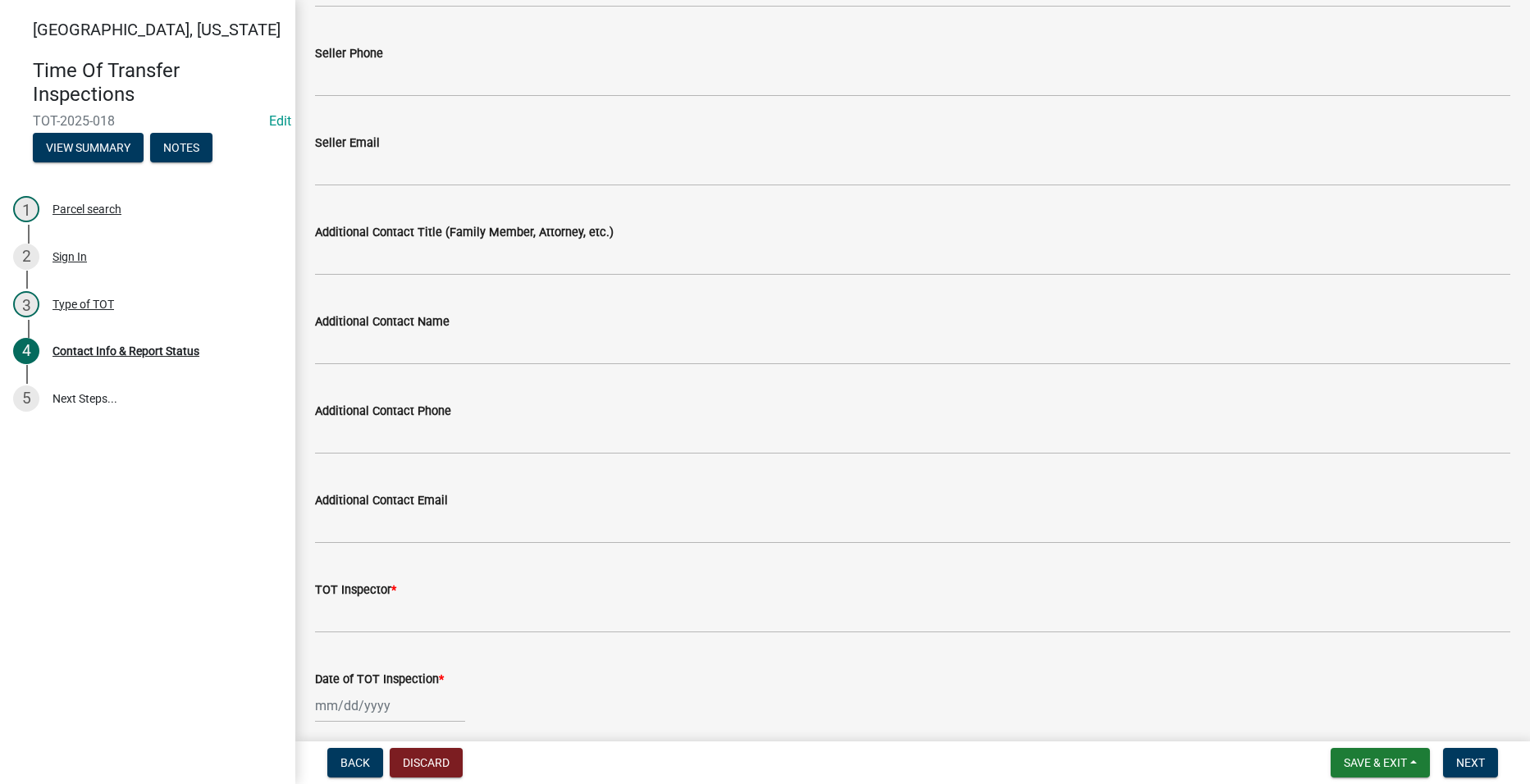
type input "[PHONE_NUMBER]"
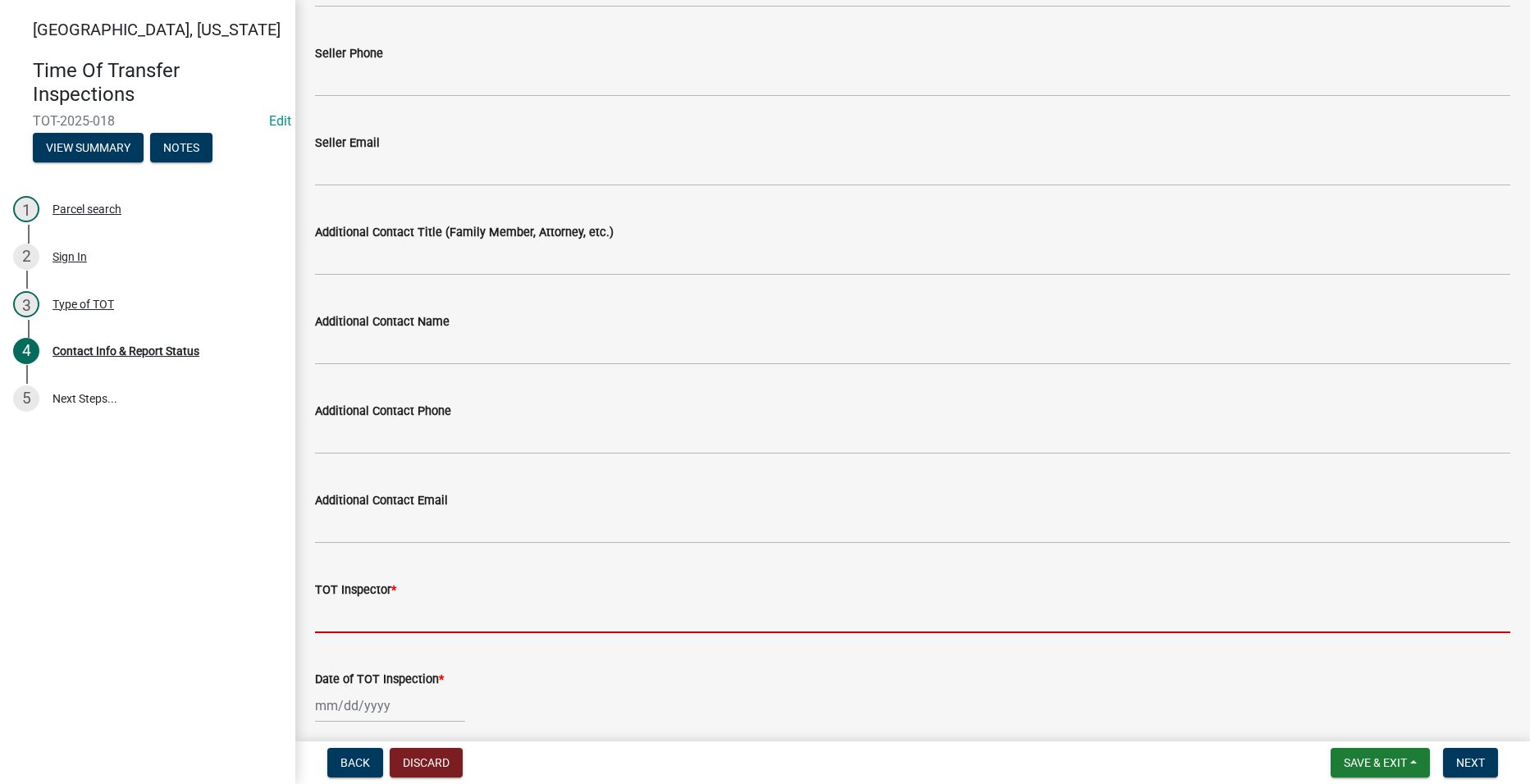
click at [499, 613] on input "TOT Inspector *" at bounding box center [913, 616] width 1195 height 33
type input "[PERSON_NAME]"
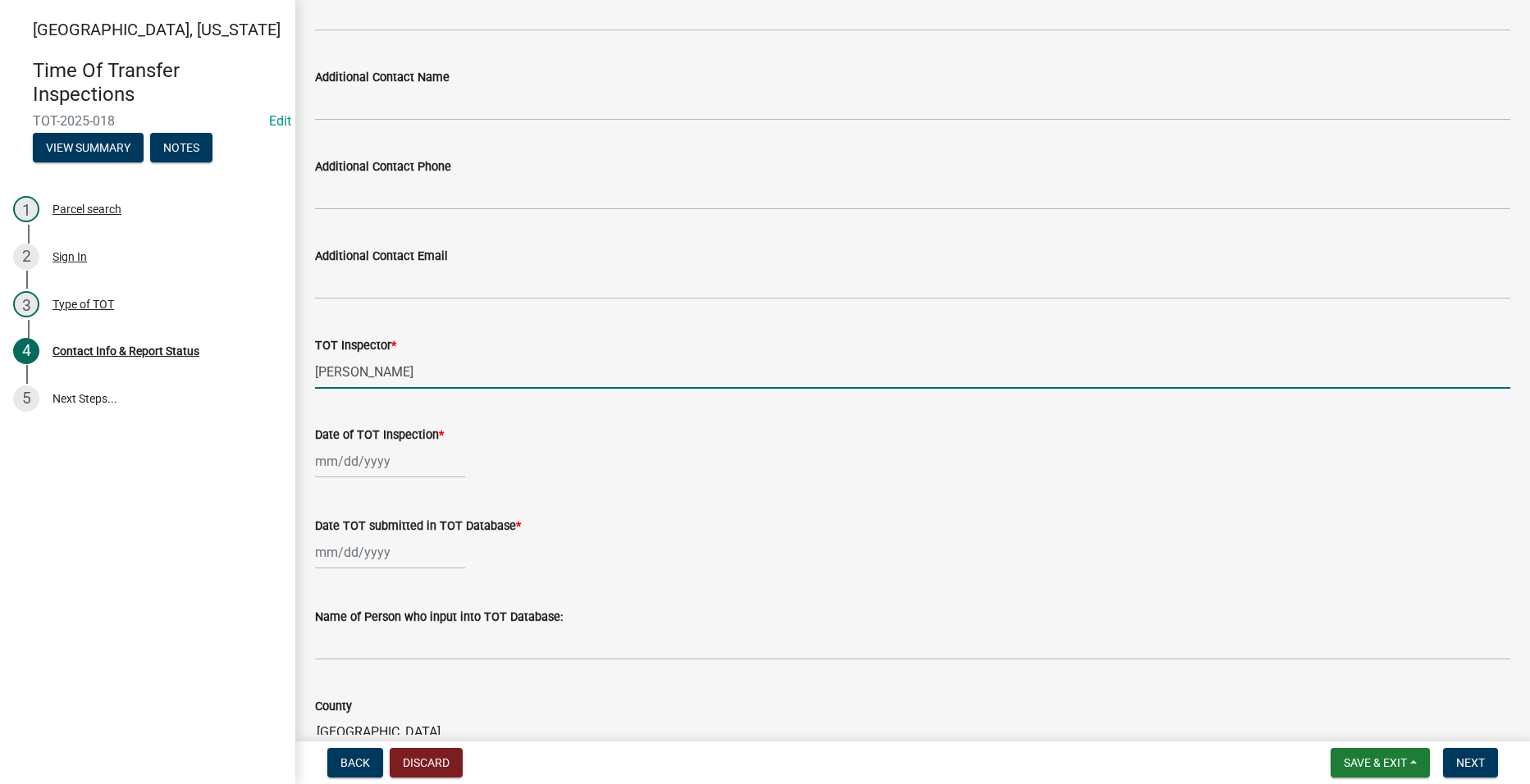
scroll to position [984, 0]
select select "9"
select select "2025"
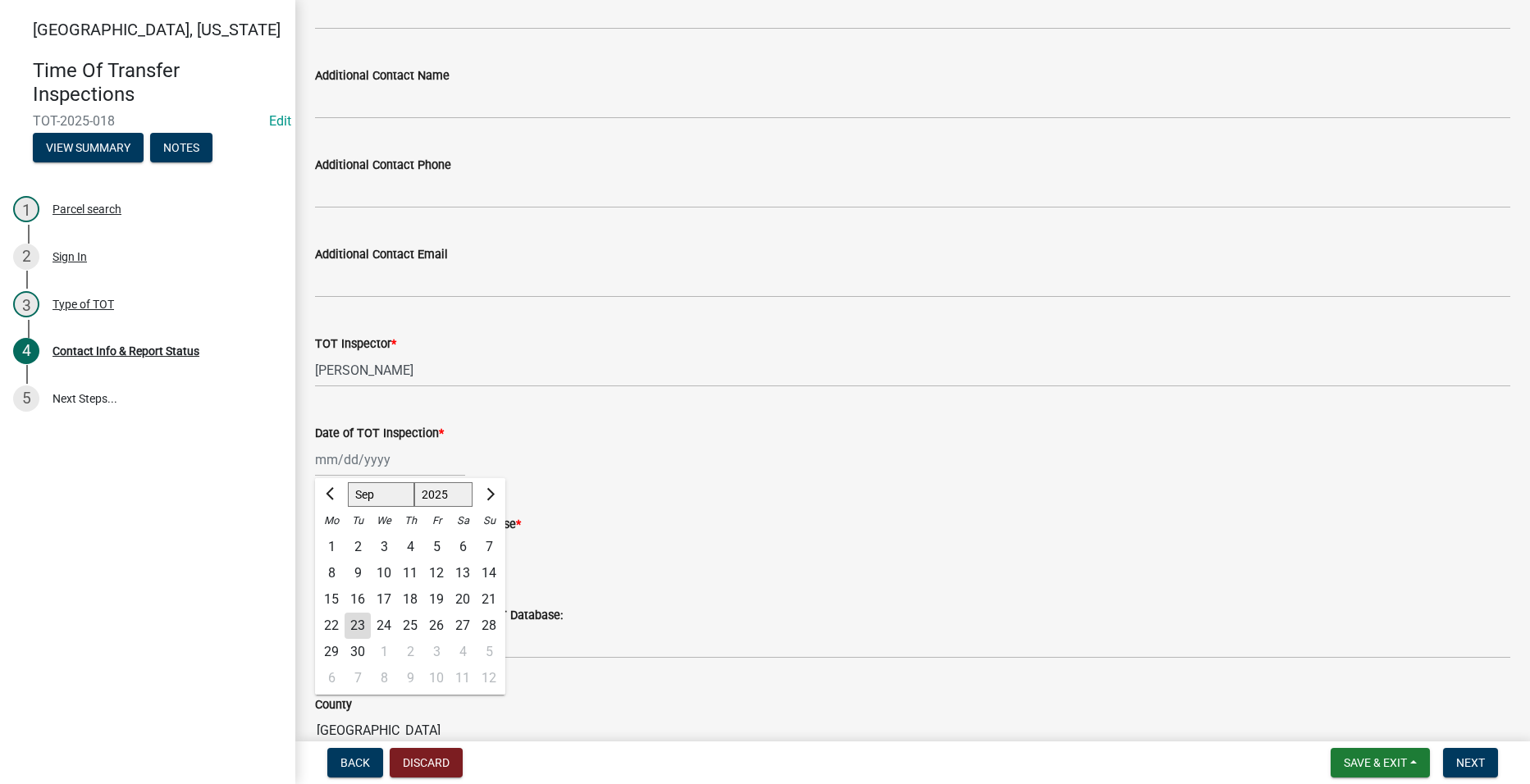
click at [353, 461] on div "[PERSON_NAME] Feb Mar Apr [PERSON_NAME][DATE] Oct Nov [DATE] 1526 1527 1528 152…" at bounding box center [390, 460] width 150 height 33
type input "[DATE]"
type input "[PERSON_NAME]"
select select "9"
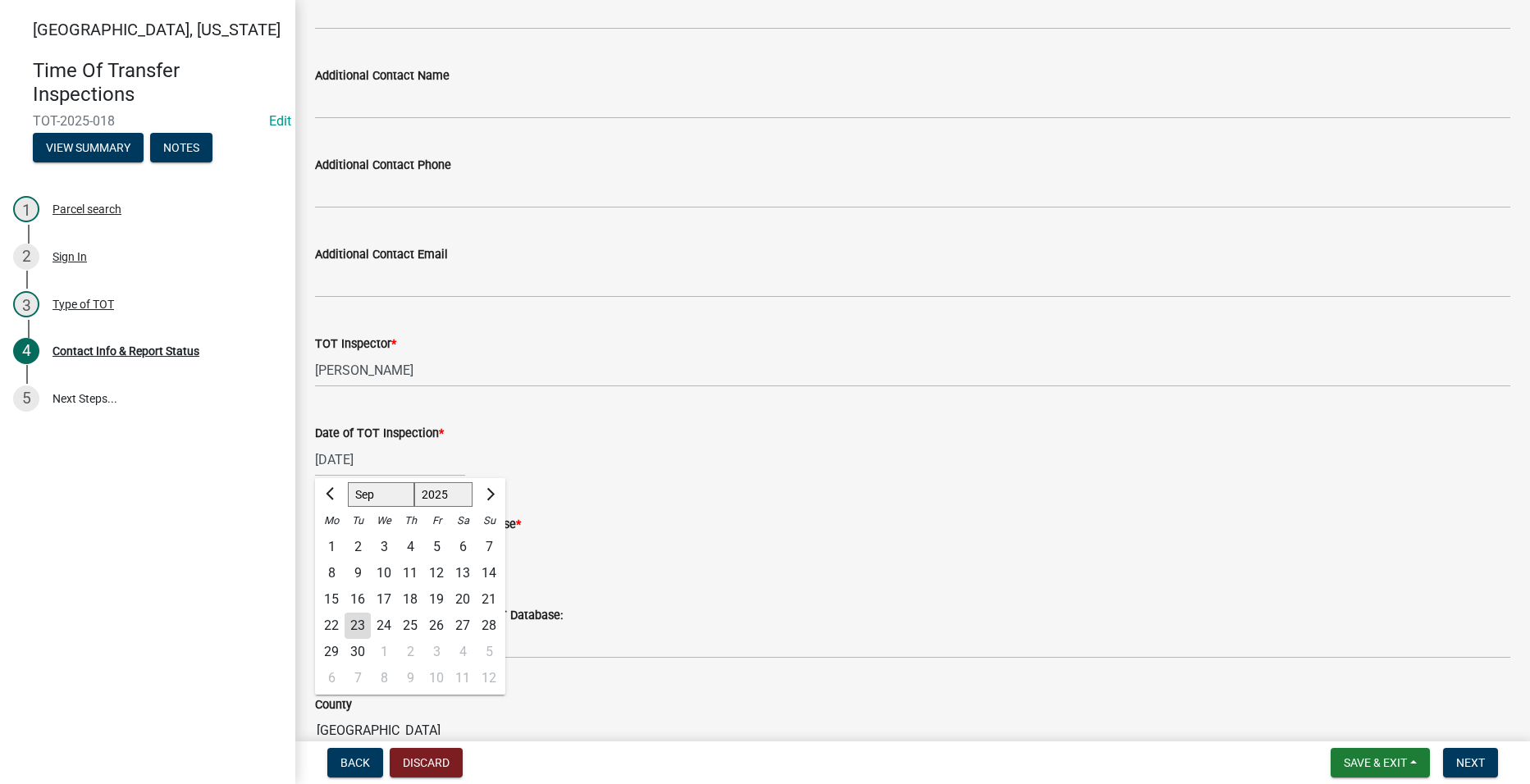
select select "2025"
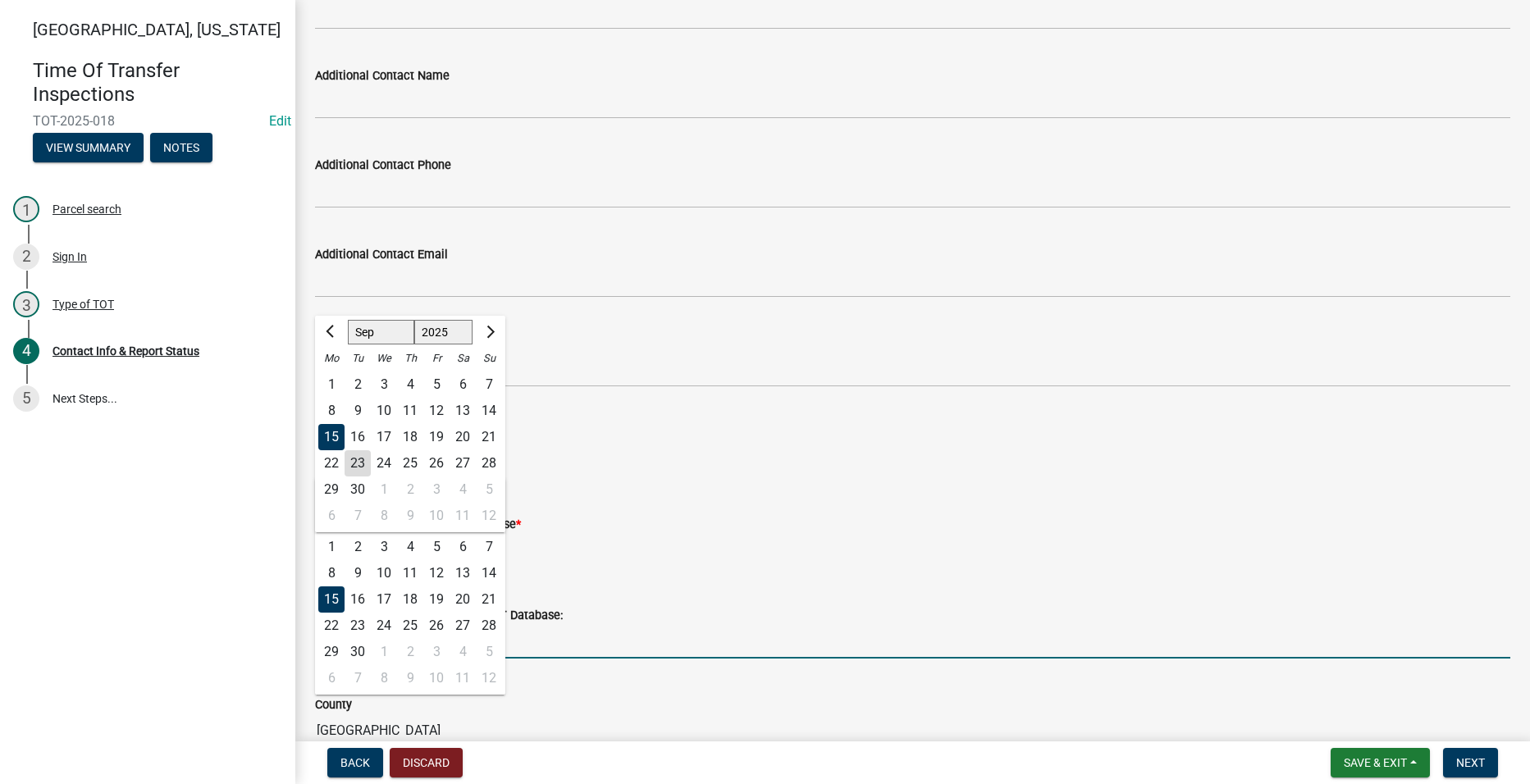
click at [912, 636] on input "[PERSON_NAME]" at bounding box center [913, 641] width 1195 height 33
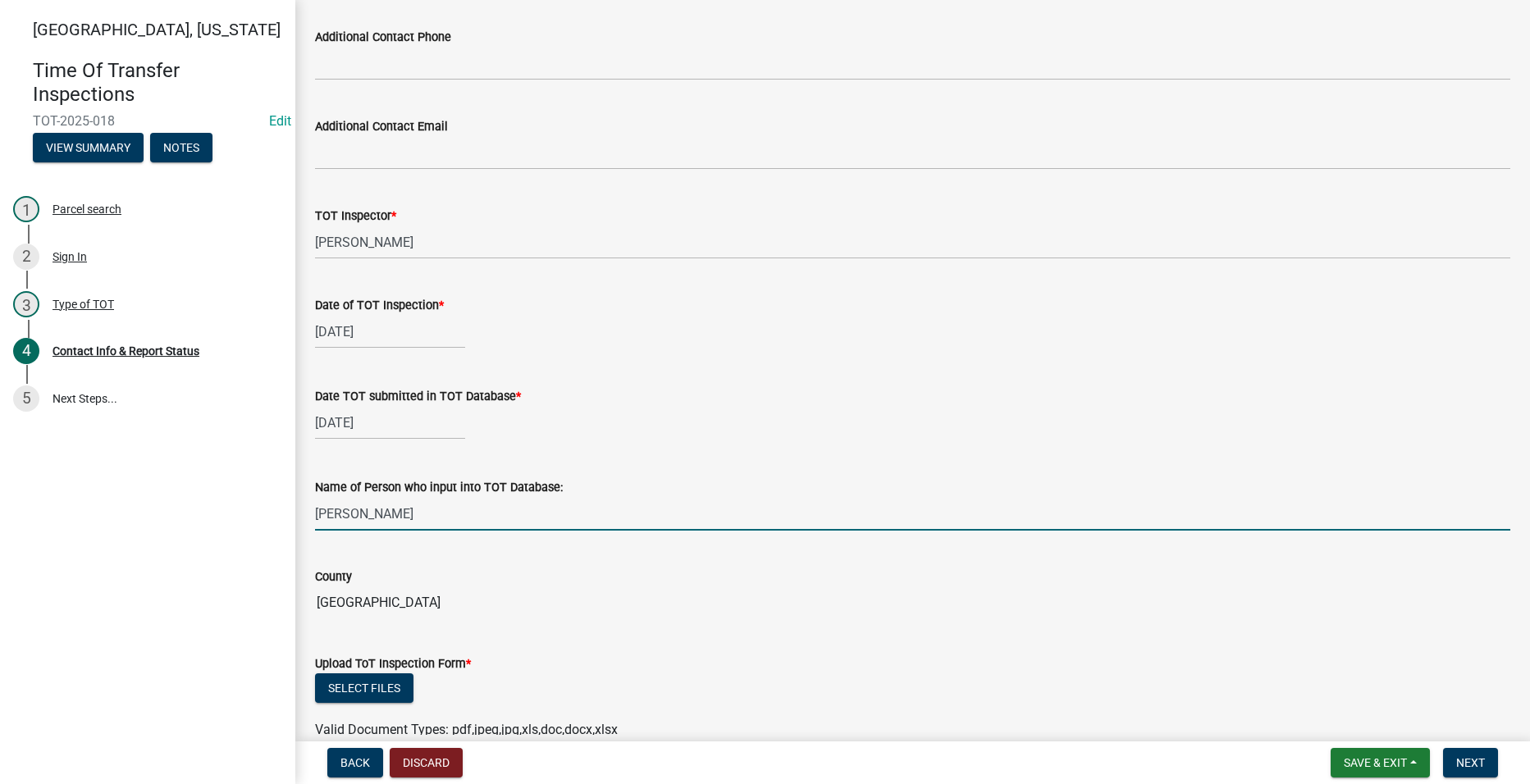
scroll to position [1230, 0]
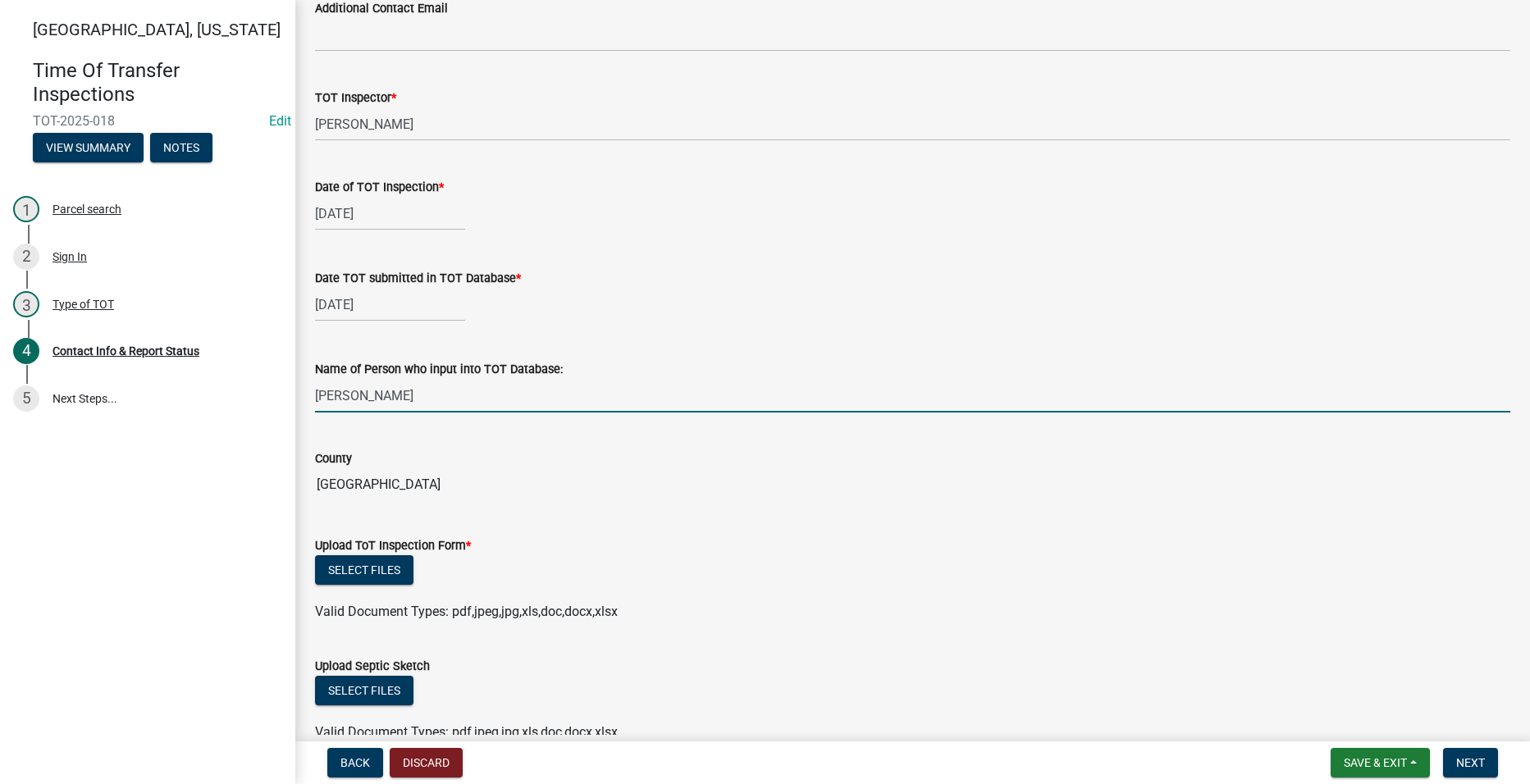
type input "[PERSON_NAME]"
select select "9"
select select "2025"
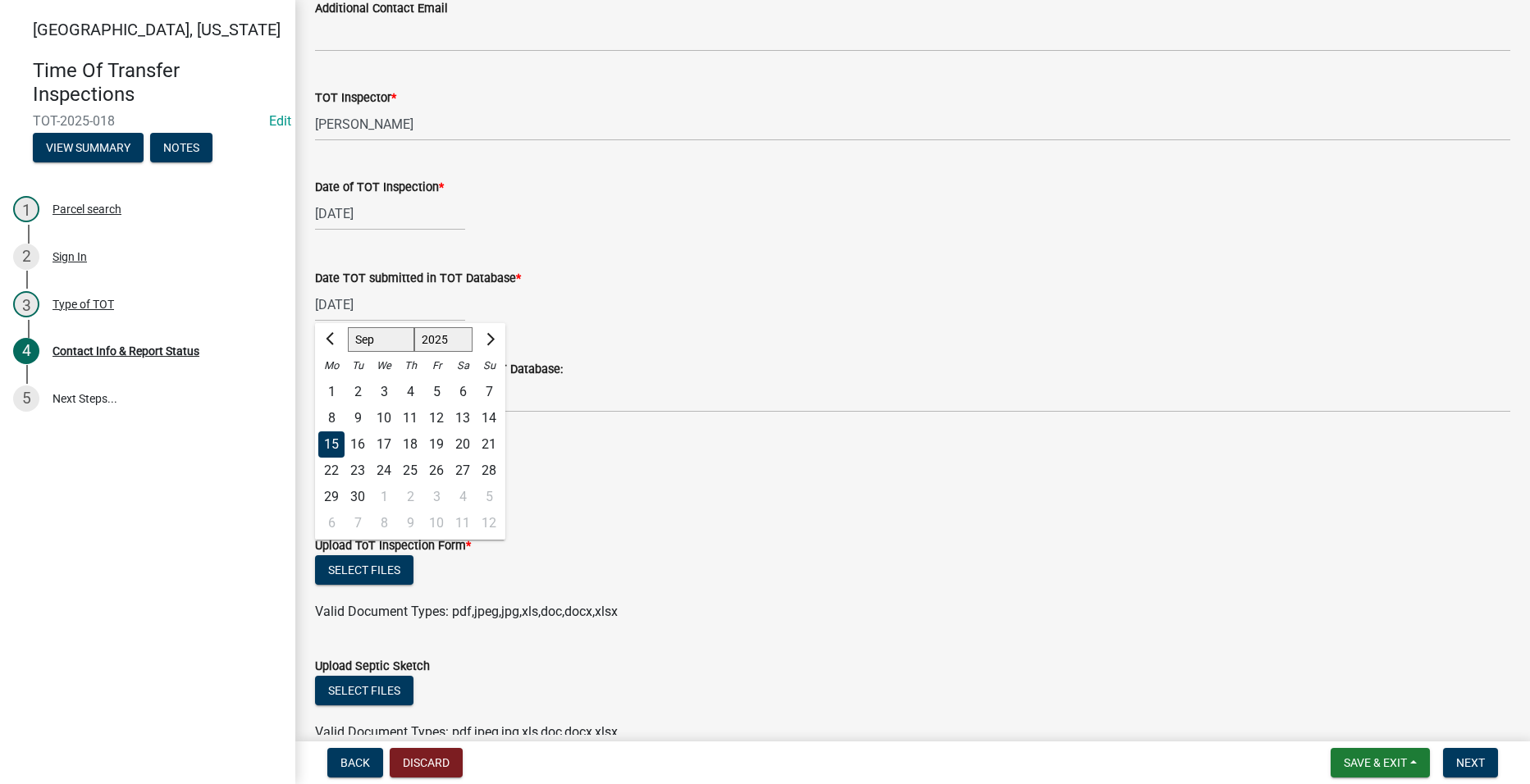
drag, startPoint x: 418, startPoint y: 309, endPoint x: 348, endPoint y: 315, distance: 70.3
click at [348, 315] on input "[DATE]" at bounding box center [390, 304] width 150 height 33
drag, startPoint x: 405, startPoint y: 301, endPoint x: 323, endPoint y: 313, distance: 82.9
click at [323, 313] on input "[DATE]" at bounding box center [390, 304] width 150 height 33
click at [328, 467] on div "22" at bounding box center [331, 470] width 26 height 26
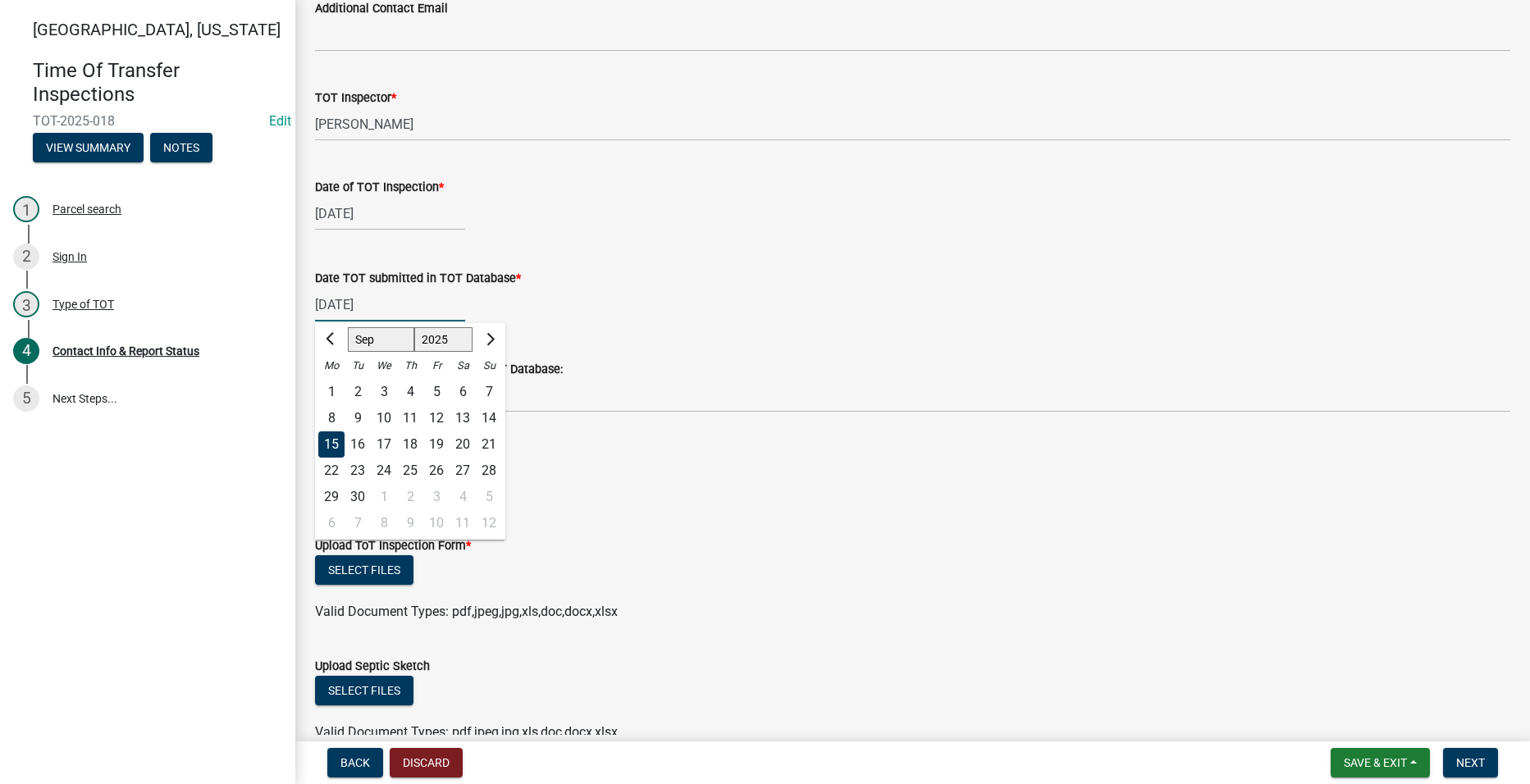
type input "[DATE]"
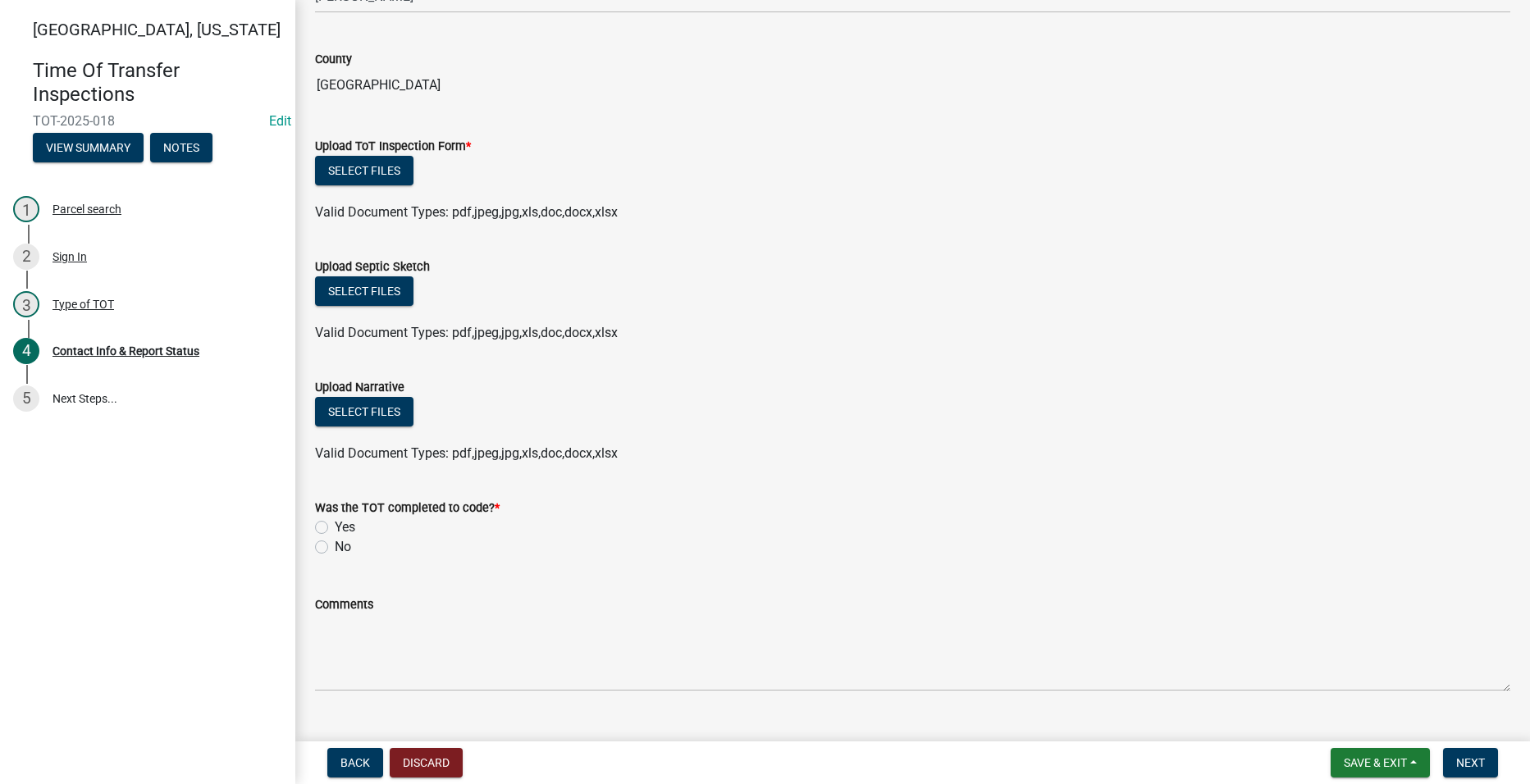
scroll to position [1641, 0]
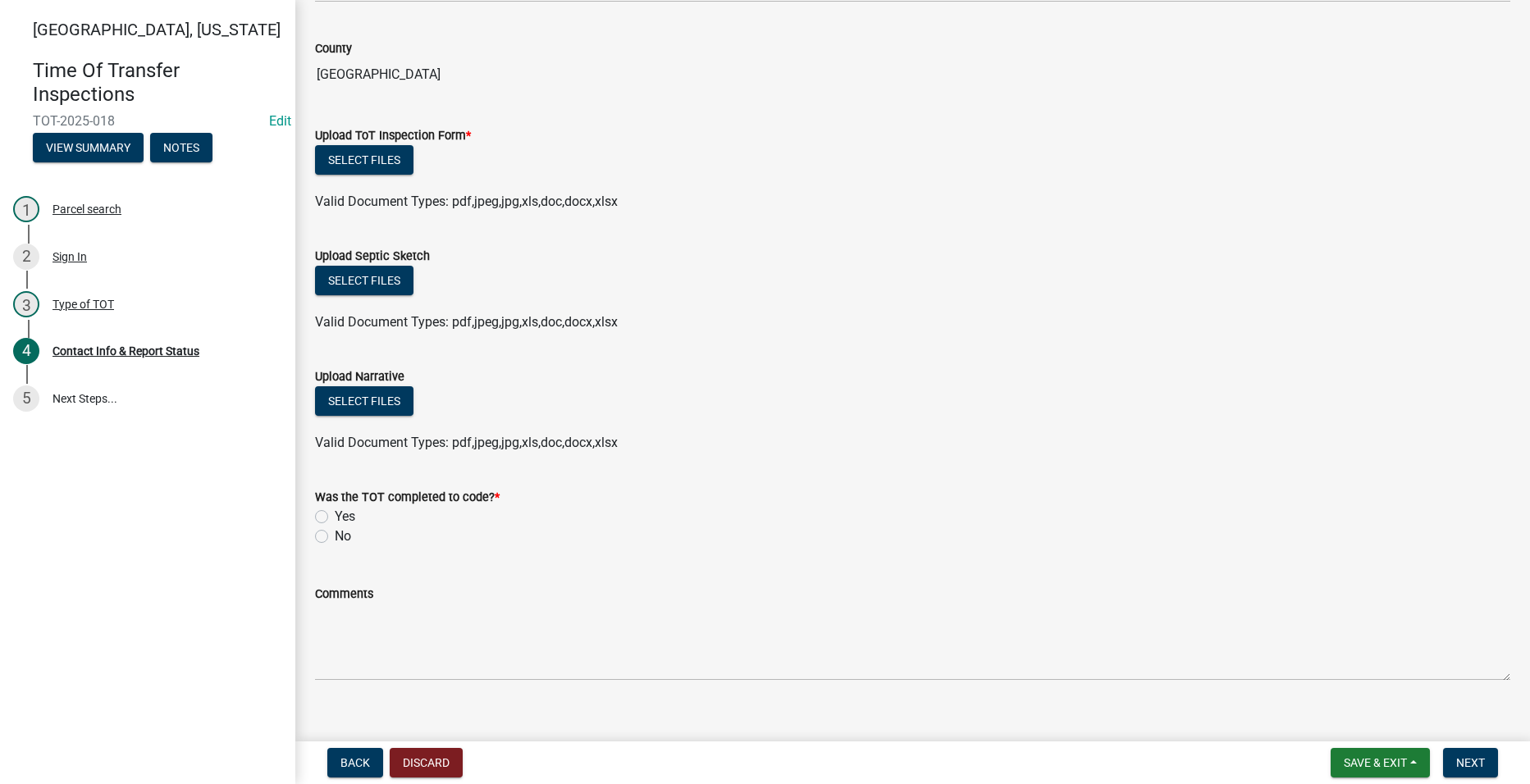
click at [335, 515] on label "Yes" at bounding box center [345, 517] width 21 height 20
click at [335, 515] on input "Yes" at bounding box center [340, 512] width 11 height 11
radio input "true"
click at [369, 165] on button "Select files" at bounding box center [365, 159] width 98 height 29
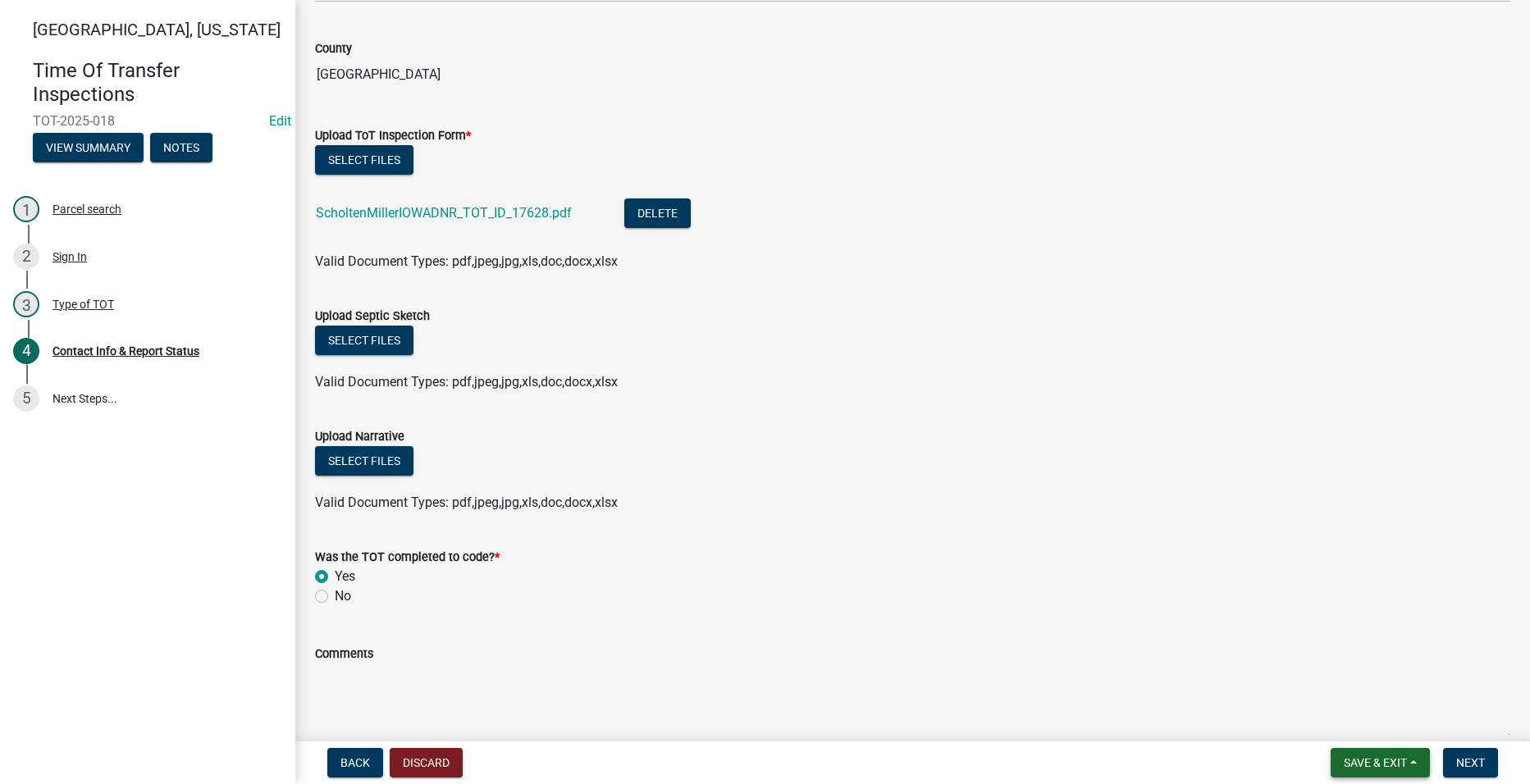
click at [1368, 766] on span "Save & Exit" at bounding box center [1376, 763] width 63 height 13
click at [1341, 678] on button "Save" at bounding box center [1364, 681] width 131 height 39
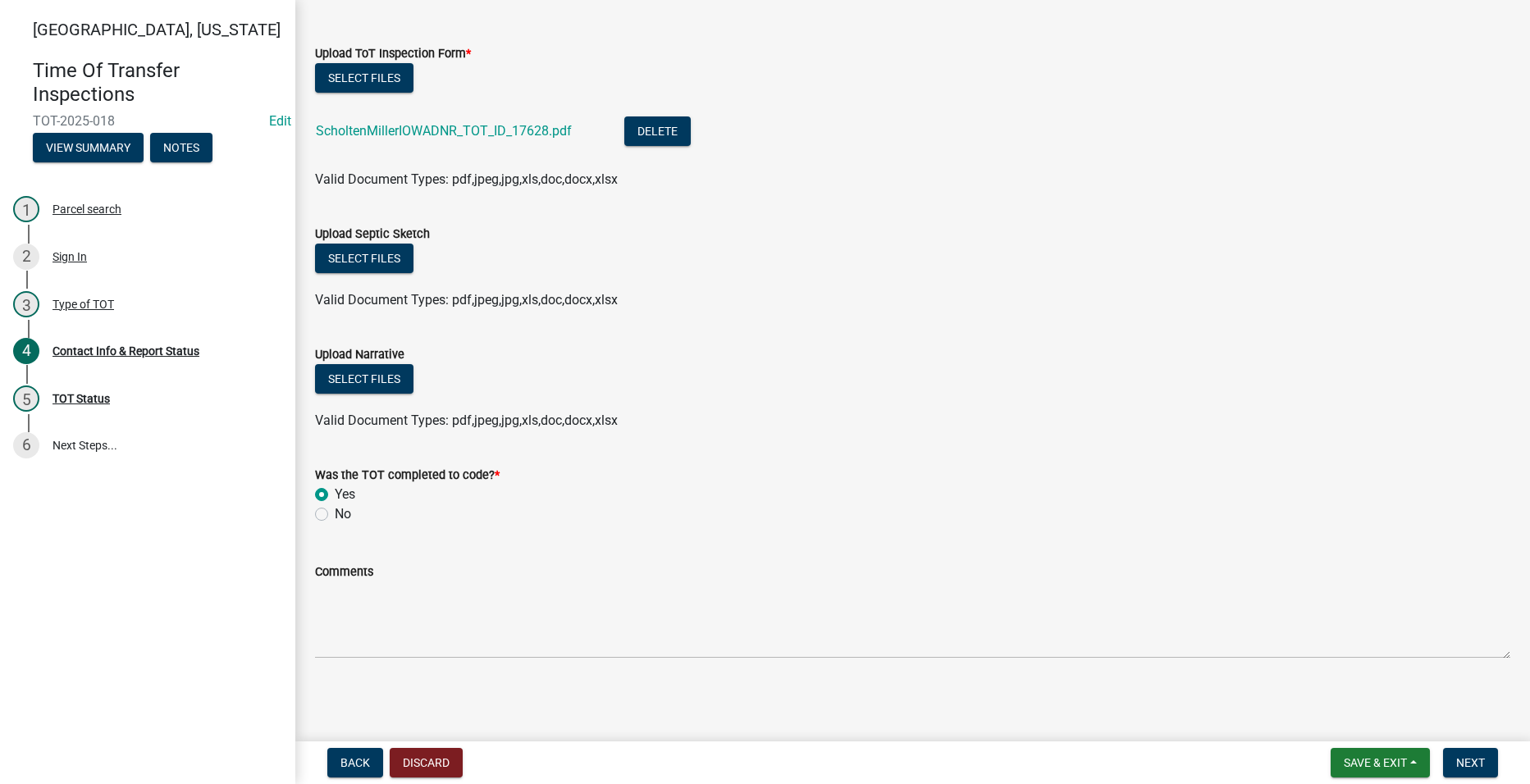
scroll to position [1723, 0]
click at [1488, 760] on button "Next" at bounding box center [1471, 762] width 55 height 29
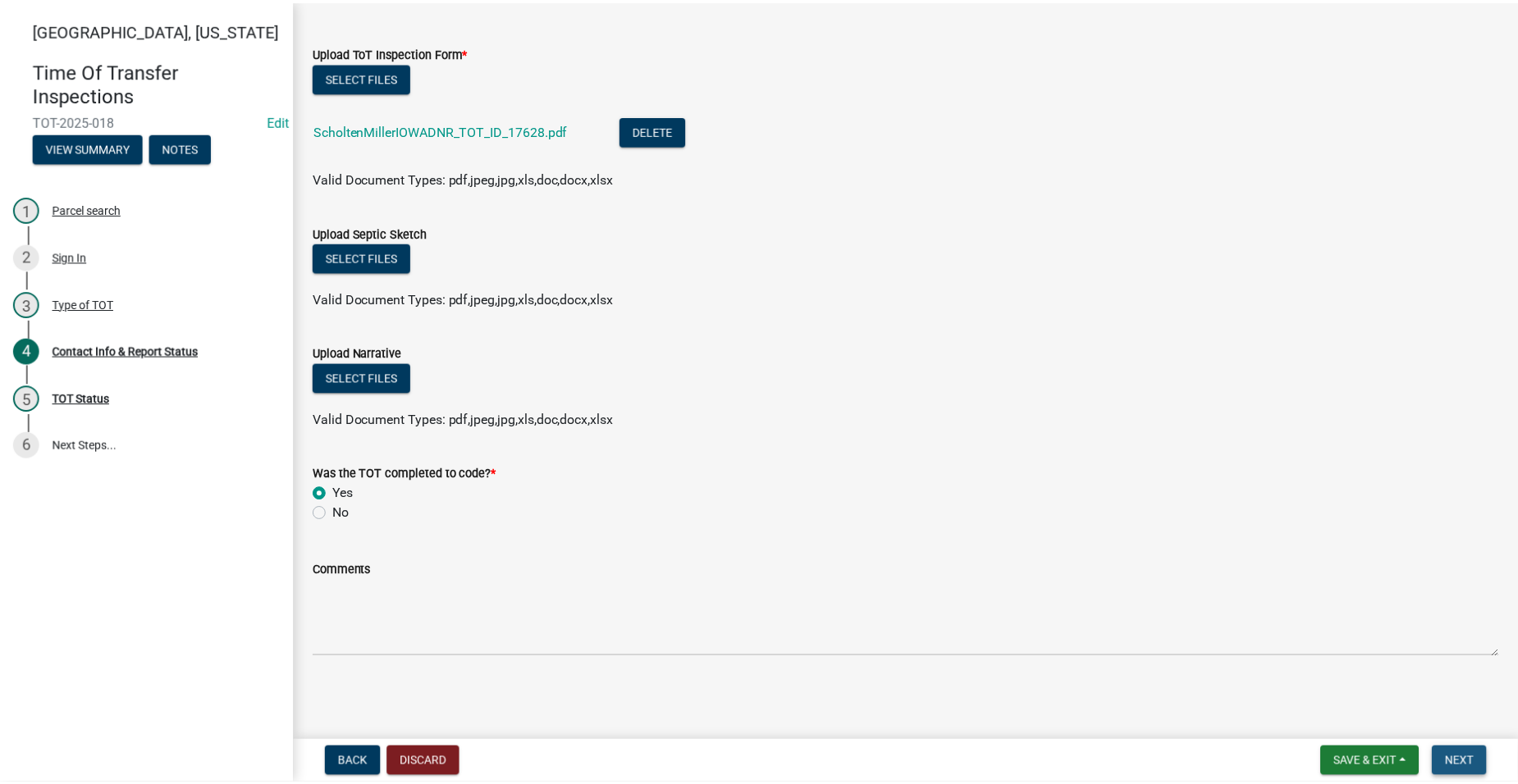
scroll to position [0, 0]
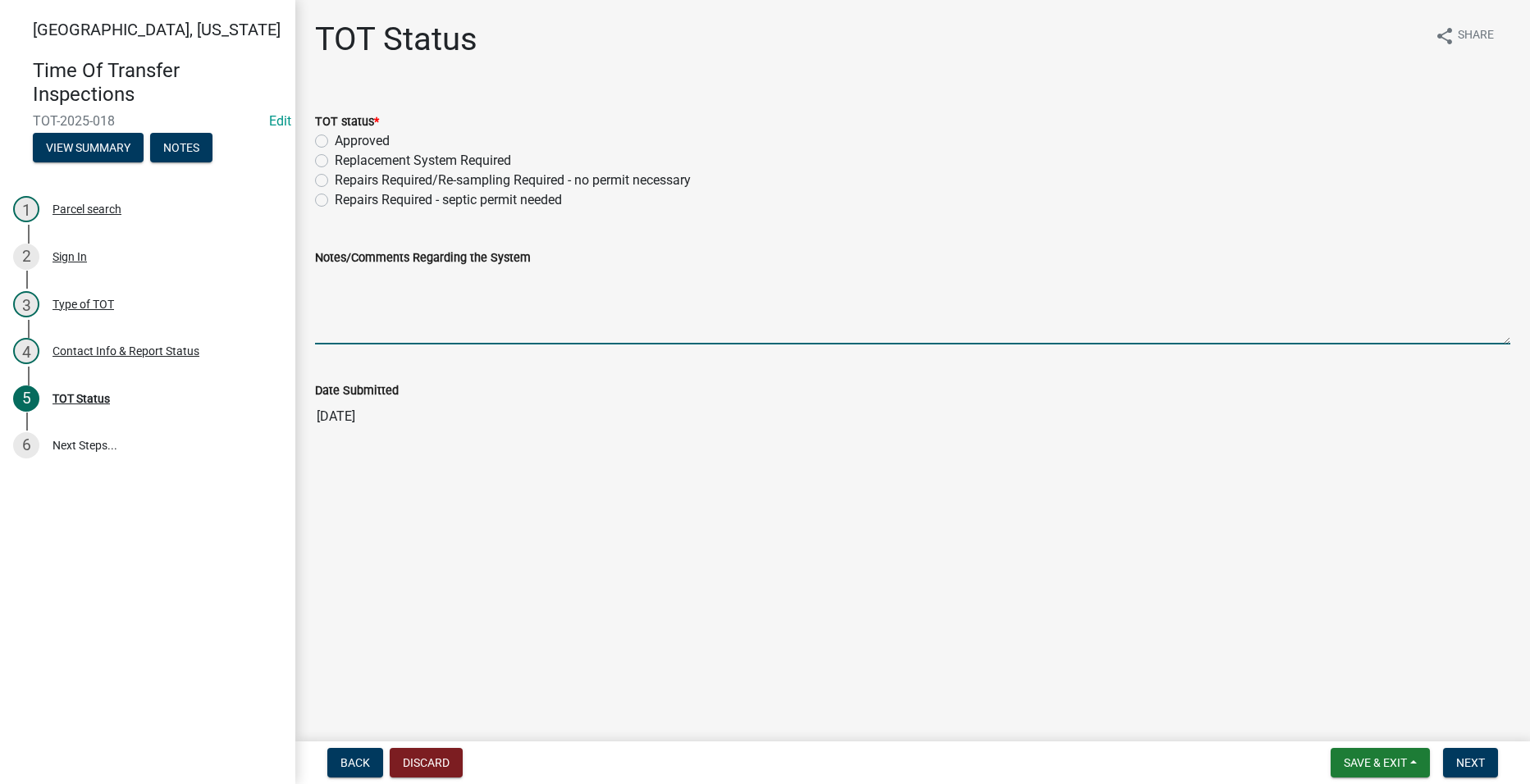
click at [379, 332] on textarea "Notes/Comments Regarding the System" at bounding box center [913, 306] width 1195 height 77
type textarea "This is an old system."
click at [321, 133] on div "Approved" at bounding box center [913, 141] width 1195 height 20
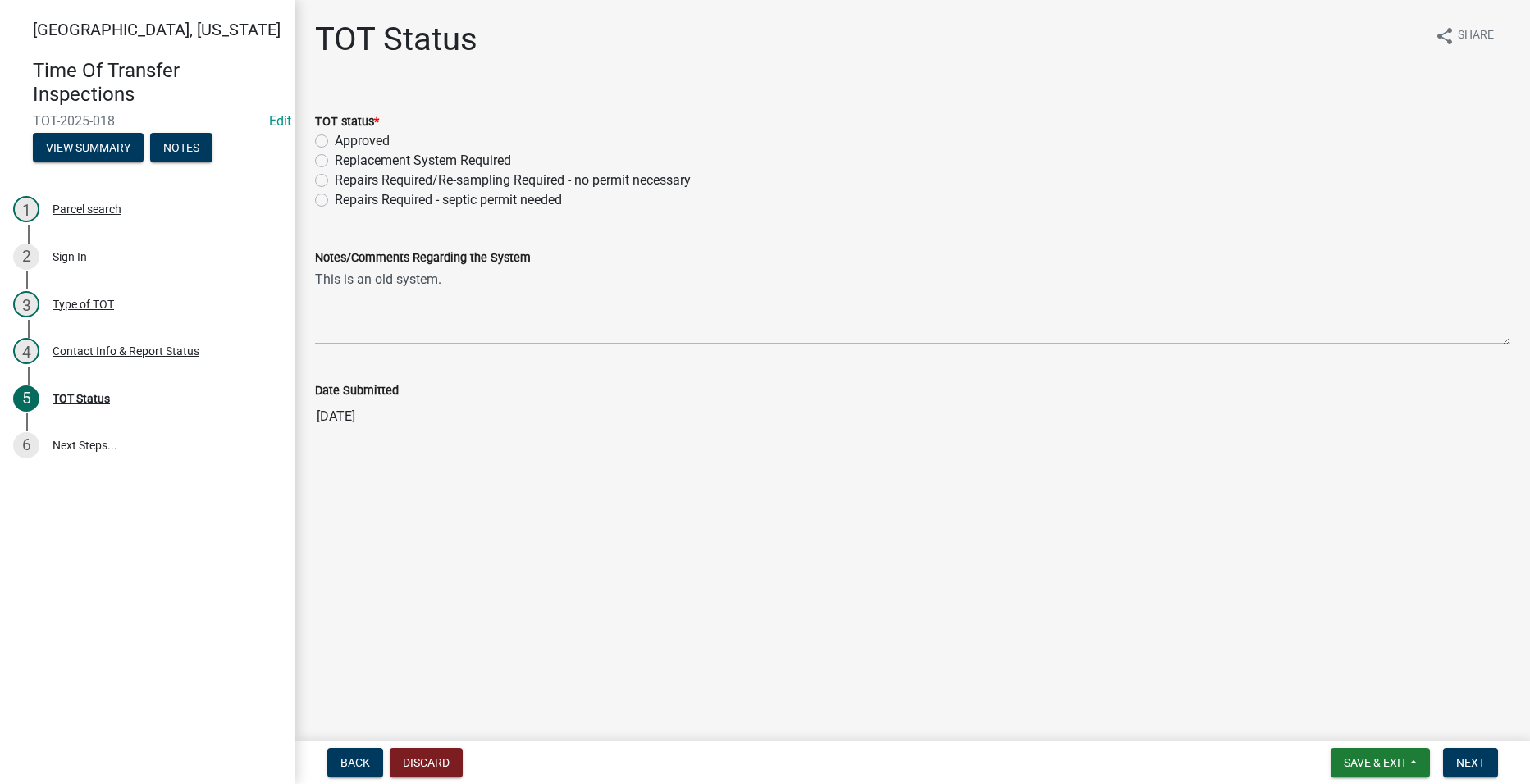
click at [335, 143] on label "Approved" at bounding box center [362, 141] width 55 height 20
click at [335, 142] on input "Approved" at bounding box center [340, 136] width 11 height 11
radio input "true"
click at [1475, 757] on span "Next" at bounding box center [1471, 763] width 28 height 13
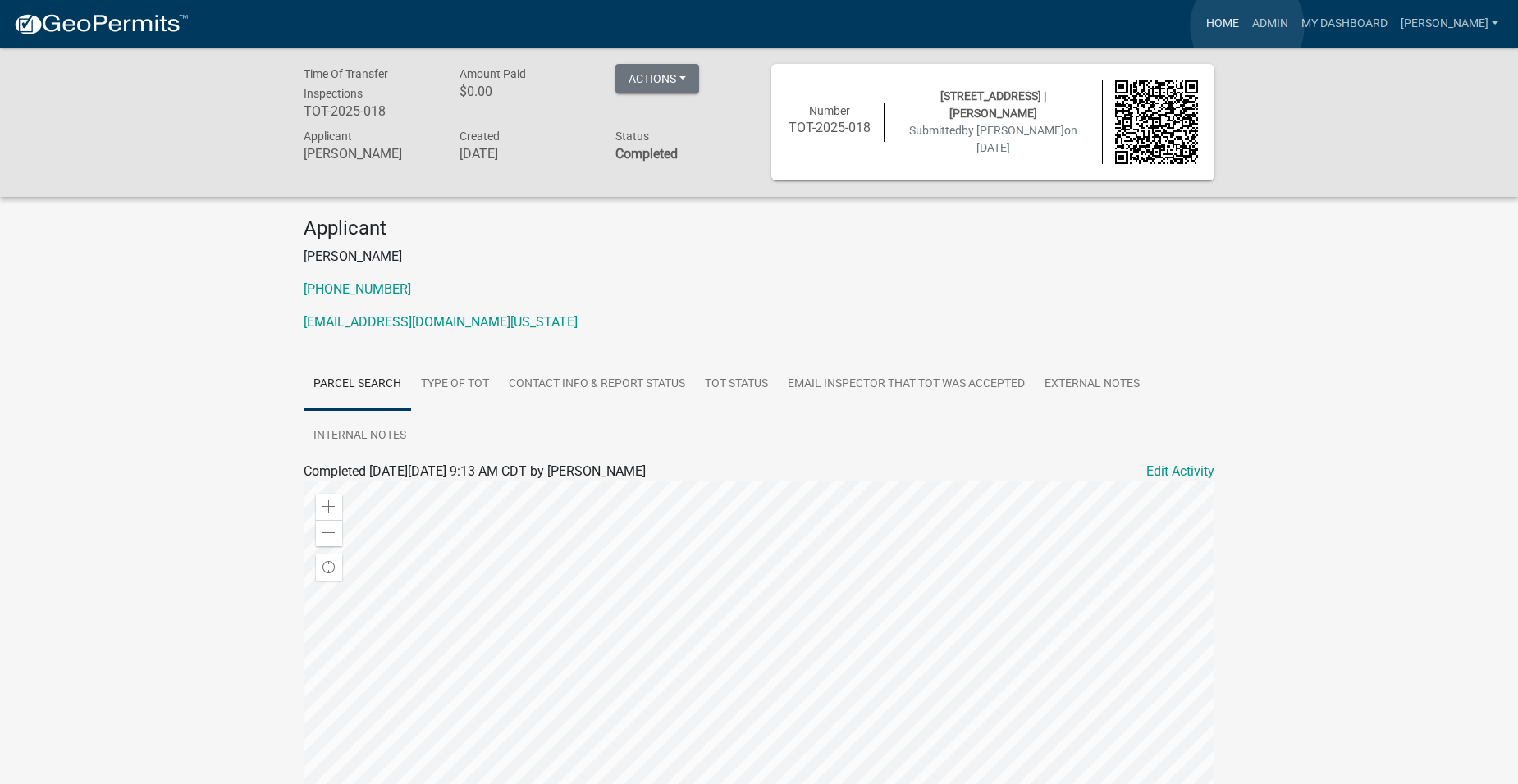
click at [1246, 26] on link "Home" at bounding box center [1223, 23] width 46 height 31
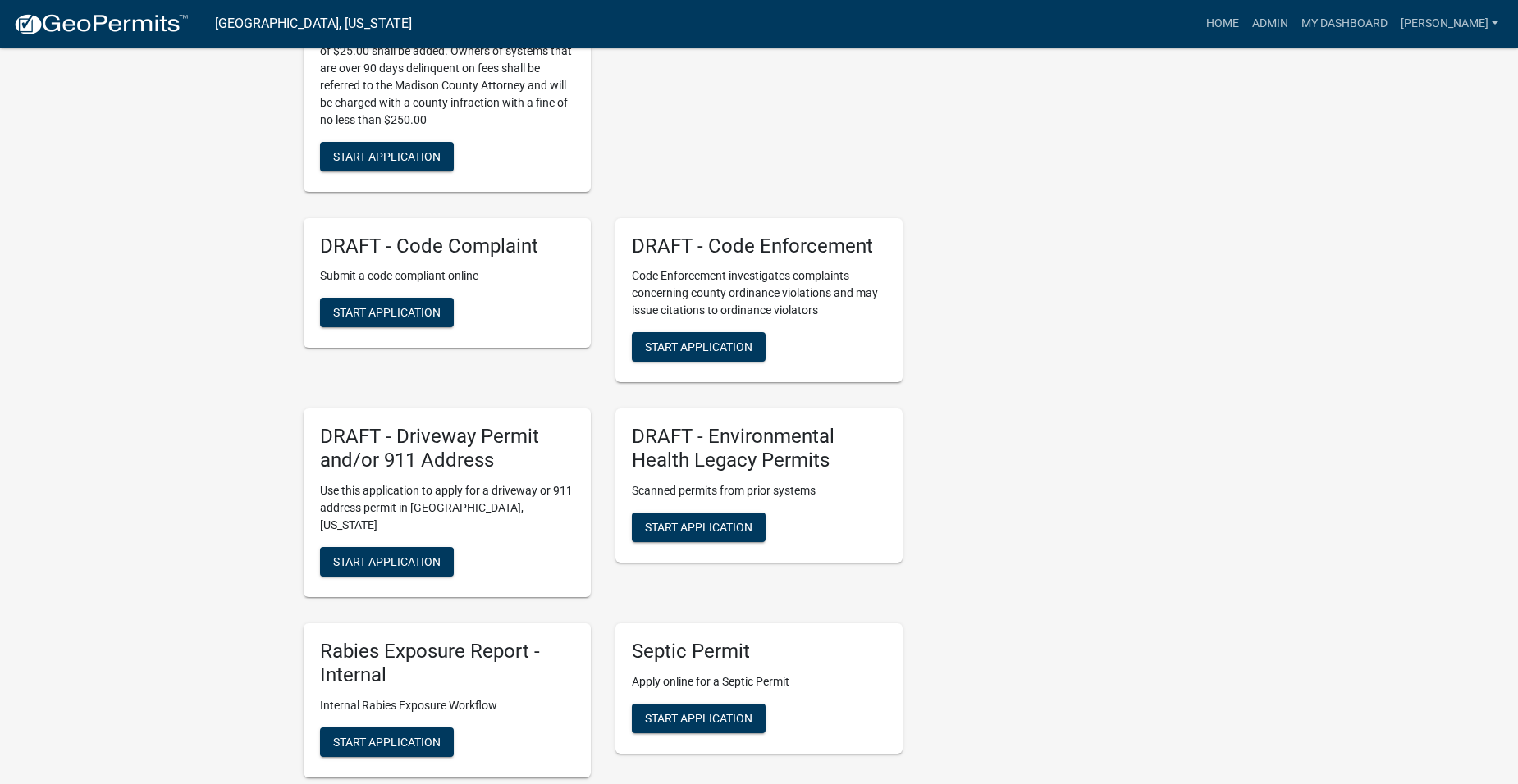
scroll to position [856, 0]
